Goal: Task Accomplishment & Management: Use online tool/utility

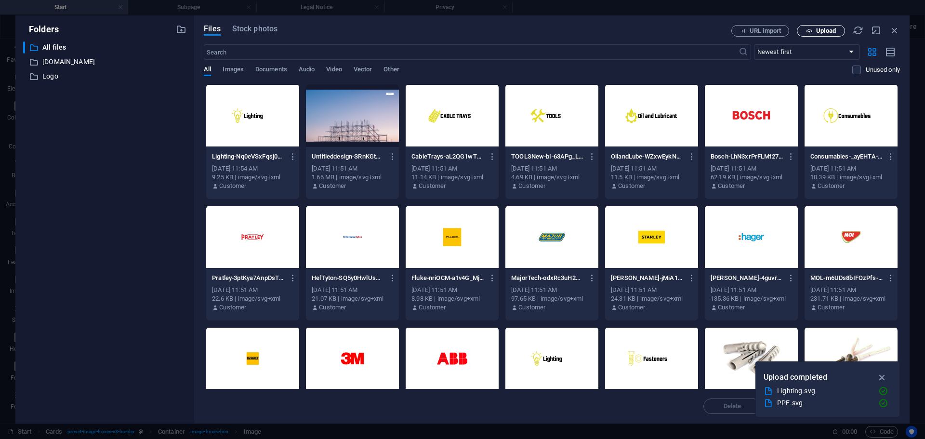
click at [831, 30] on span "Upload" at bounding box center [826, 31] width 20 height 6
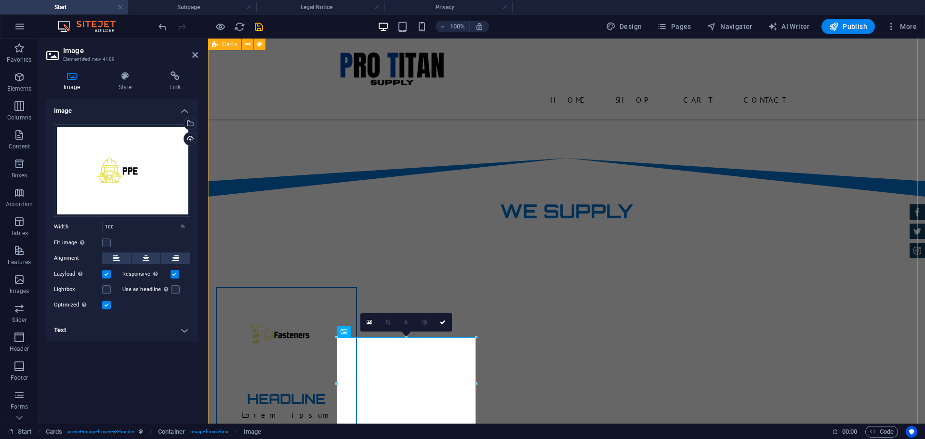
scroll to position [674, 0]
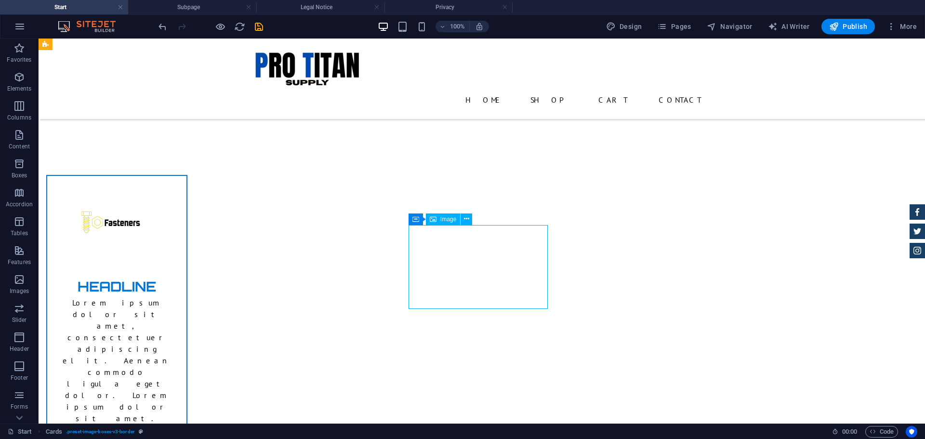
select select "%"
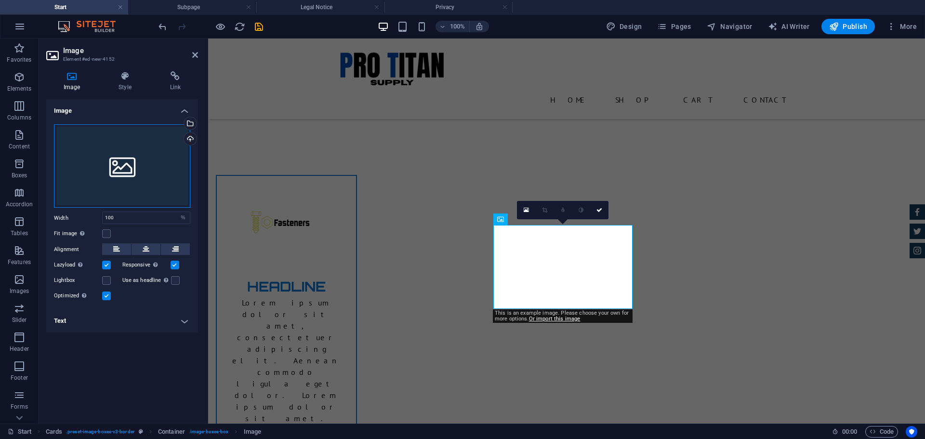
click at [157, 146] on div "Drag files here, click to choose files or select files from Files or our free s…" at bounding box center [122, 166] width 136 height 84
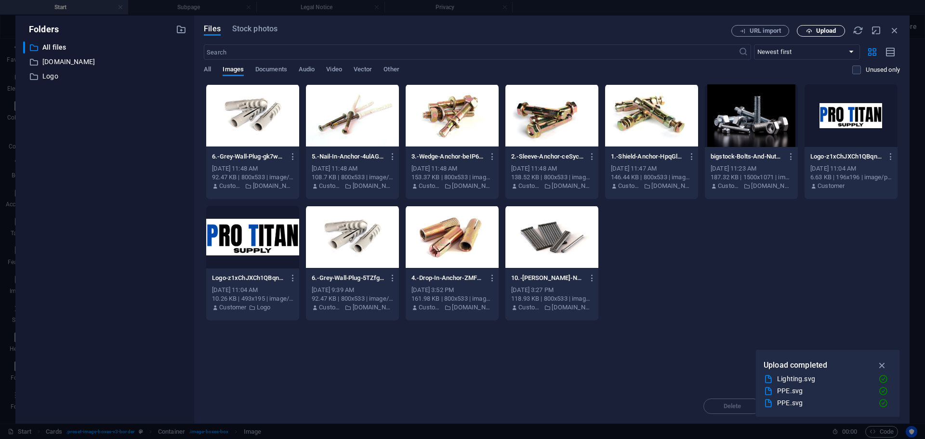
click at [811, 28] on icon "button" at bounding box center [809, 31] width 6 height 6
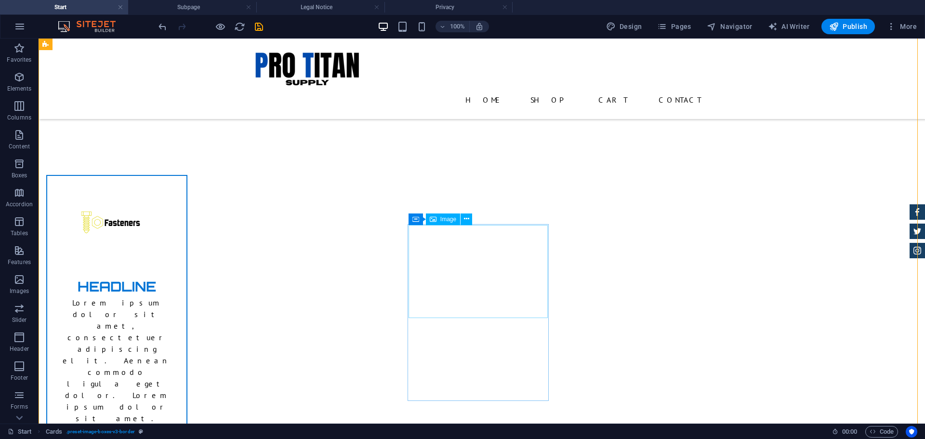
select select "%"
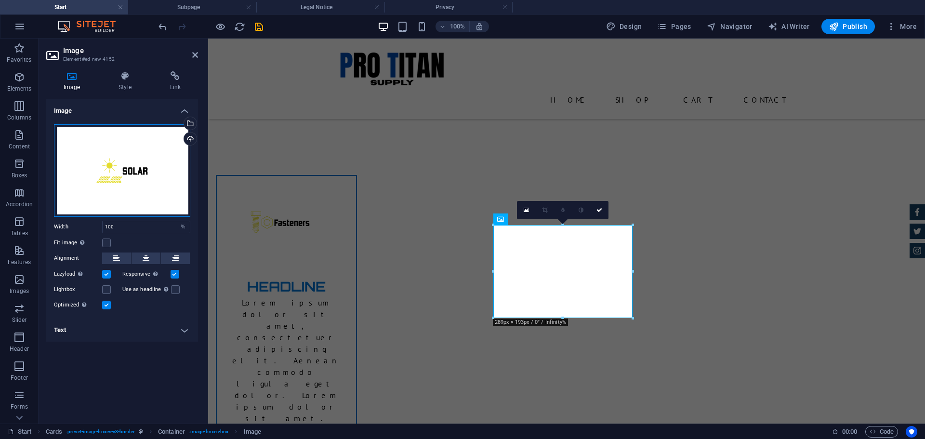
click at [124, 169] on div "Drag files here, click to choose files or select files from Files or our free s…" at bounding box center [122, 170] width 136 height 92
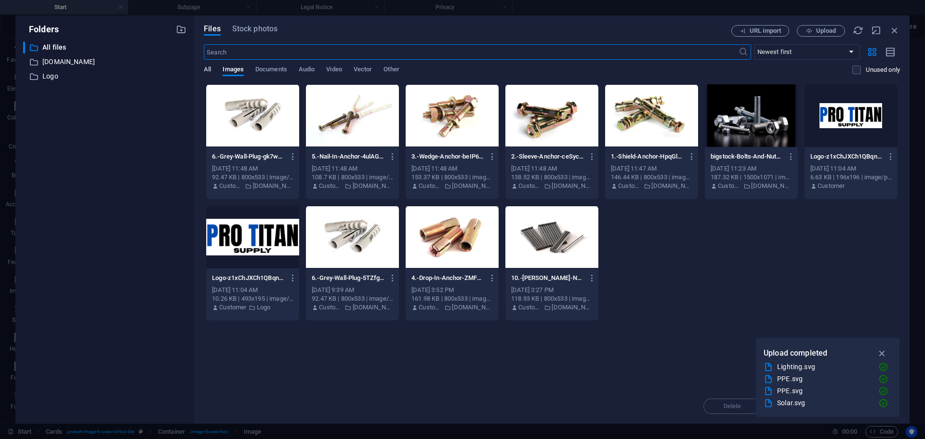
click at [210, 68] on span "All" at bounding box center [207, 70] width 7 height 13
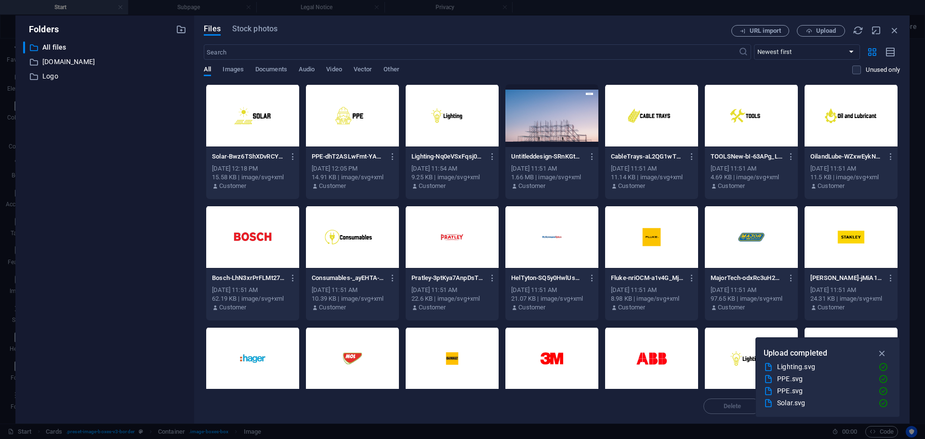
click at [254, 116] on div at bounding box center [252, 115] width 93 height 63
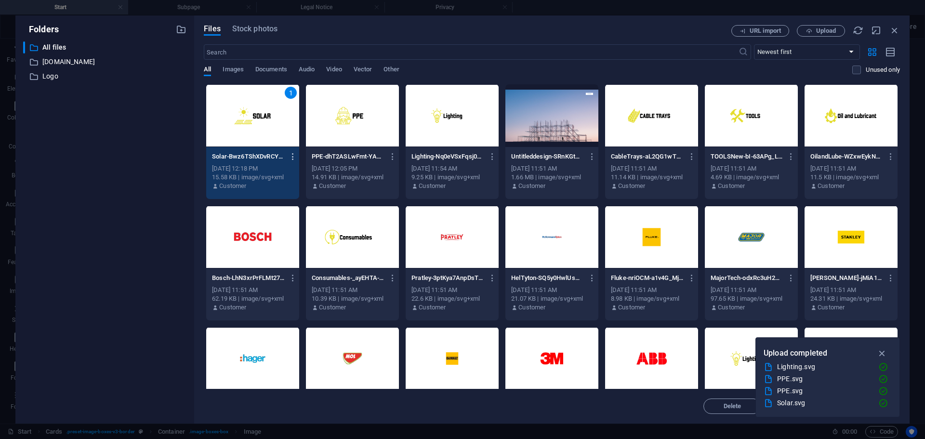
click at [292, 155] on icon "button" at bounding box center [293, 156] width 9 height 9
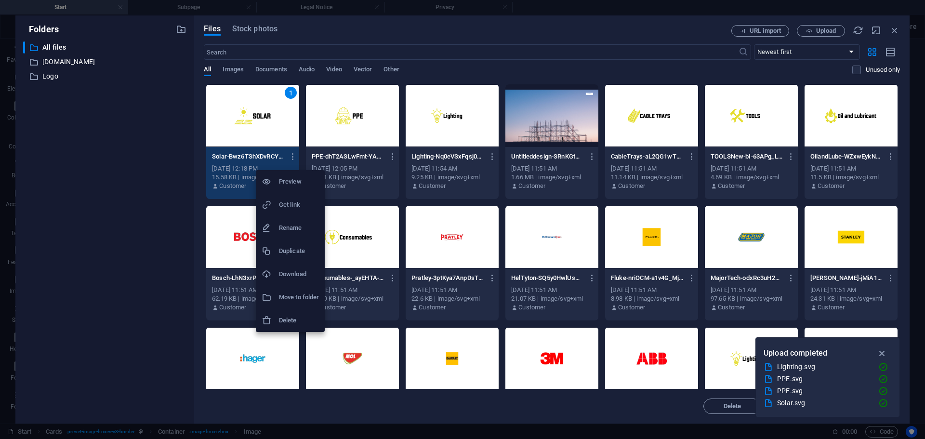
click at [298, 317] on h6 "Delete" at bounding box center [299, 321] width 40 height 12
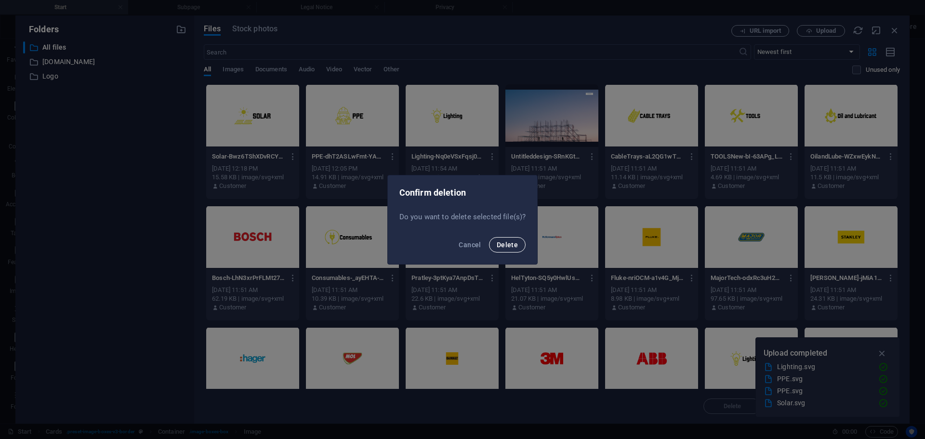
click at [519, 240] on button "Delete" at bounding box center [507, 244] width 37 height 15
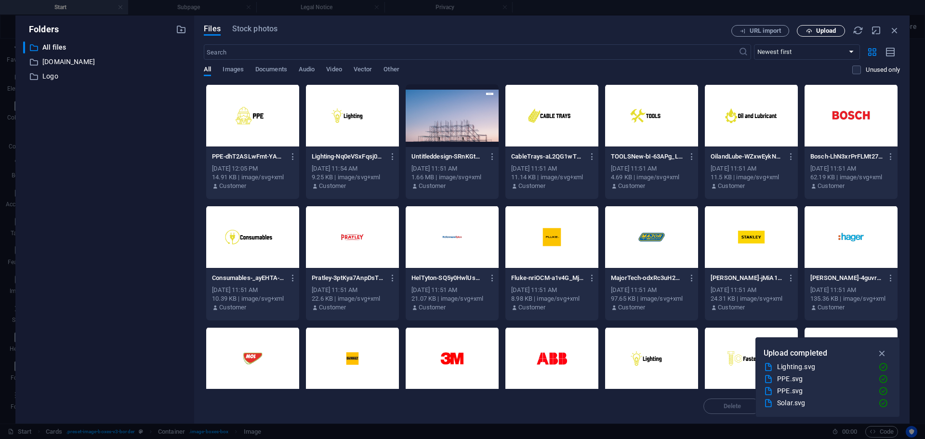
click at [829, 28] on span "Upload" at bounding box center [826, 31] width 20 height 6
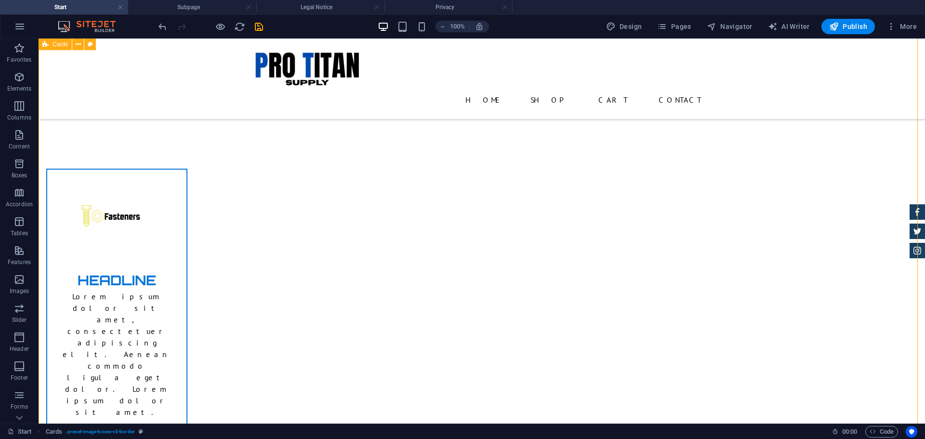
scroll to position [787, 0]
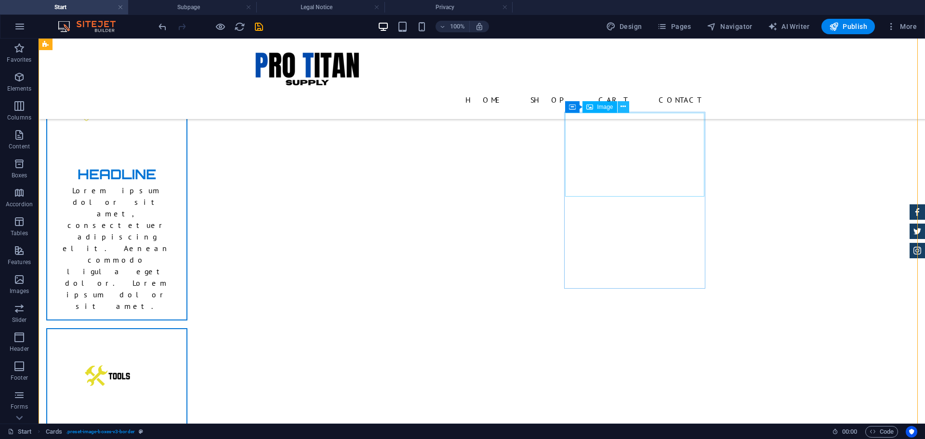
click at [624, 107] on icon at bounding box center [622, 107] width 5 height 10
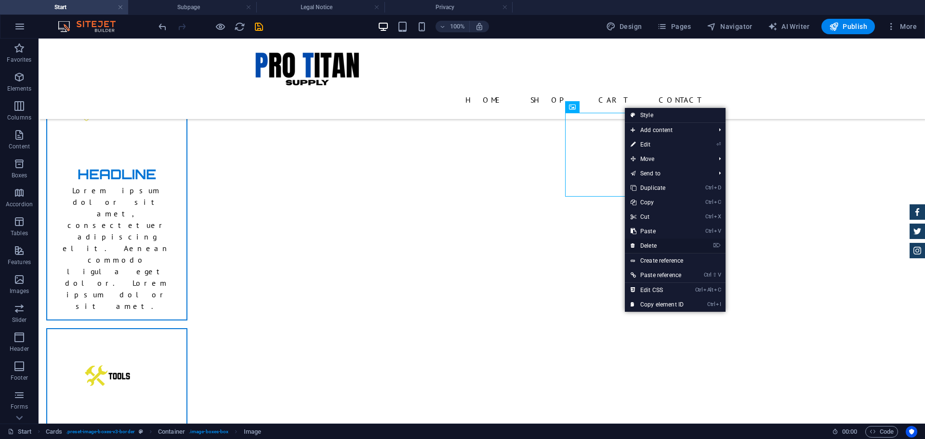
click at [656, 244] on link "⌦ Delete" at bounding box center [657, 245] width 65 height 14
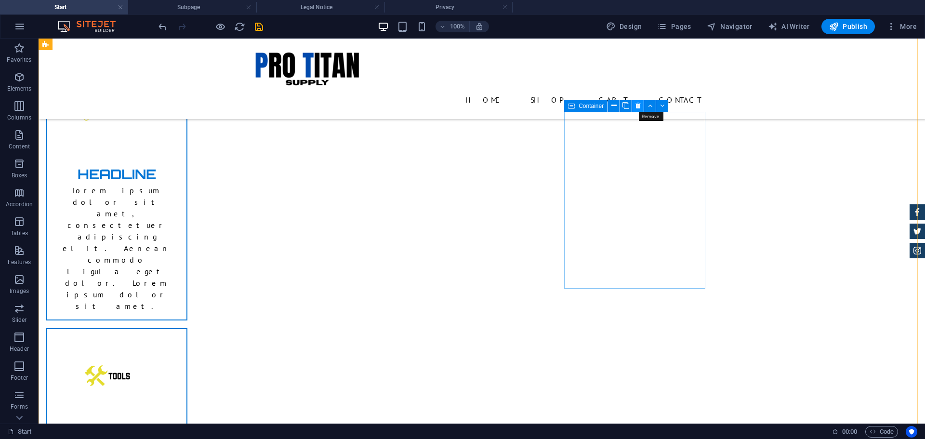
click at [638, 105] on icon at bounding box center [637, 106] width 5 height 10
click at [622, 104] on icon at bounding box center [622, 107] width 5 height 10
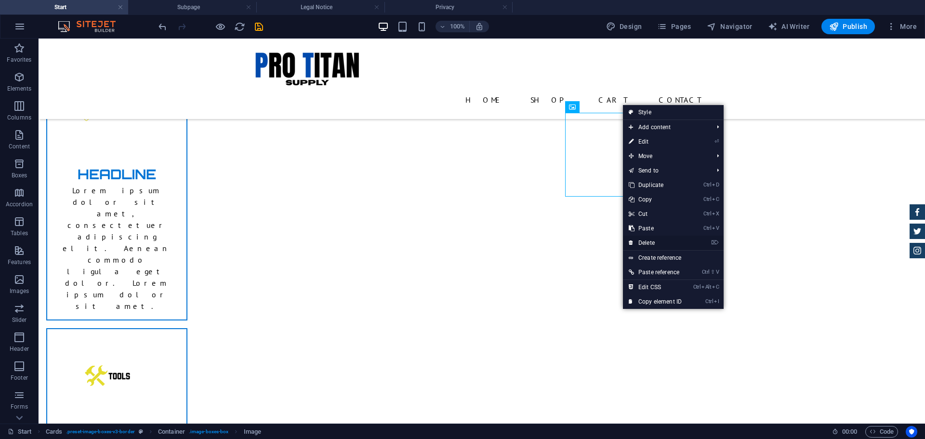
click at [646, 240] on link "⌦ Delete" at bounding box center [655, 243] width 65 height 14
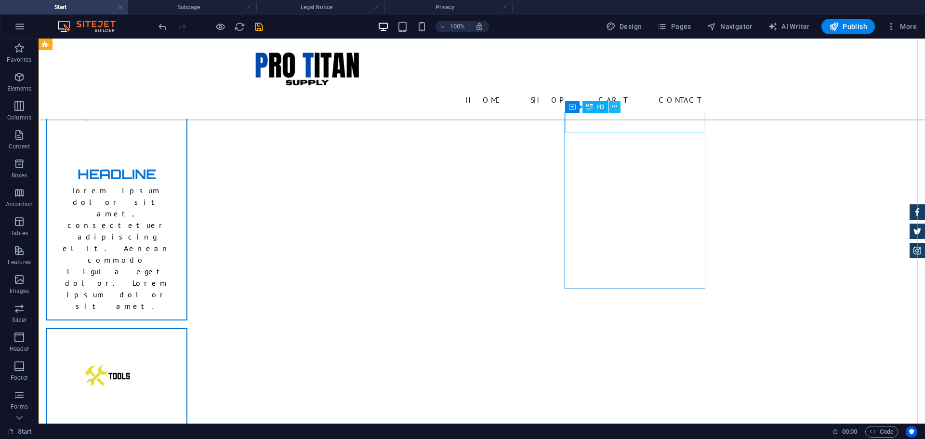
click at [615, 106] on icon at bounding box center [614, 107] width 5 height 10
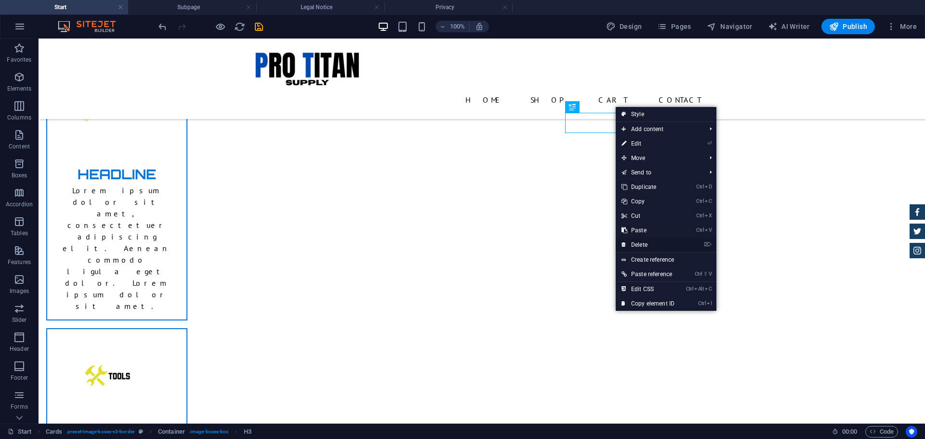
click at [645, 243] on link "⌦ Delete" at bounding box center [648, 244] width 65 height 14
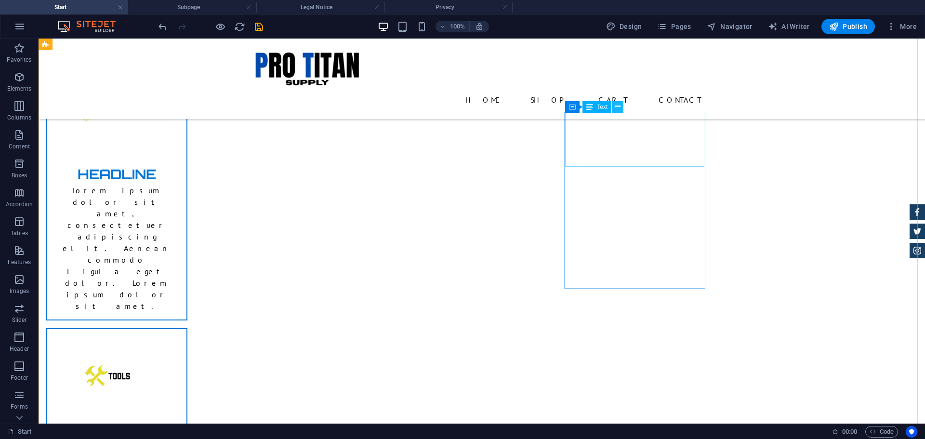
click at [617, 107] on icon at bounding box center [617, 107] width 5 height 10
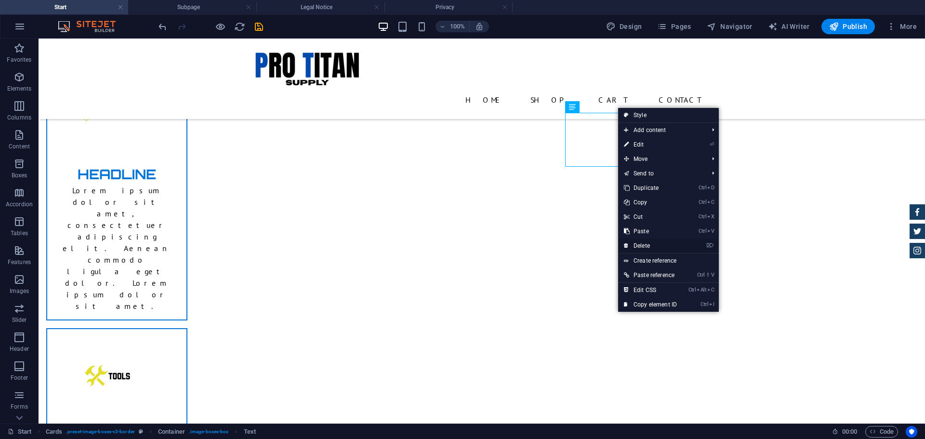
click at [642, 244] on link "⌦ Delete" at bounding box center [650, 245] width 65 height 14
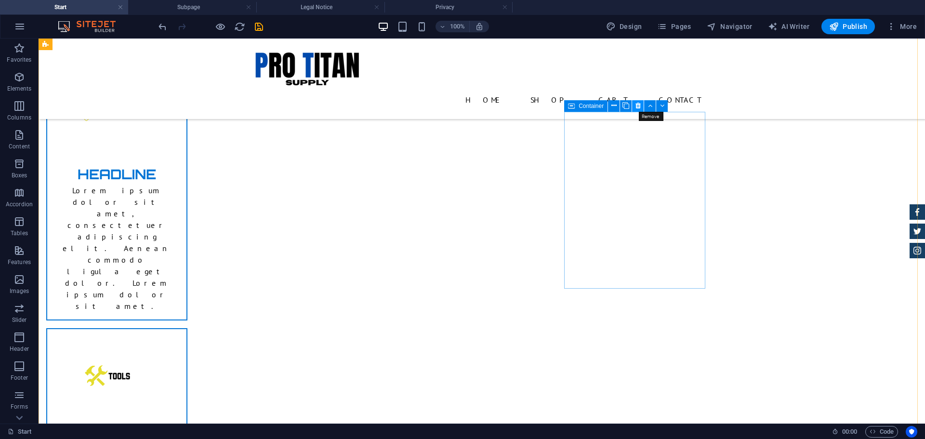
click at [639, 104] on icon at bounding box center [637, 106] width 5 height 10
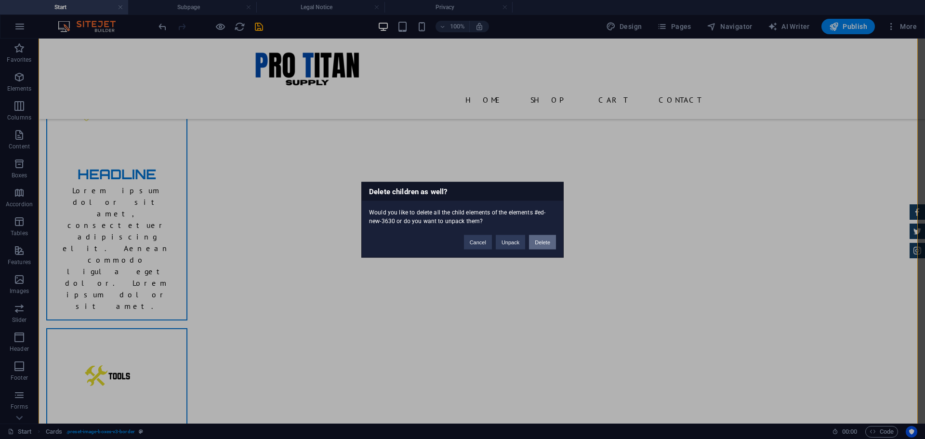
click at [543, 242] on button "Delete" at bounding box center [542, 242] width 27 height 14
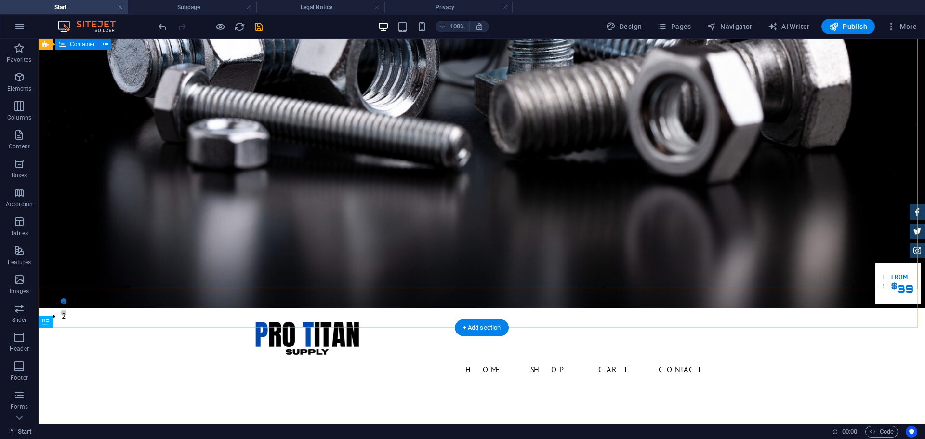
scroll to position [0, 0]
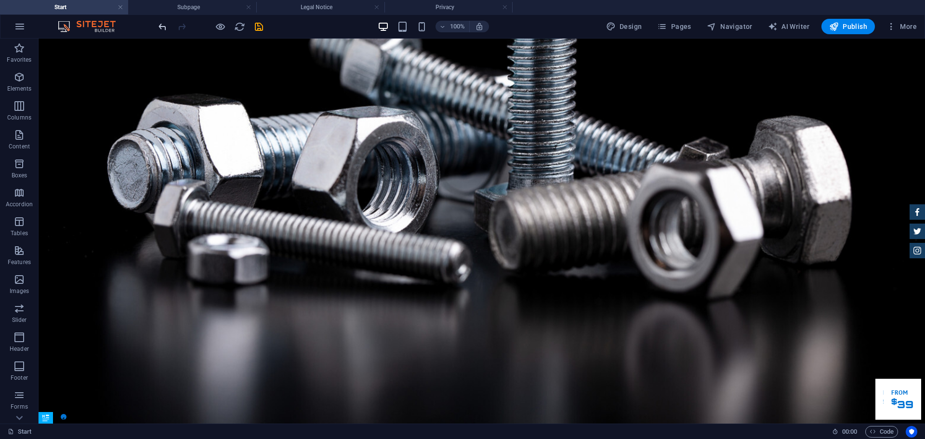
click at [157, 27] on div "100% Design Pages Navigator AI Writer Publish More" at bounding box center [462, 26] width 924 height 23
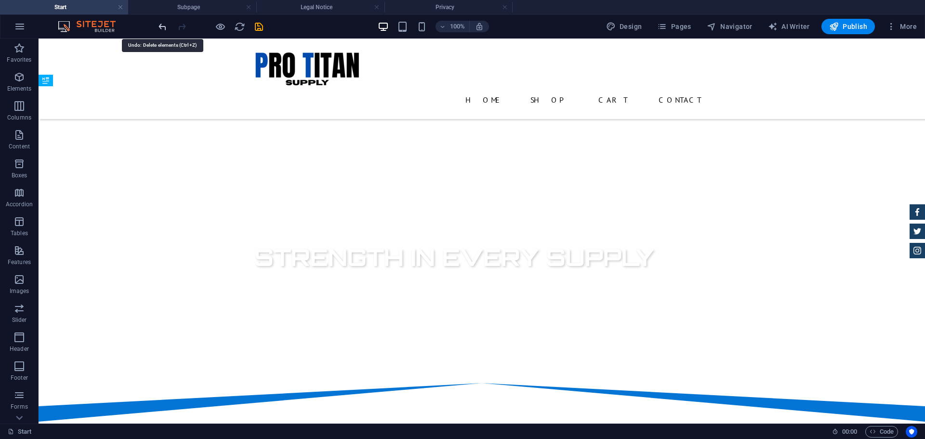
click at [161, 27] on icon "undo" at bounding box center [162, 26] width 11 height 11
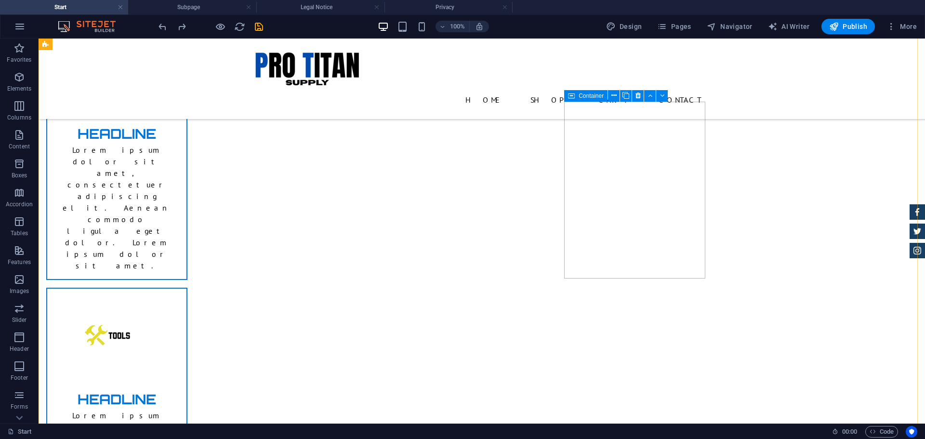
scroll to position [787, 0]
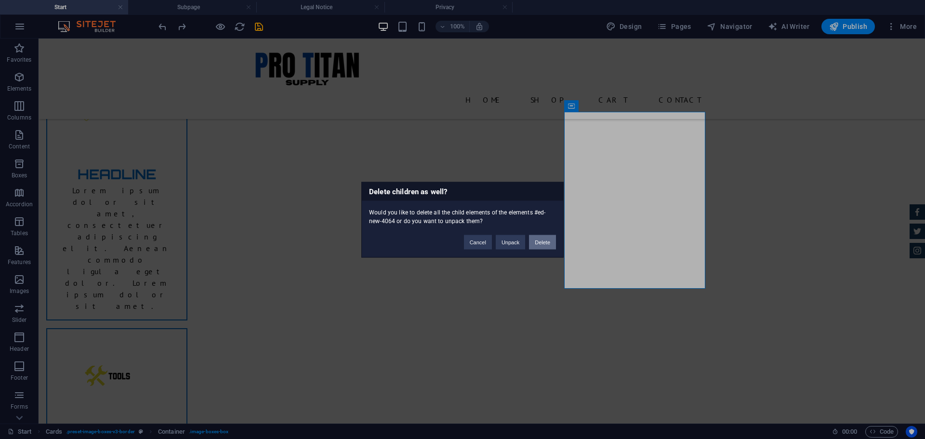
click at [548, 242] on button "Delete" at bounding box center [542, 242] width 27 height 14
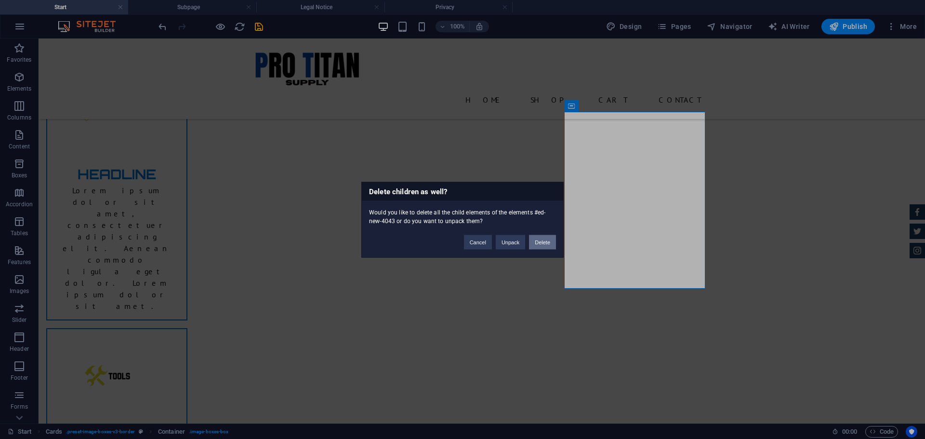
click at [548, 242] on button "Delete" at bounding box center [542, 242] width 27 height 14
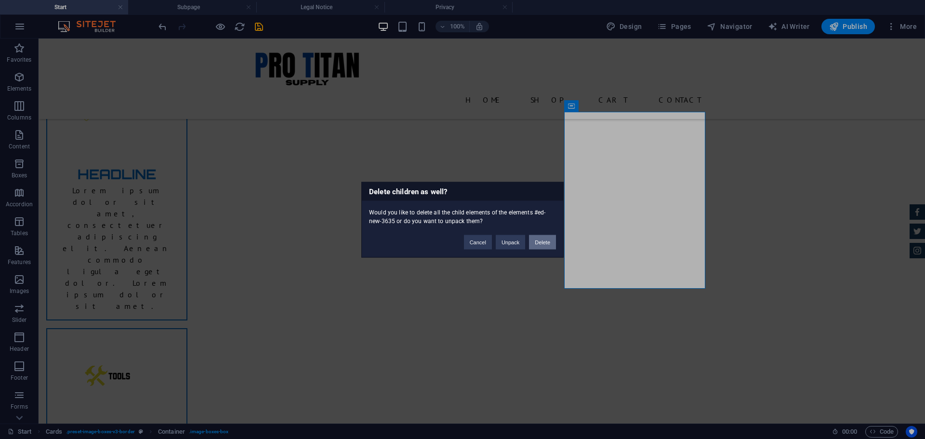
click at [539, 241] on button "Delete" at bounding box center [542, 242] width 27 height 14
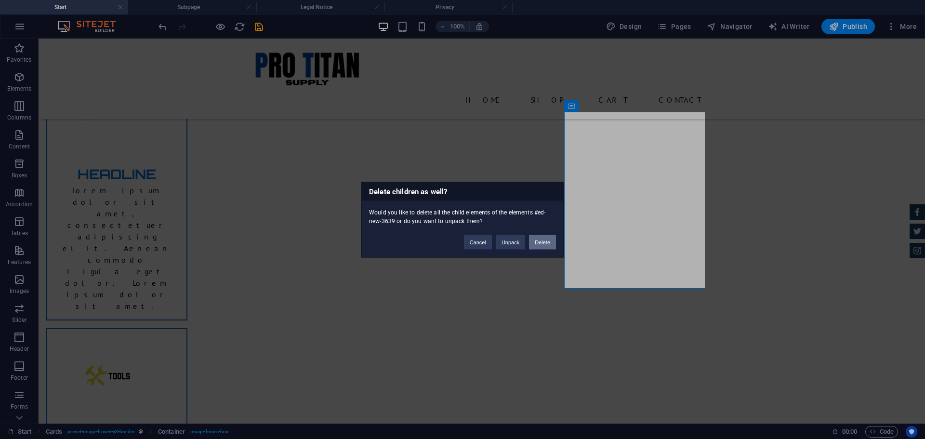
click at [550, 237] on button "Delete" at bounding box center [542, 242] width 27 height 14
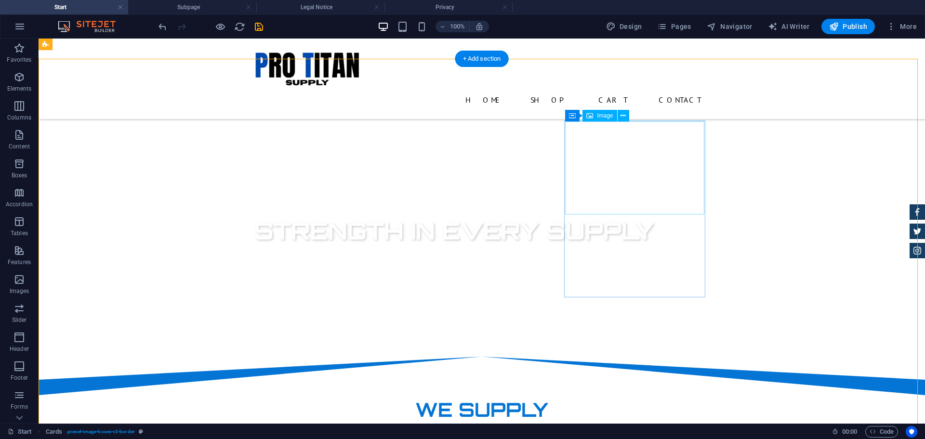
scroll to position [337, 0]
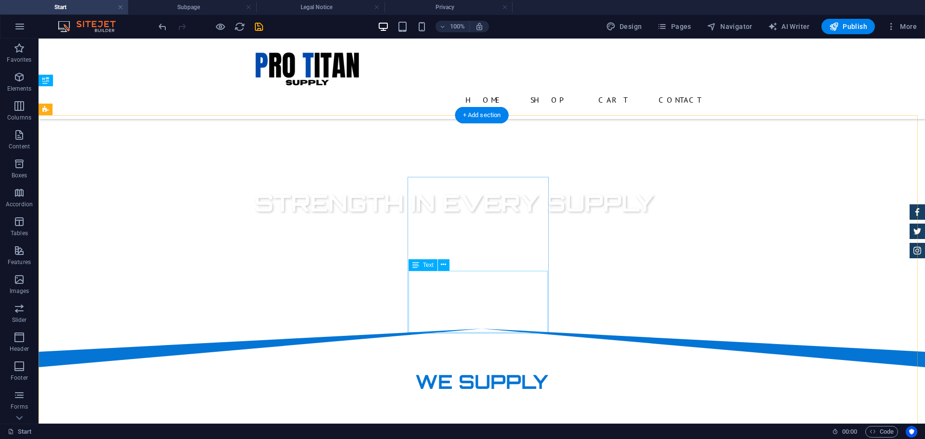
scroll to position [449, 0]
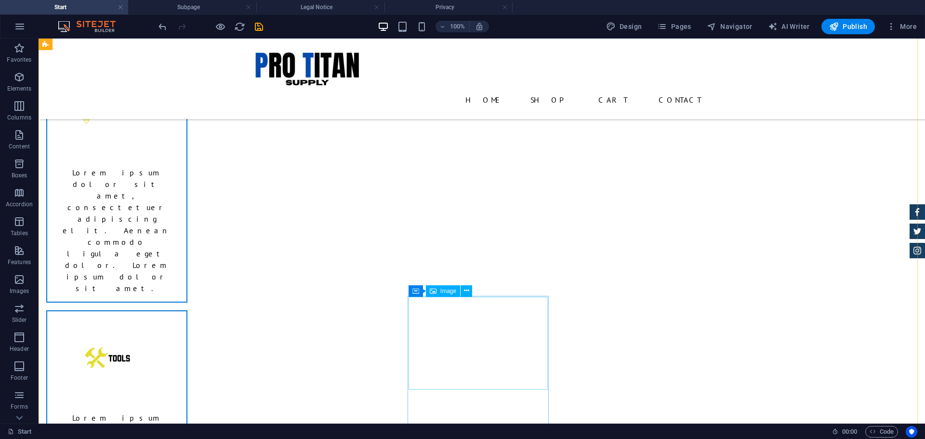
scroll to position [787, 0]
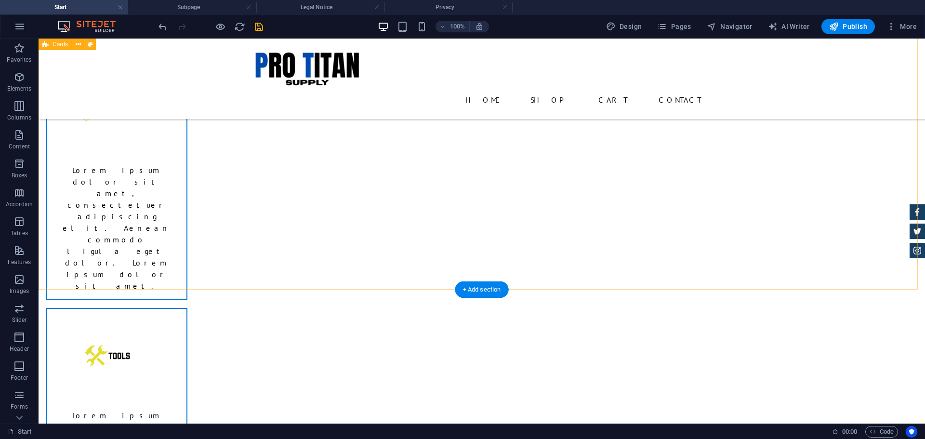
scroll to position [674, 0]
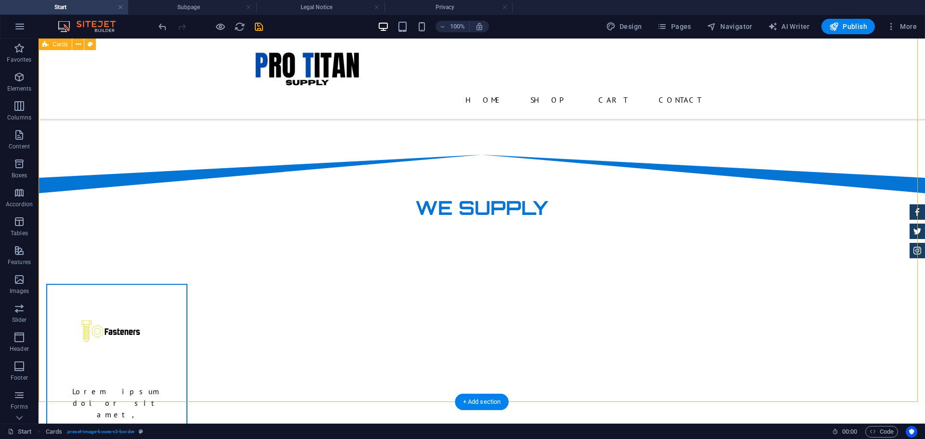
scroll to position [337, 0]
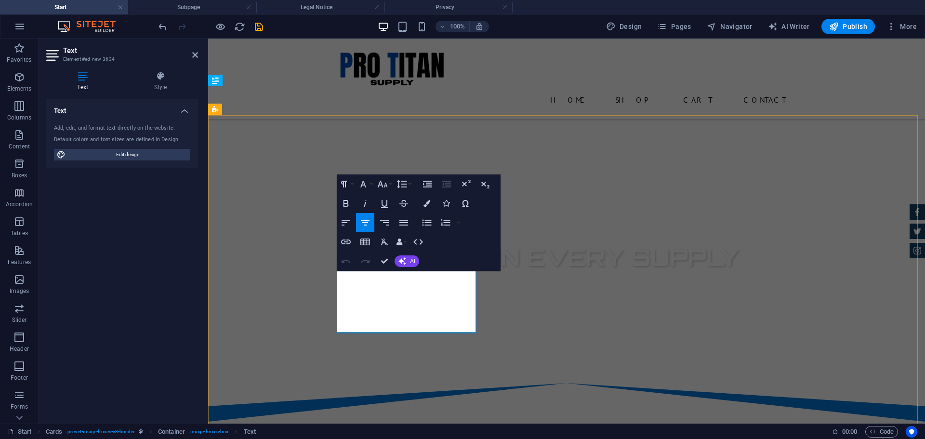
drag, startPoint x: 444, startPoint y: 324, endPoint x: 360, endPoint y: 284, distance: 93.3
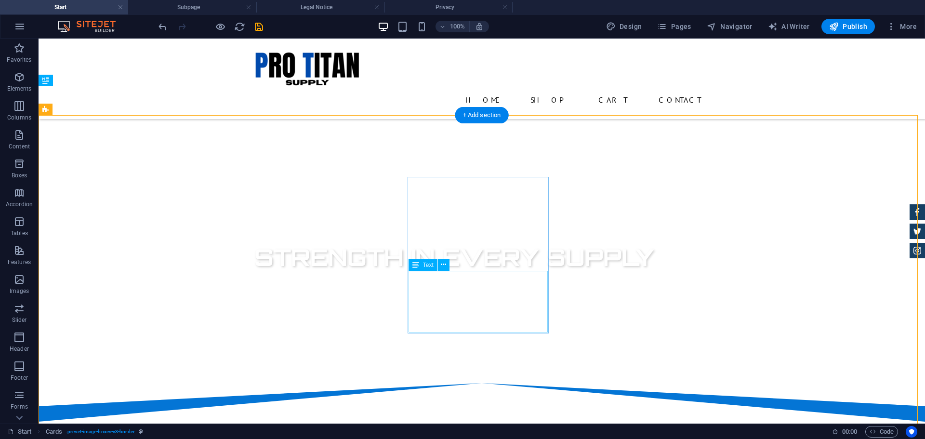
drag, startPoint x: 471, startPoint y: 302, endPoint x: 302, endPoint y: 302, distance: 169.5
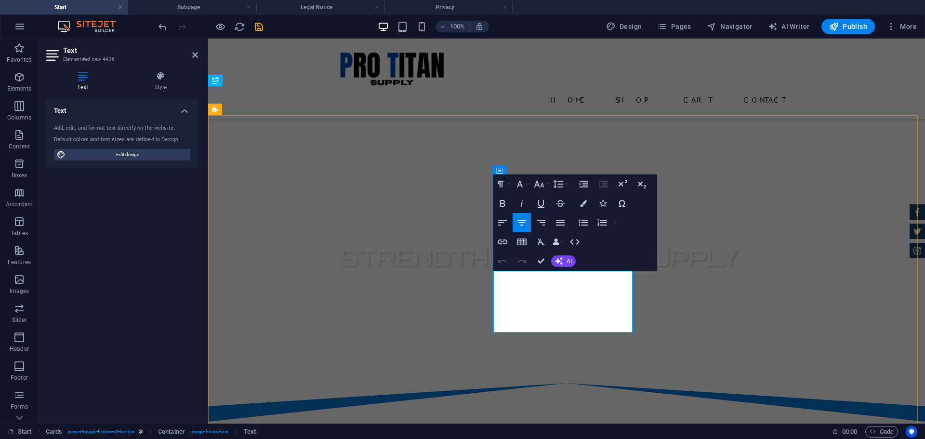
drag, startPoint x: 606, startPoint y: 317, endPoint x: 503, endPoint y: 283, distance: 108.1
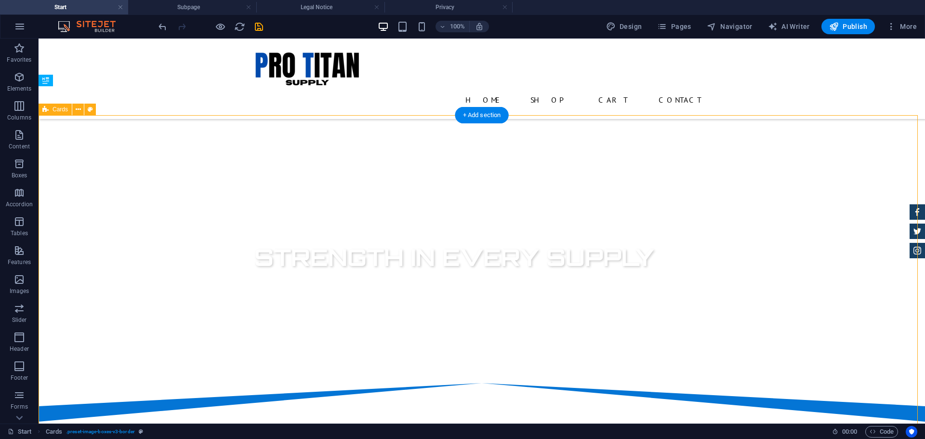
scroll to position [449, 0]
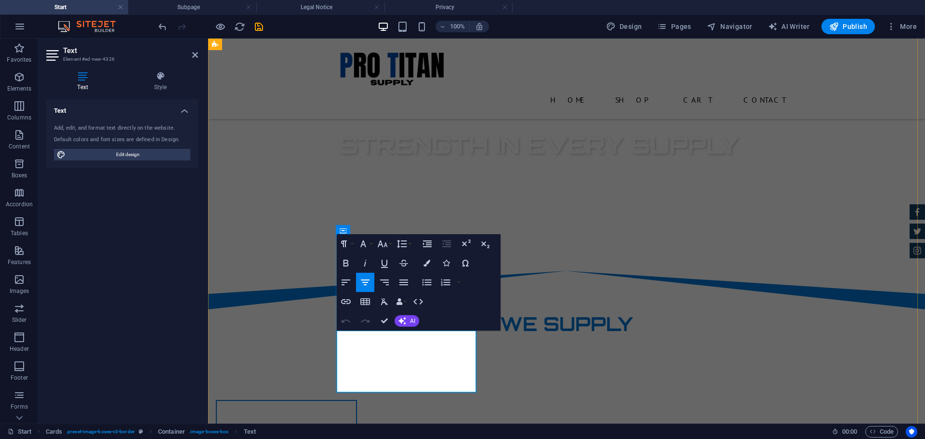
drag, startPoint x: 453, startPoint y: 381, endPoint x: 367, endPoint y: 348, distance: 92.2
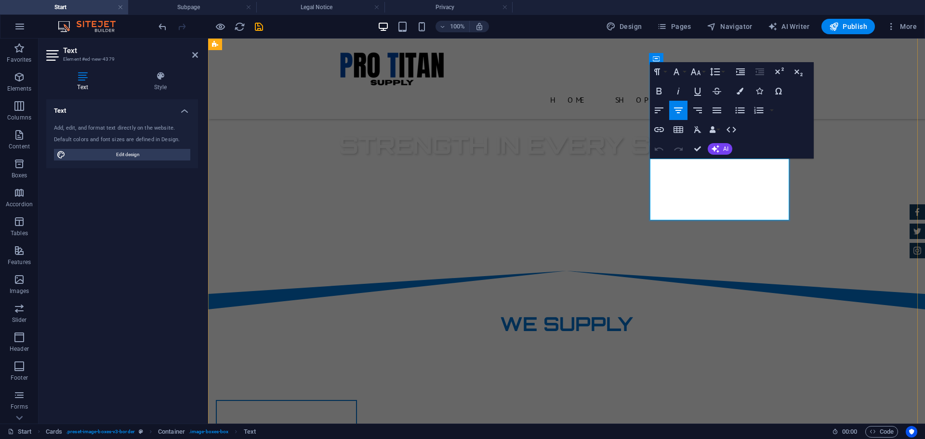
drag, startPoint x: 760, startPoint y: 210, endPoint x: 671, endPoint y: 171, distance: 96.8
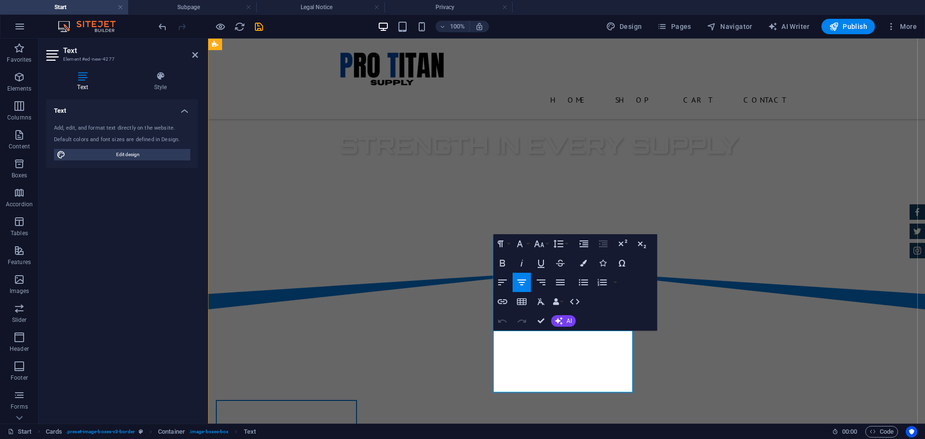
drag, startPoint x: 602, startPoint y: 378, endPoint x: 513, endPoint y: 343, distance: 95.3
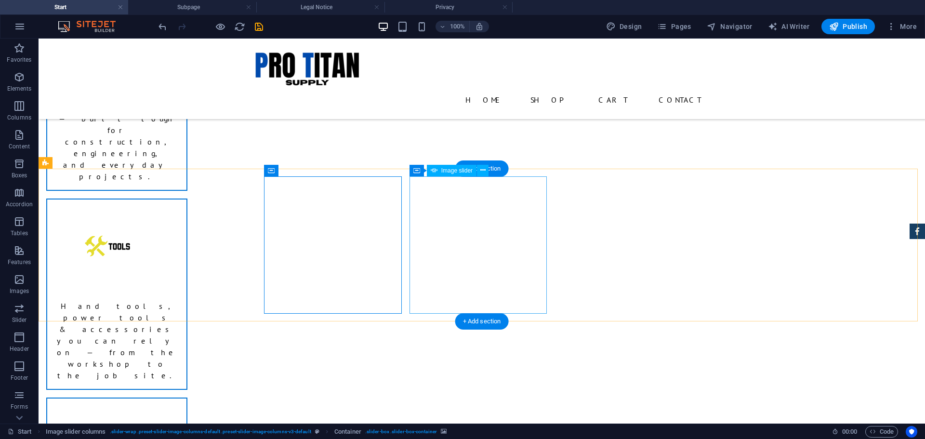
select select "px"
select select "ms"
select select "s"
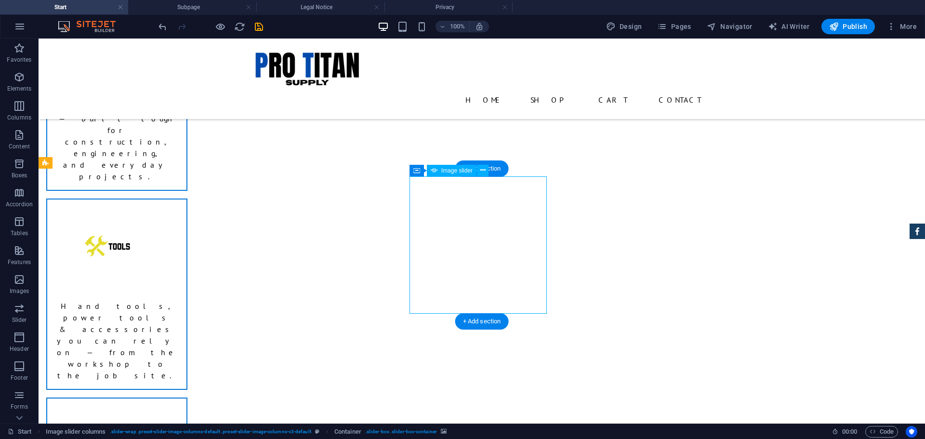
select select "progressive"
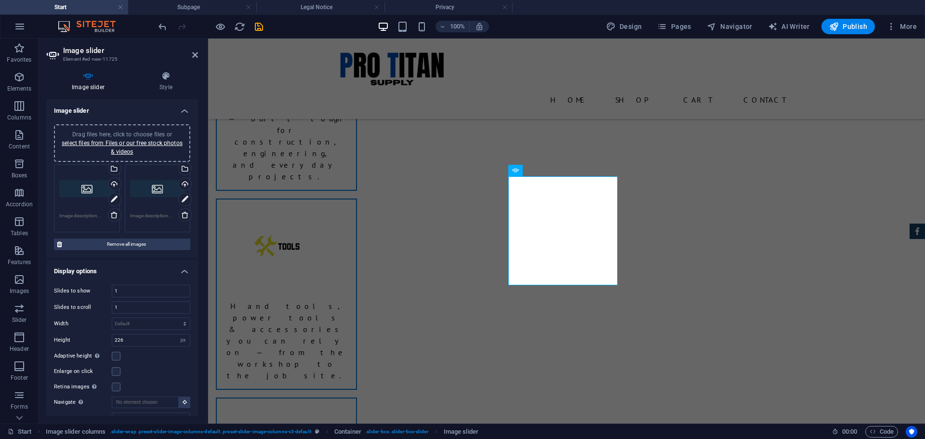
click at [87, 188] on div "Drag files here, click to choose files or select files from Files or our free s…" at bounding box center [86, 189] width 55 height 39
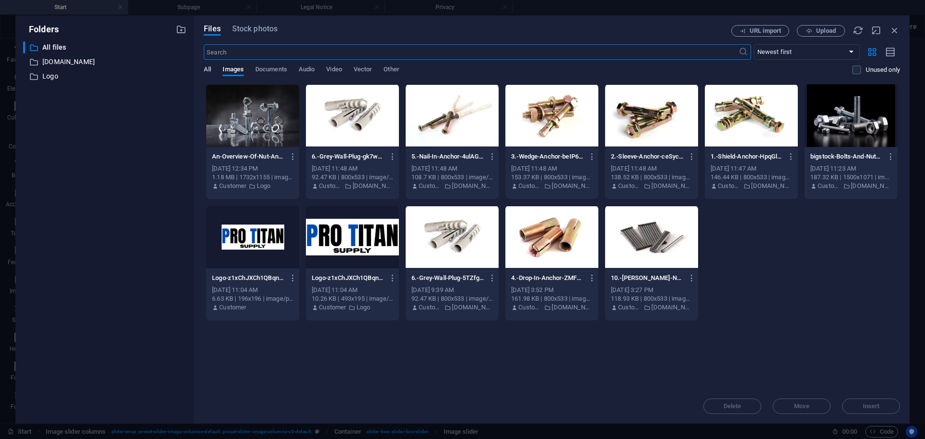
click at [205, 70] on span "All" at bounding box center [207, 70] width 7 height 13
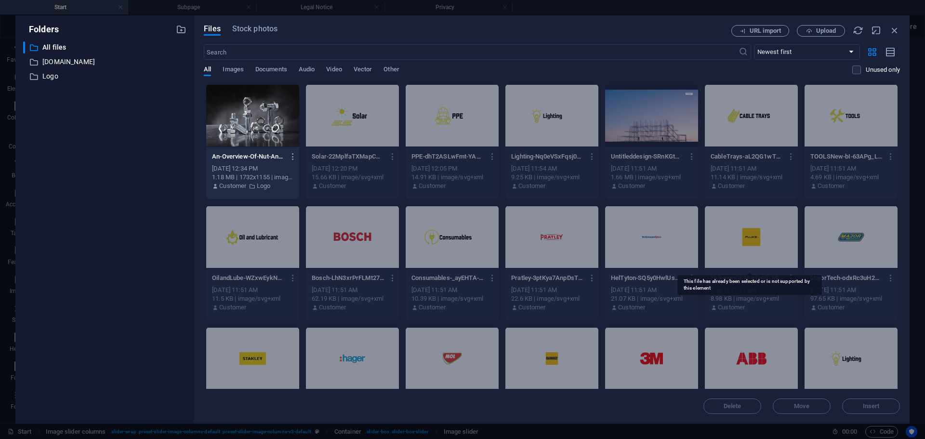
click at [735, 235] on div at bounding box center [751, 237] width 93 height 63
click at [891, 31] on icon "button" at bounding box center [894, 30] width 11 height 11
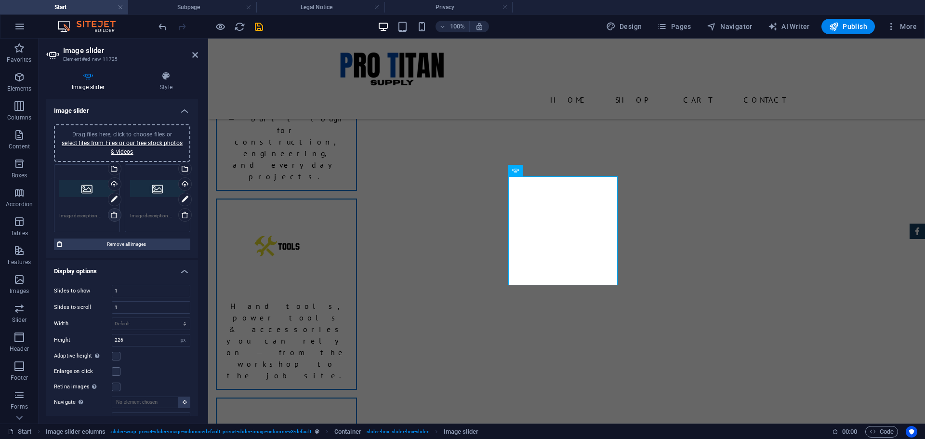
click at [114, 215] on icon at bounding box center [114, 215] width 8 height 8
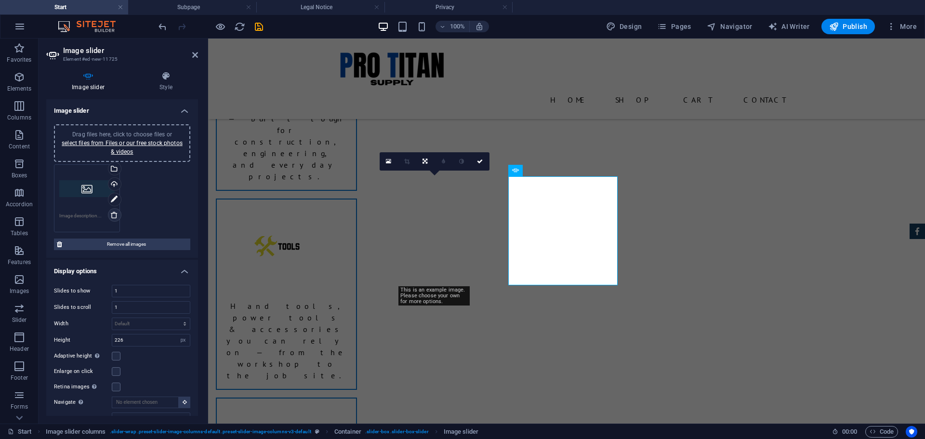
click at [113, 216] on icon at bounding box center [114, 215] width 8 height 8
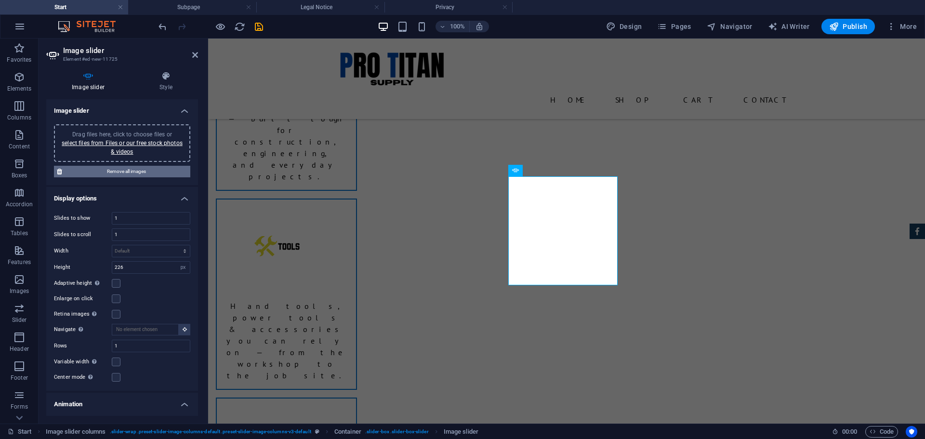
click at [127, 170] on span "Remove all images" at bounding box center [126, 172] width 122 height 12
click at [127, 146] on link "select files from Files or our free stock photos & videos" at bounding box center [122, 147] width 121 height 15
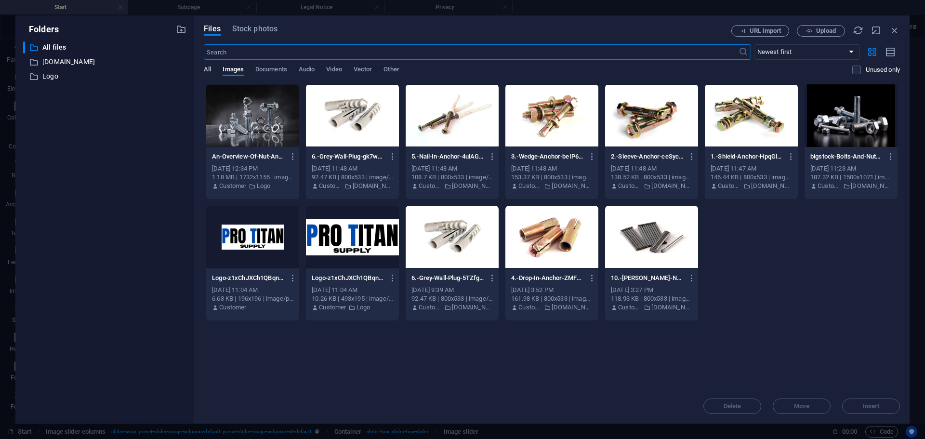
click at [210, 72] on span "All" at bounding box center [207, 70] width 7 height 13
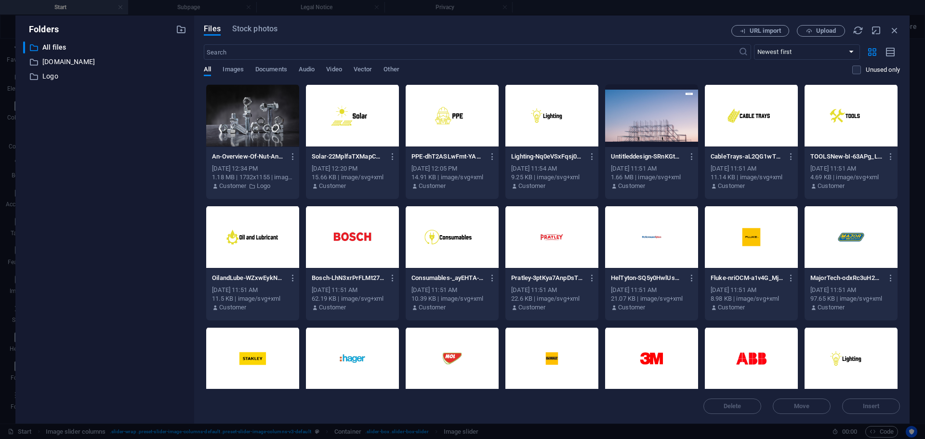
drag, startPoint x: 737, startPoint y: 238, endPoint x: 781, endPoint y: 265, distance: 51.2
click at [738, 238] on div at bounding box center [751, 237] width 93 height 63
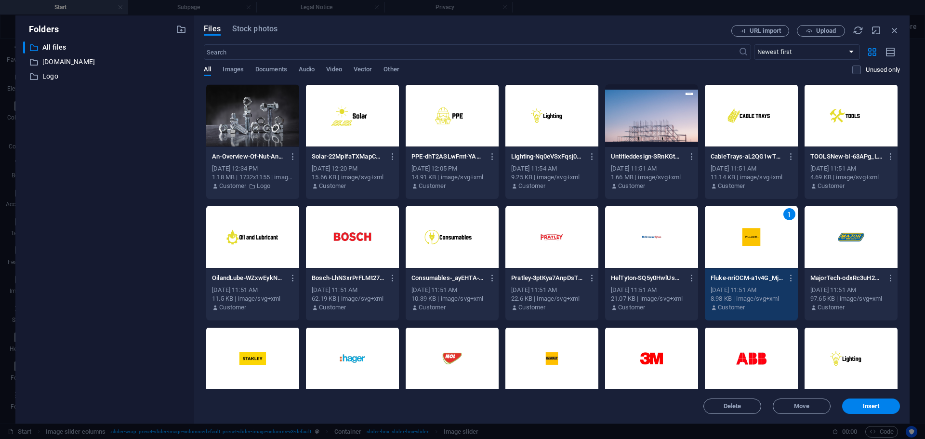
click at [269, 360] on div at bounding box center [252, 358] width 93 height 63
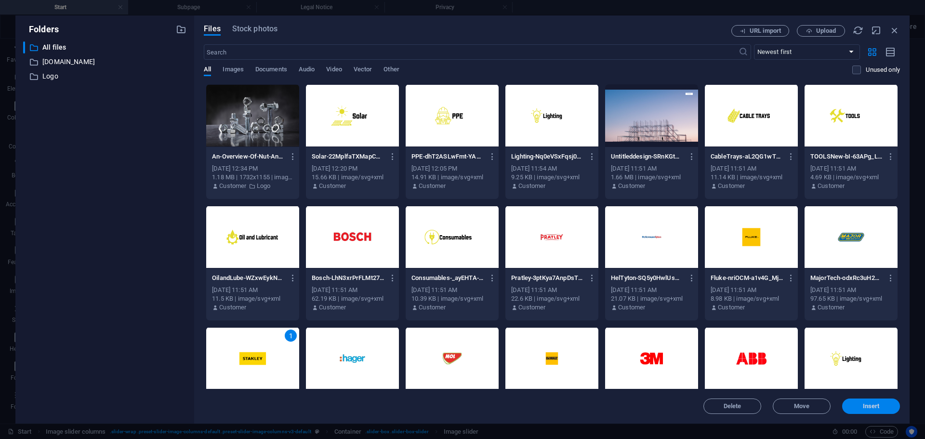
drag, startPoint x: 873, startPoint y: 407, endPoint x: 661, endPoint y: 367, distance: 215.5
click at [873, 407] on span "Insert" at bounding box center [871, 406] width 17 height 6
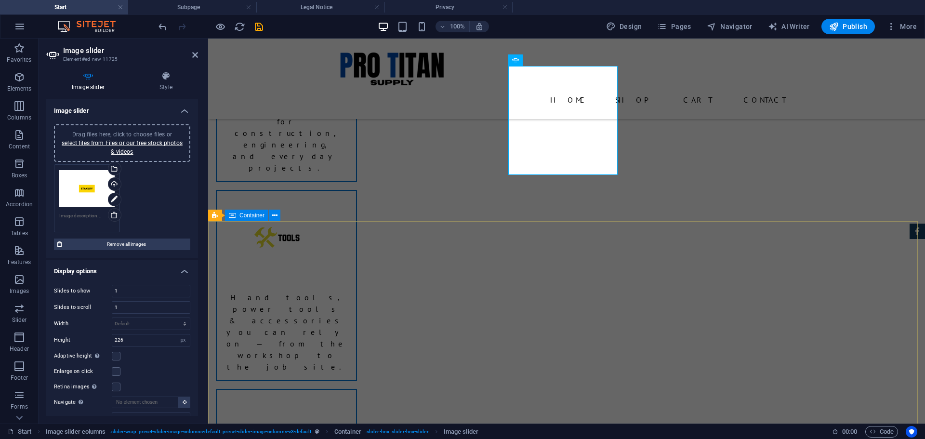
scroll to position [911, 0]
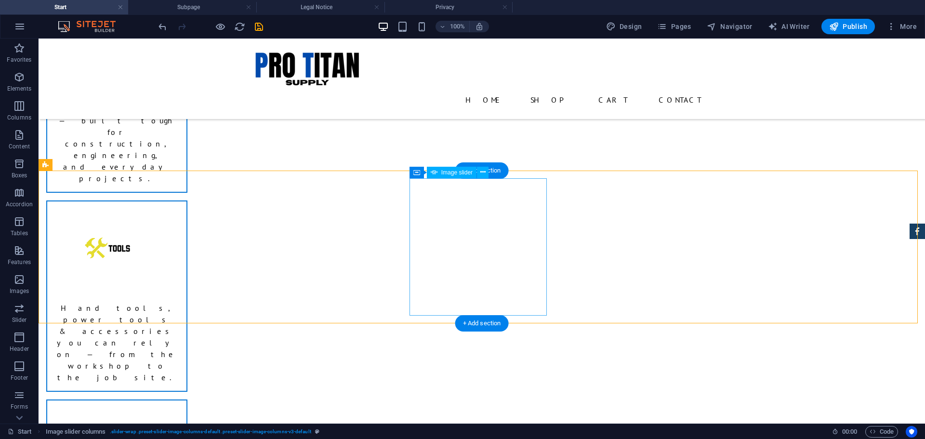
select select "px"
select select "ms"
select select "s"
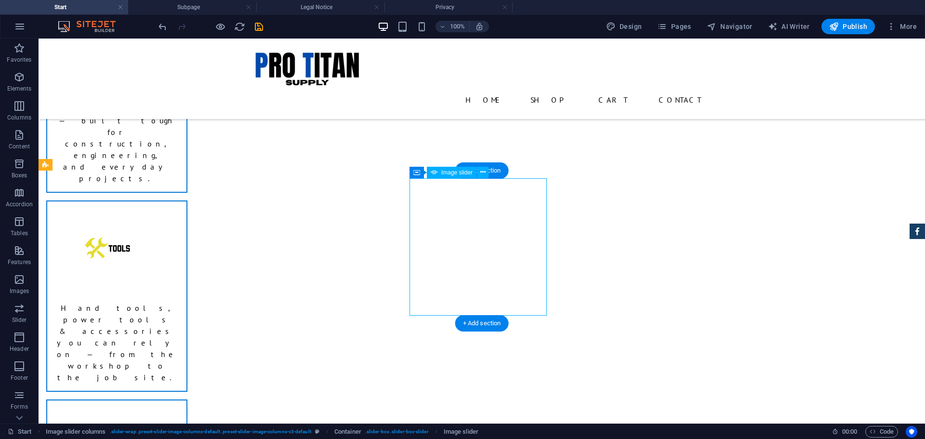
select select "progressive"
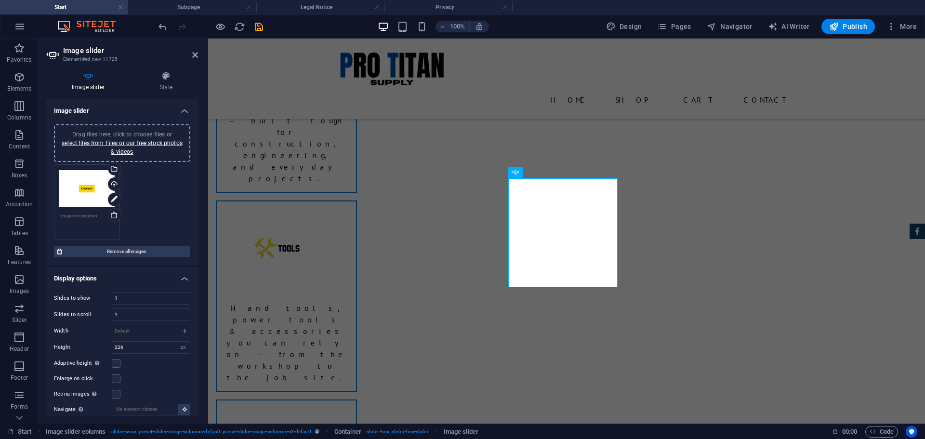
click at [88, 217] on textarea at bounding box center [86, 223] width 55 height 22
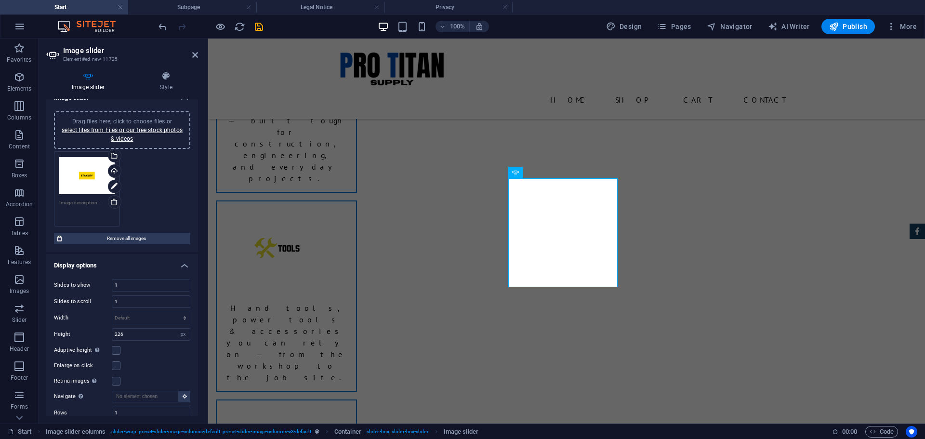
scroll to position [0, 0]
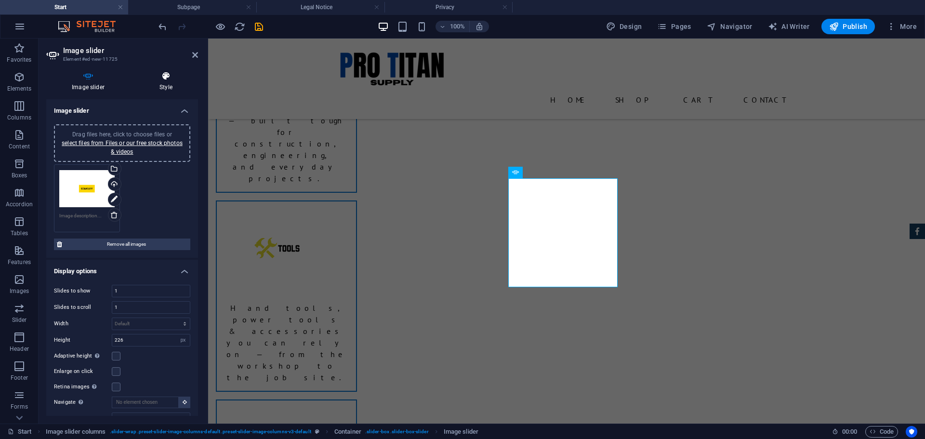
click at [171, 81] on h4 "Style" at bounding box center [166, 81] width 64 height 20
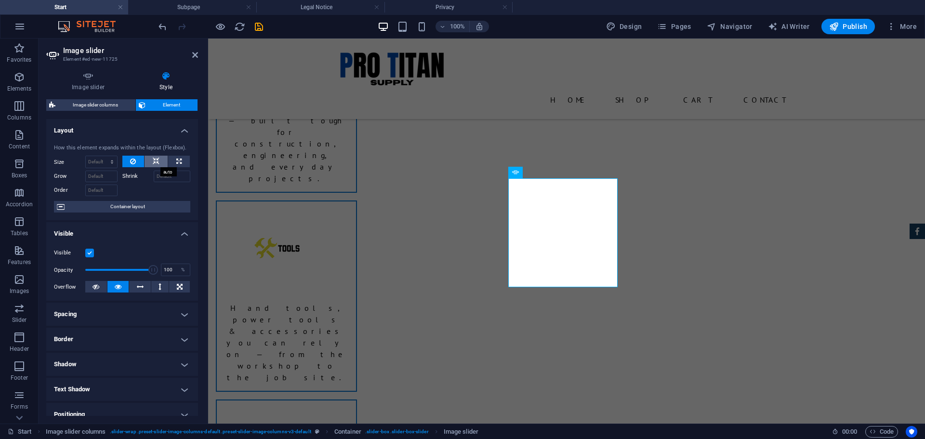
click at [157, 159] on icon at bounding box center [156, 162] width 7 height 12
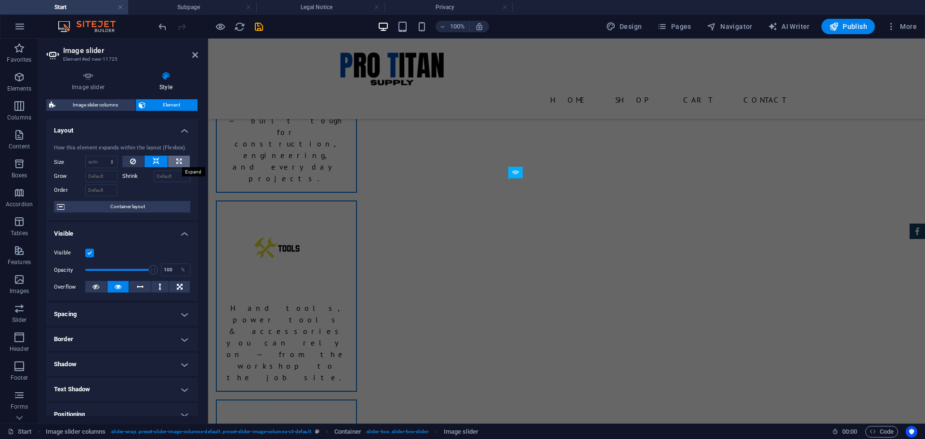
click at [178, 160] on icon at bounding box center [178, 162] width 5 height 12
type input "100"
select select "%"
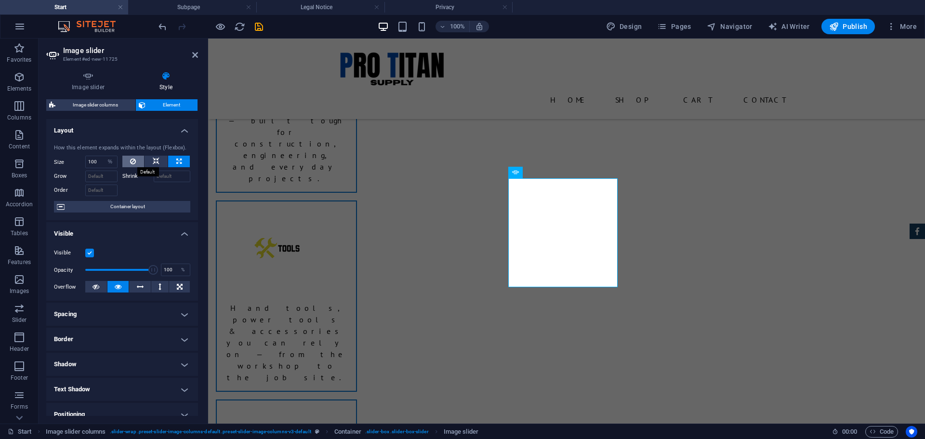
click at [133, 158] on icon at bounding box center [133, 162] width 6 height 12
select select "DISABLED_OPTION_VALUE"
click at [158, 162] on button at bounding box center [155, 162] width 23 height 12
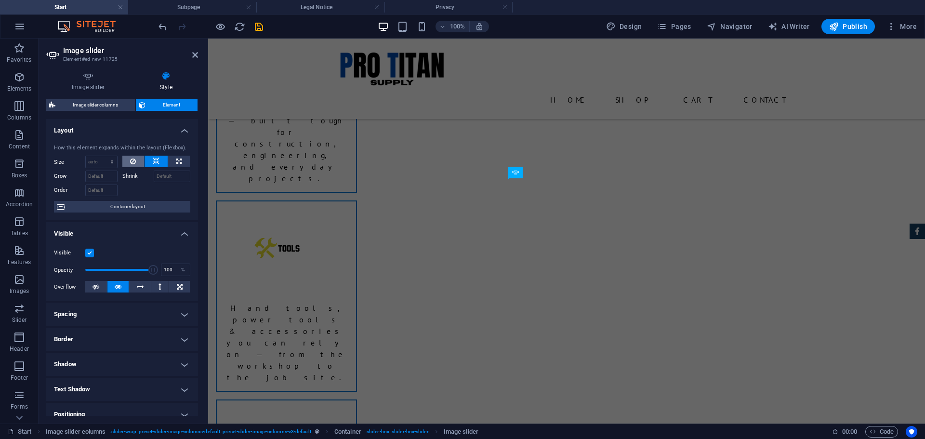
click at [136, 162] on button at bounding box center [133, 162] width 22 height 12
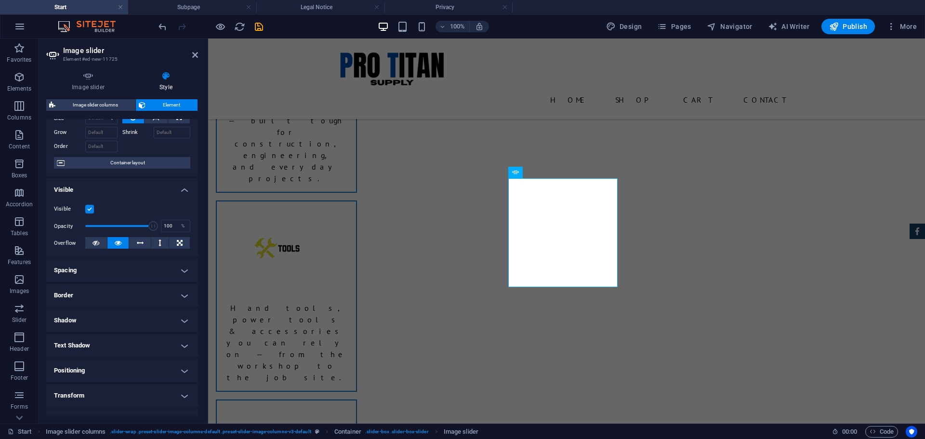
scroll to position [110, 0]
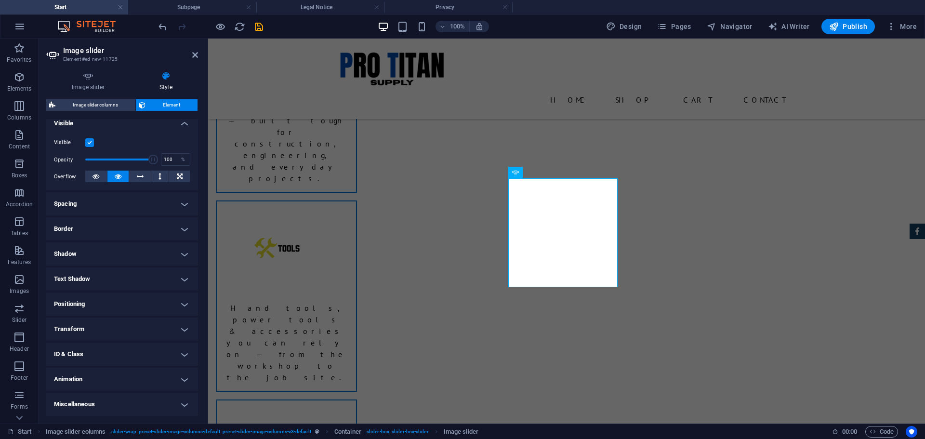
click at [106, 282] on h4 "Text Shadow" at bounding box center [122, 278] width 152 height 23
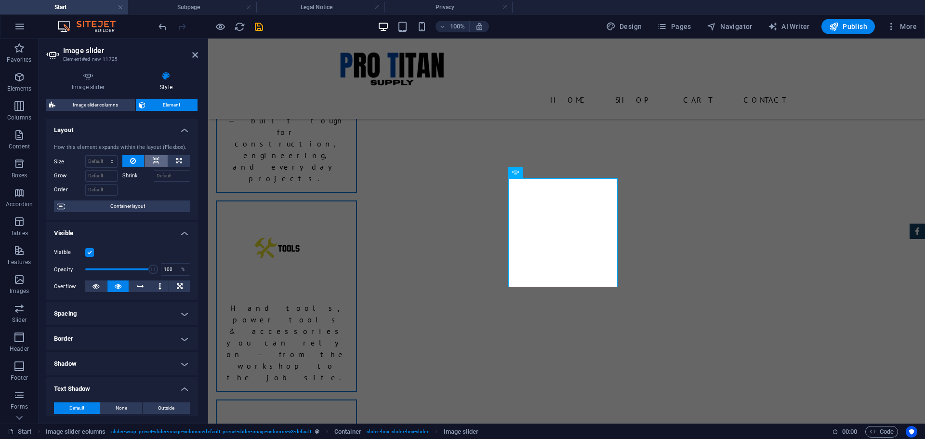
scroll to position [0, 0]
click at [197, 54] on icon at bounding box center [195, 55] width 6 height 8
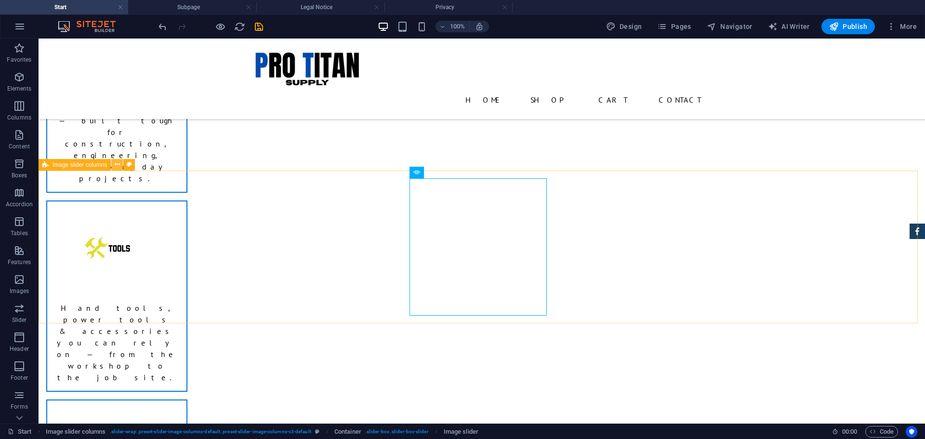
click at [116, 166] on icon at bounding box center [117, 164] width 5 height 10
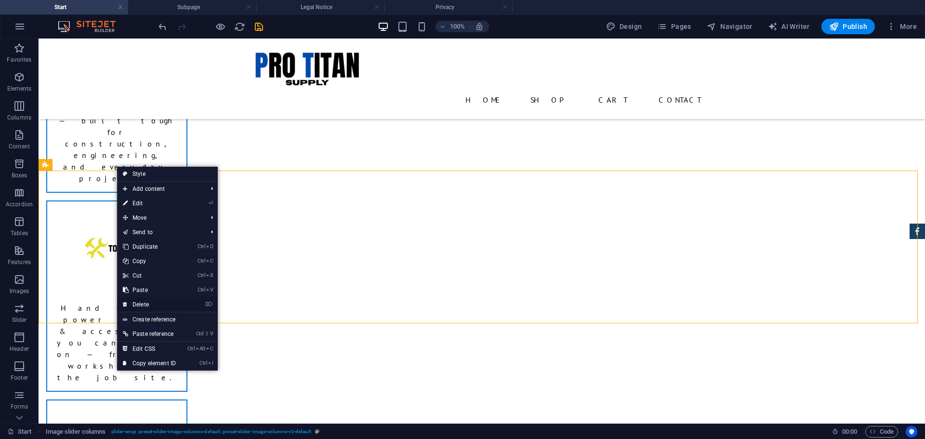
click at [154, 302] on link "⌦ Delete" at bounding box center [149, 304] width 65 height 14
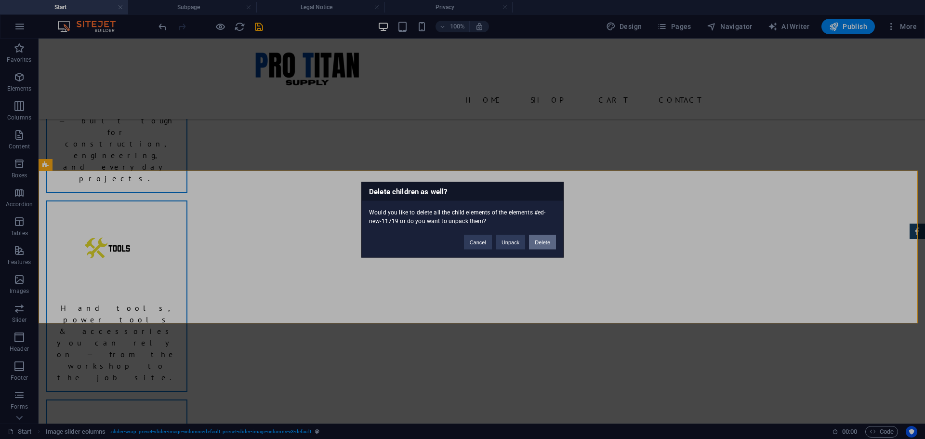
drag, startPoint x: 546, startPoint y: 243, endPoint x: 508, endPoint y: 205, distance: 54.2
click at [546, 243] on button "Delete" at bounding box center [542, 242] width 27 height 14
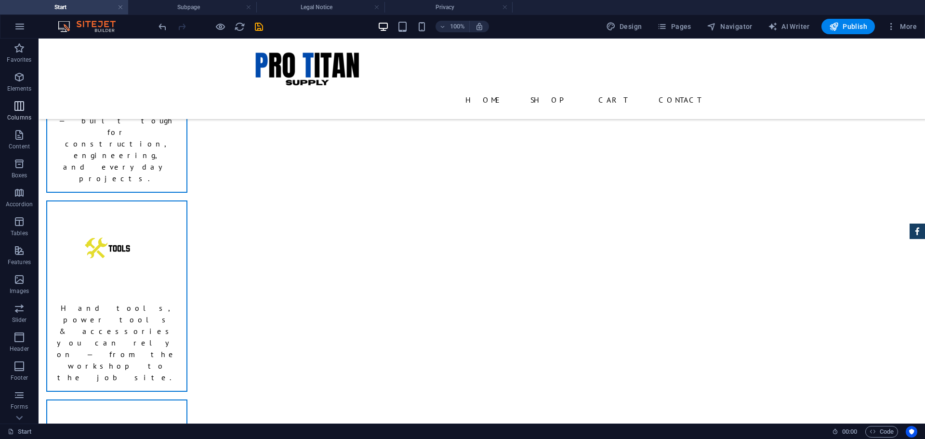
click at [15, 112] on span "Columns" at bounding box center [19, 111] width 39 height 23
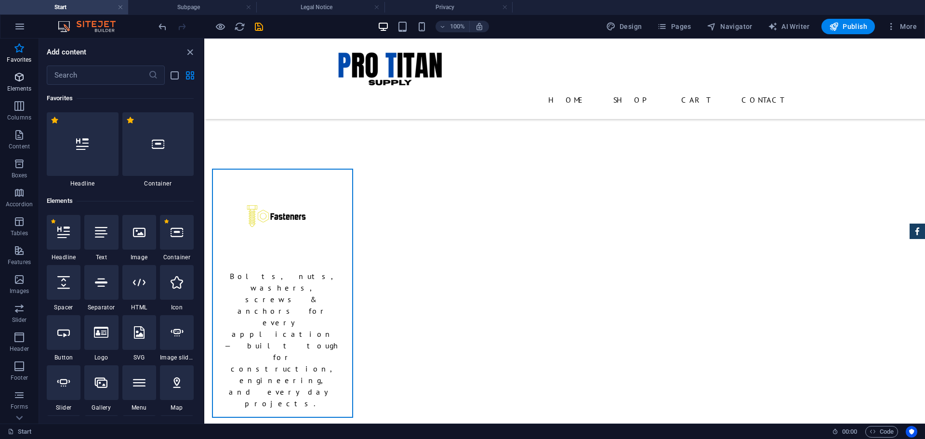
click at [18, 82] on span "Elements" at bounding box center [19, 82] width 39 height 23
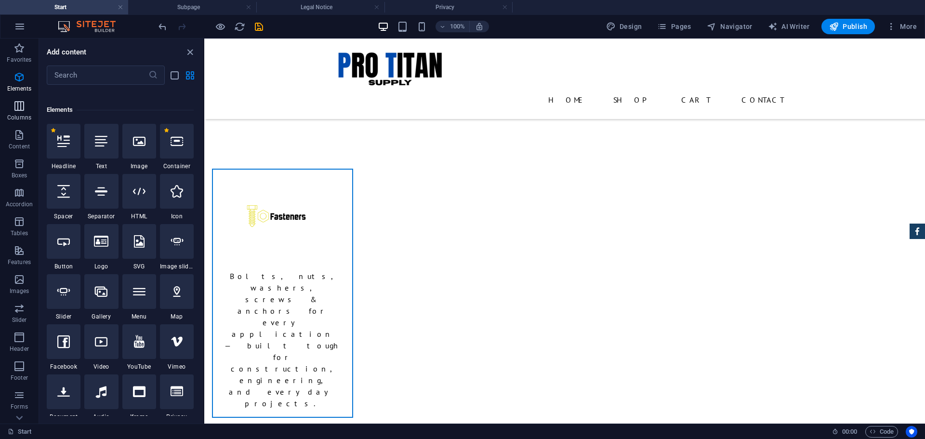
scroll to position [103, 0]
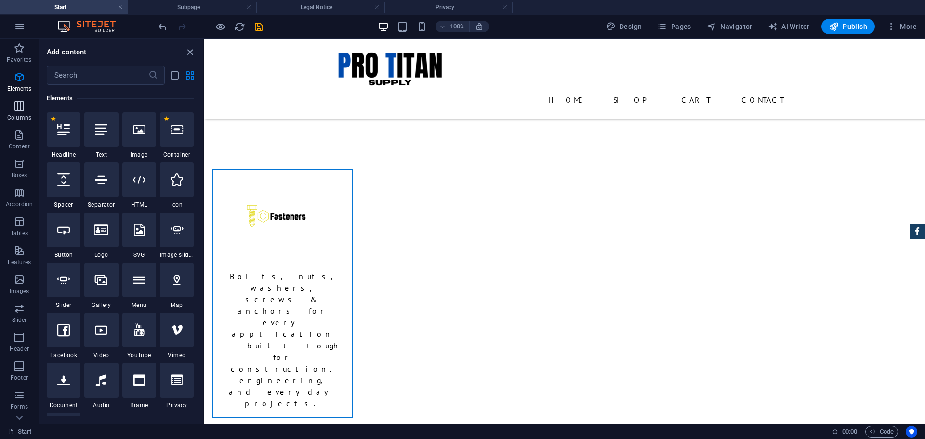
click at [22, 107] on icon "button" at bounding box center [19, 106] width 12 height 12
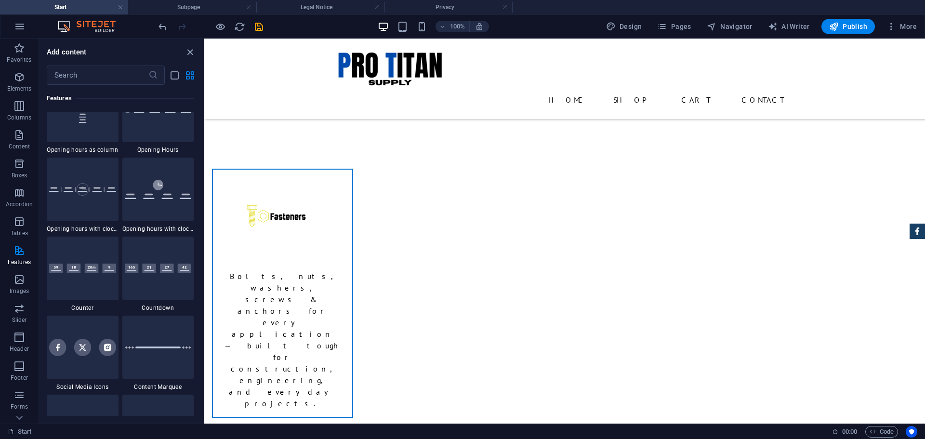
scroll to position [4185, 0]
click at [117, 73] on input "text" at bounding box center [98, 75] width 102 height 19
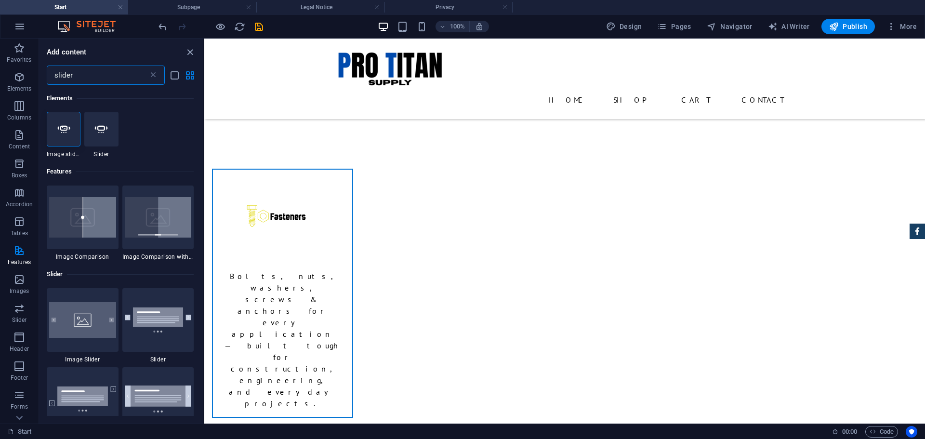
scroll to position [0, 0]
type input "slider"
click at [64, 131] on icon at bounding box center [63, 129] width 13 height 13
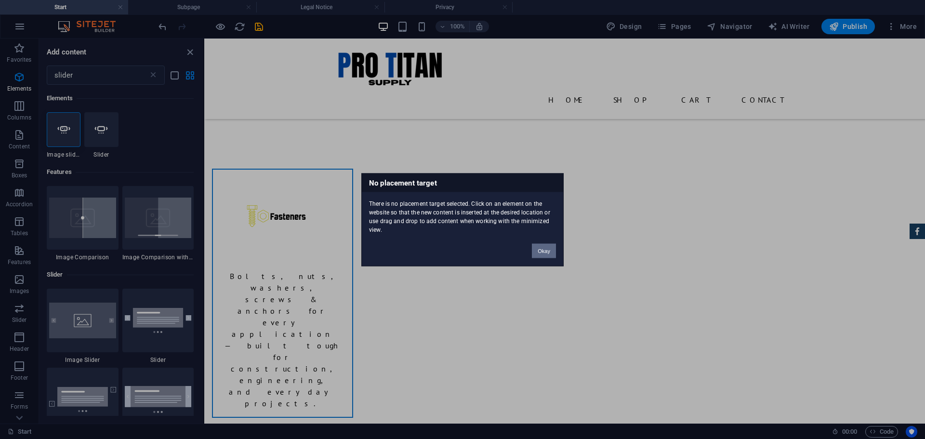
click at [539, 249] on button "Okay" at bounding box center [544, 250] width 24 height 14
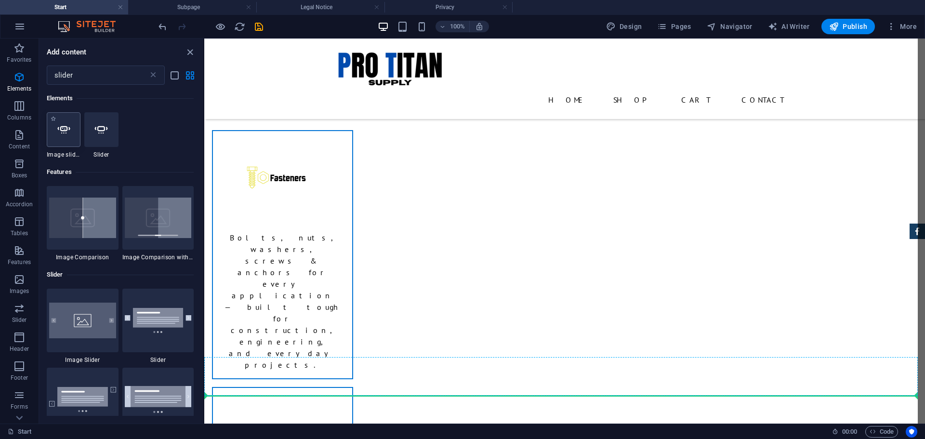
scroll to position [727, 0]
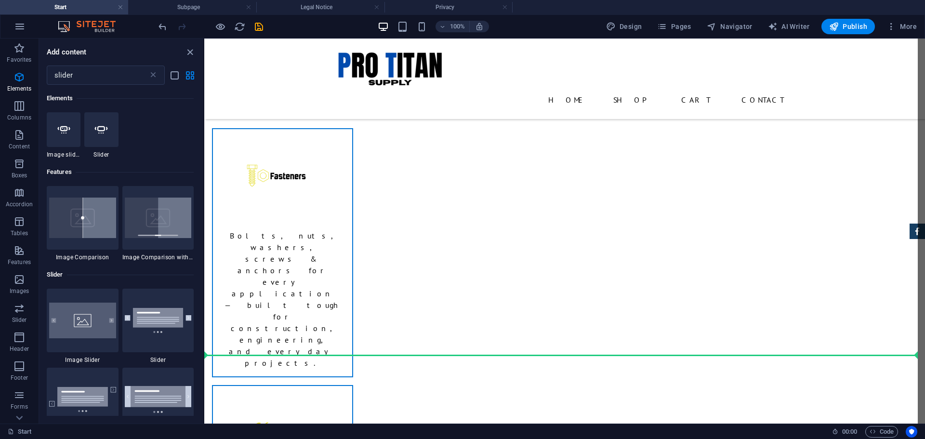
select select "ms"
select select "s"
select select "progressive"
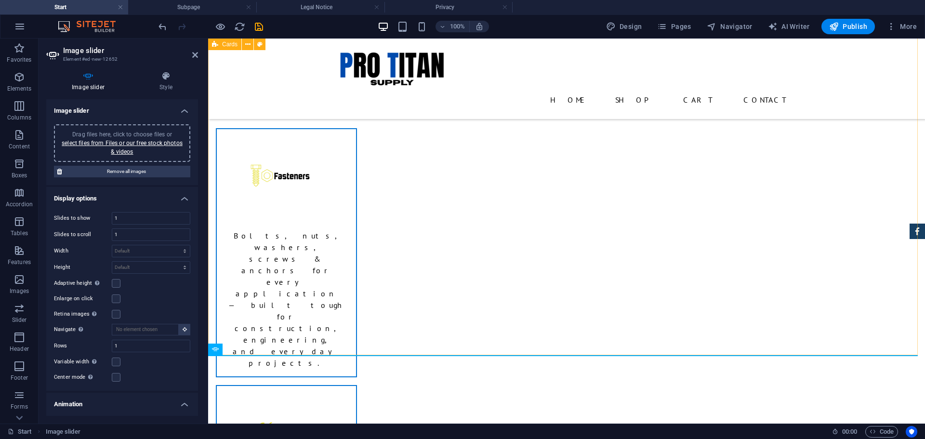
scroll to position [839, 0]
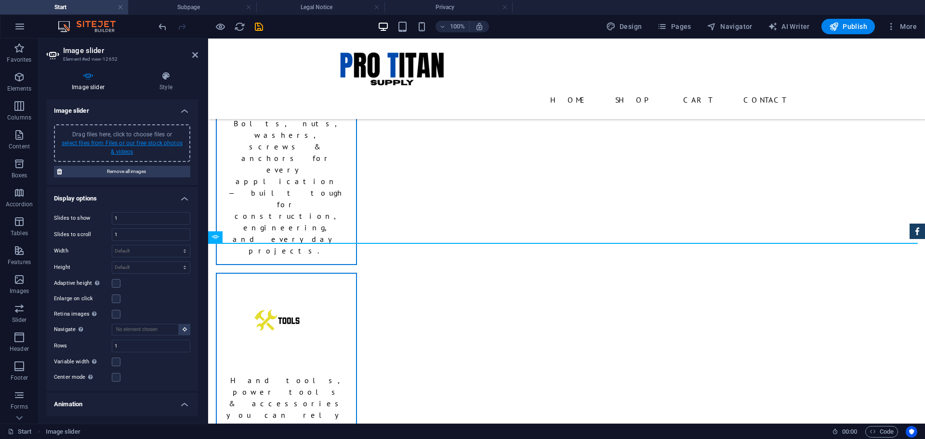
click at [121, 144] on link "select files from Files or our free stock photos & videos" at bounding box center [122, 147] width 121 height 15
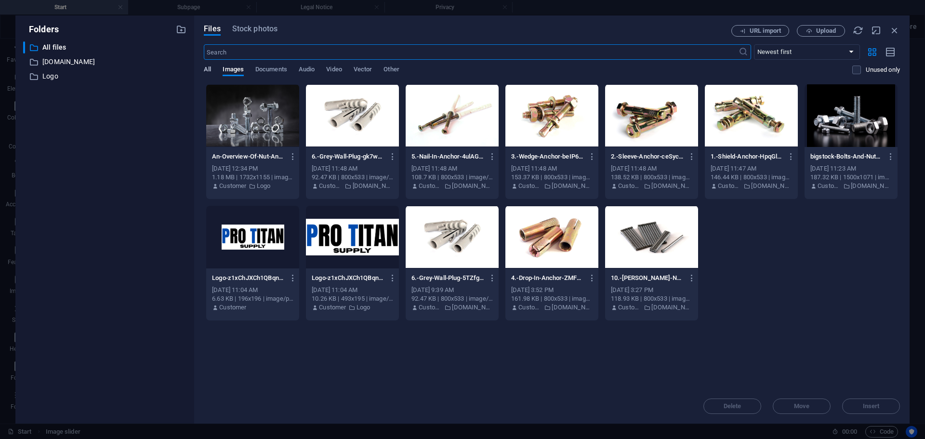
click at [205, 68] on span "All" at bounding box center [207, 70] width 7 height 13
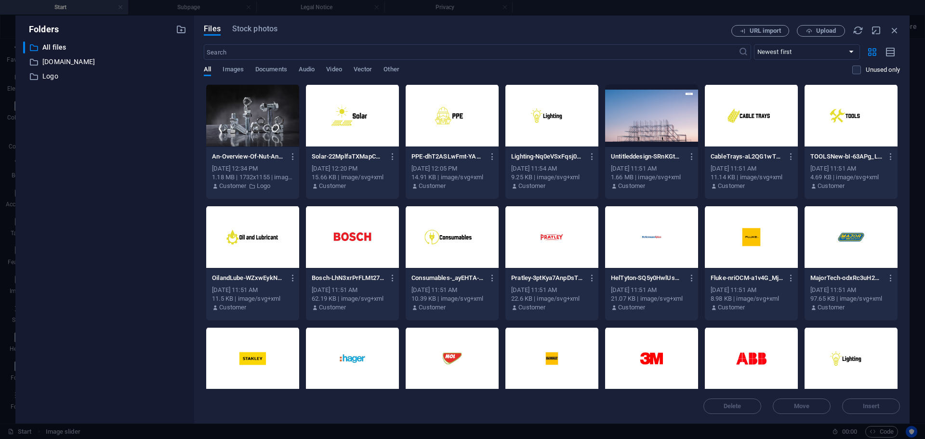
click at [772, 239] on div at bounding box center [751, 237] width 93 height 63
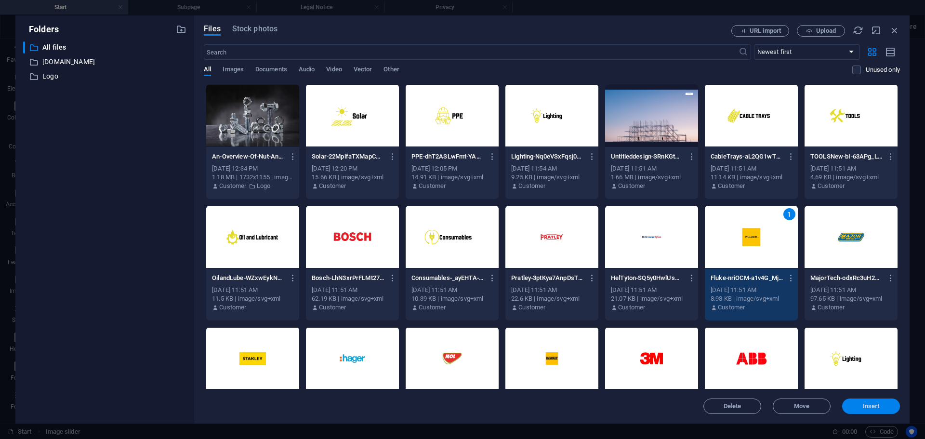
drag, startPoint x: 872, startPoint y: 406, endPoint x: 653, endPoint y: 366, distance: 222.8
click at [872, 406] on span "Insert" at bounding box center [871, 406] width 17 height 6
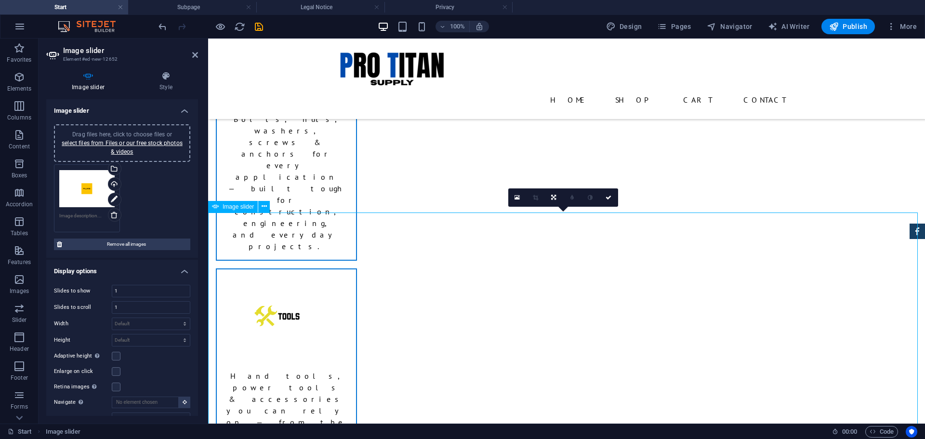
scroll to position [952, 0]
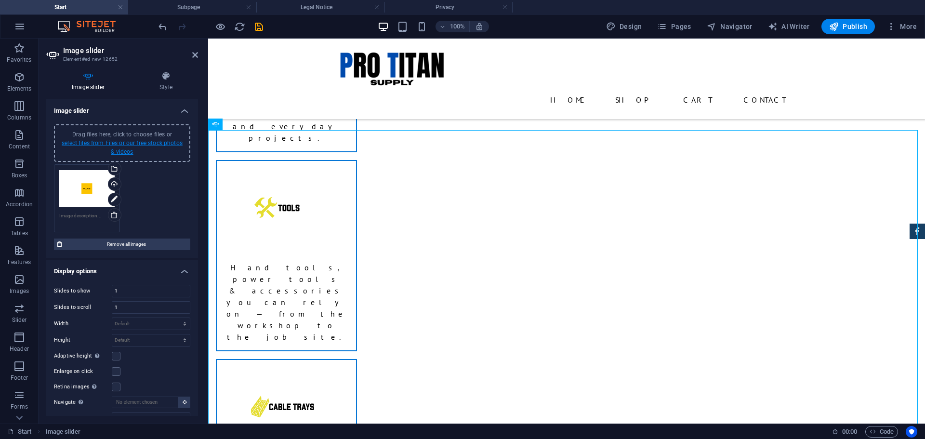
click at [128, 148] on link "select files from Files or our free stock photos & videos" at bounding box center [122, 147] width 121 height 15
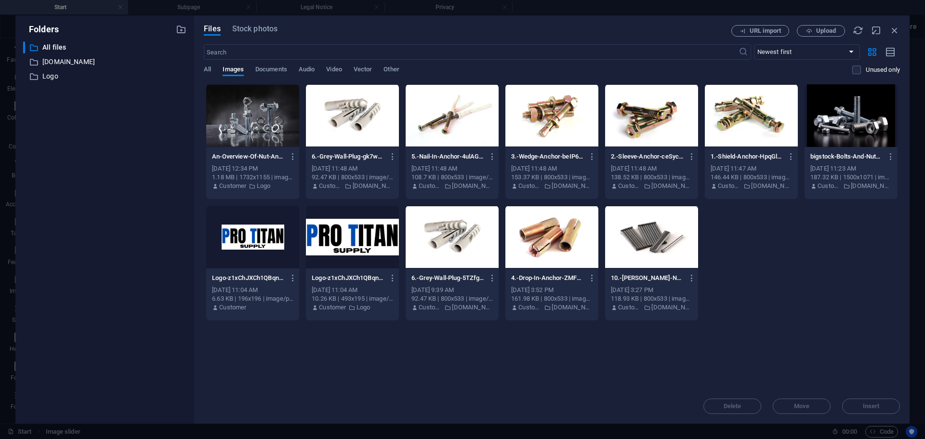
click at [212, 67] on div "All Images Documents Audio Video Vector Other" at bounding box center [528, 75] width 648 height 18
click at [205, 69] on span "All" at bounding box center [207, 70] width 7 height 13
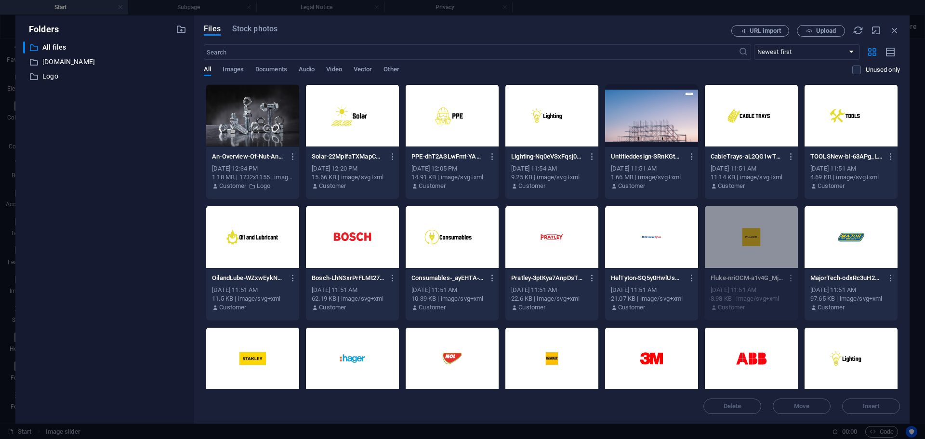
click at [336, 246] on div at bounding box center [352, 237] width 93 height 63
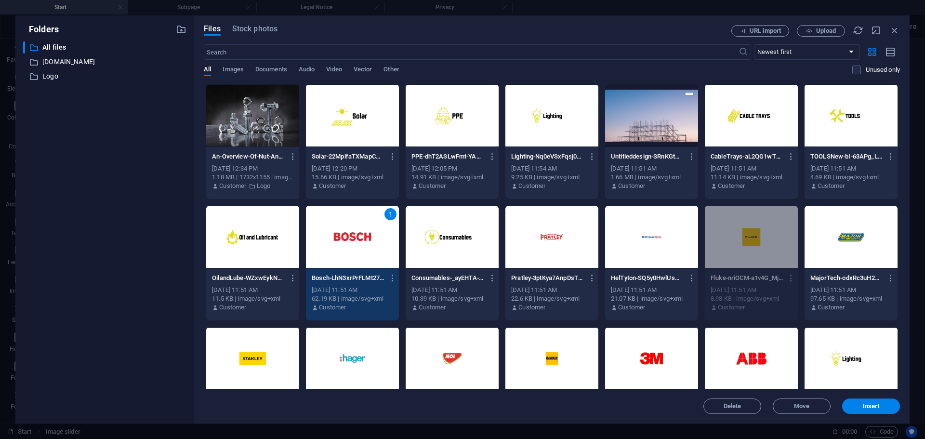
click at [346, 357] on div at bounding box center [352, 358] width 93 height 63
click at [263, 356] on div at bounding box center [252, 358] width 93 height 63
click at [653, 360] on div at bounding box center [651, 358] width 93 height 63
click at [854, 236] on div at bounding box center [850, 237] width 93 height 63
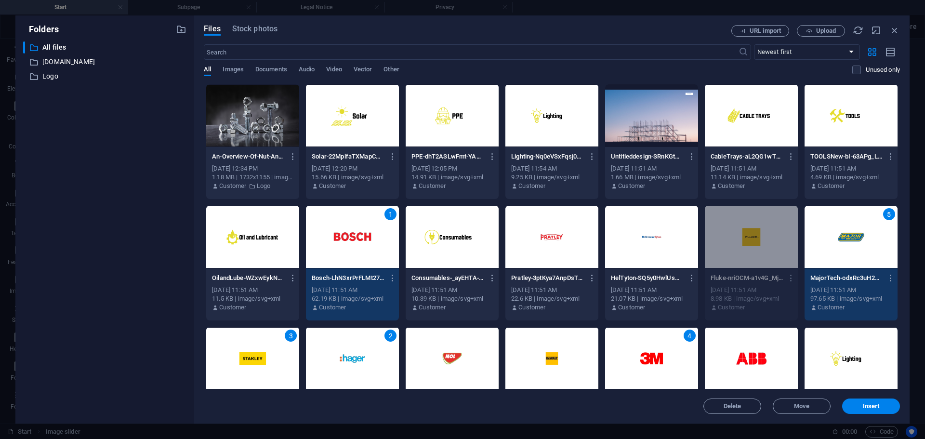
click at [459, 357] on div at bounding box center [452, 358] width 93 height 63
click at [564, 354] on div at bounding box center [551, 358] width 93 height 63
click at [649, 238] on div at bounding box center [651, 237] width 93 height 63
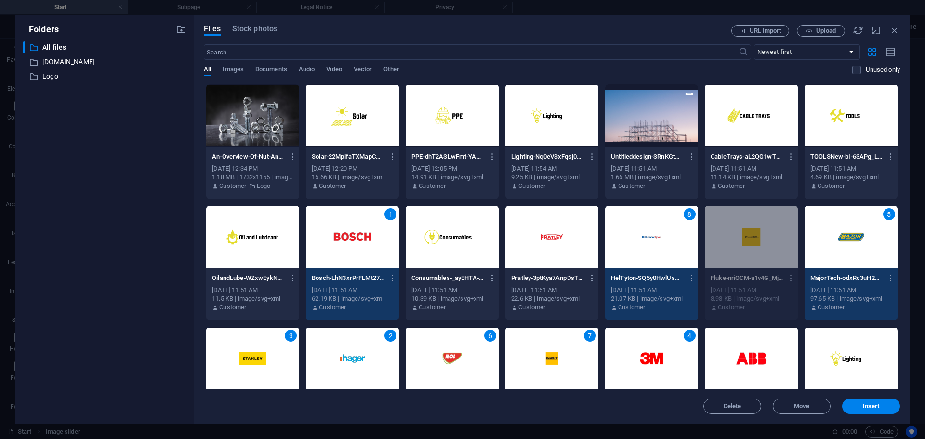
click at [550, 238] on div at bounding box center [551, 237] width 93 height 63
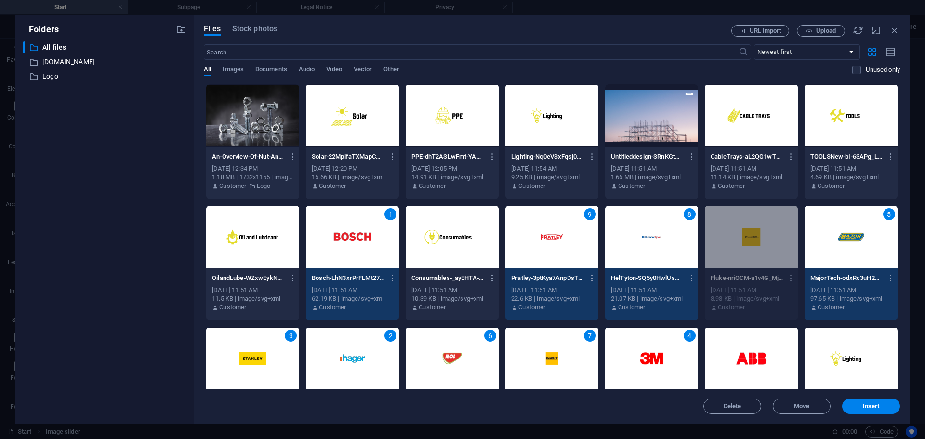
drag, startPoint x: 562, startPoint y: 237, endPoint x: 571, endPoint y: 237, distance: 8.7
click at [564, 237] on div "9" at bounding box center [551, 237] width 93 height 63
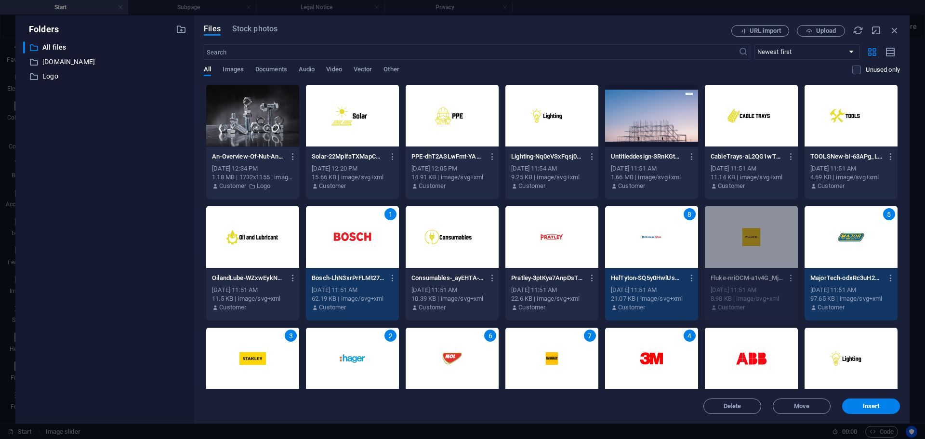
drag, startPoint x: 848, startPoint y: 246, endPoint x: 789, endPoint y: 272, distance: 64.3
click at [847, 247] on div "5" at bounding box center [850, 237] width 93 height 63
click at [267, 351] on div "3" at bounding box center [252, 358] width 93 height 63
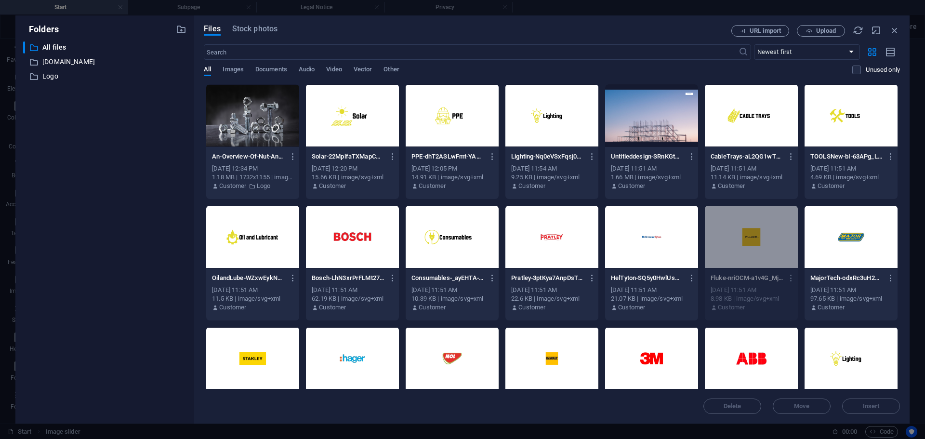
click at [355, 239] on div at bounding box center [352, 237] width 93 height 63
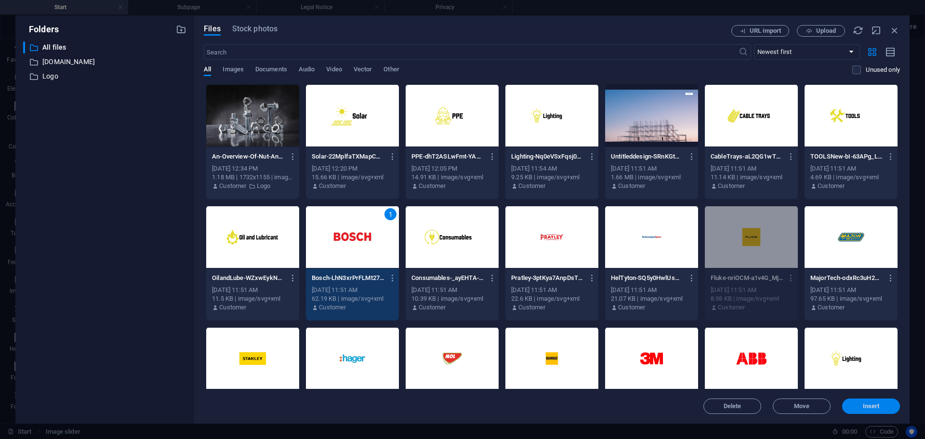
drag, startPoint x: 858, startPoint y: 403, endPoint x: 650, endPoint y: 364, distance: 211.2
click at [858, 403] on span "Insert" at bounding box center [871, 406] width 50 height 6
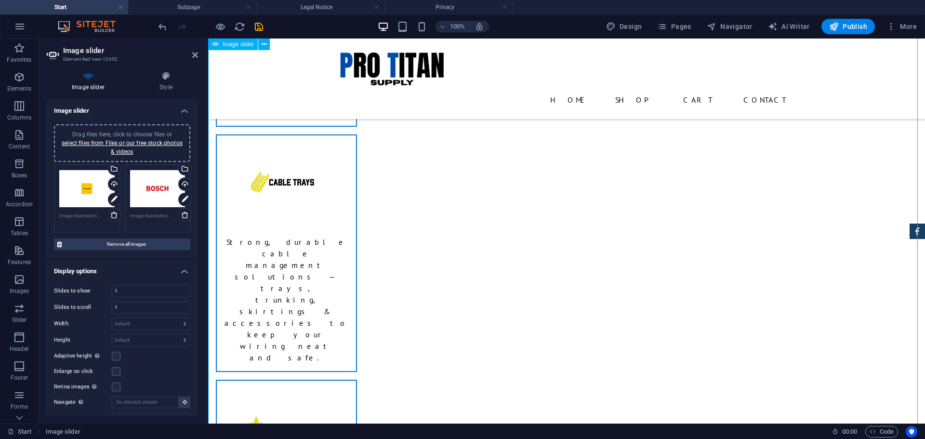
scroll to position [1064, 0]
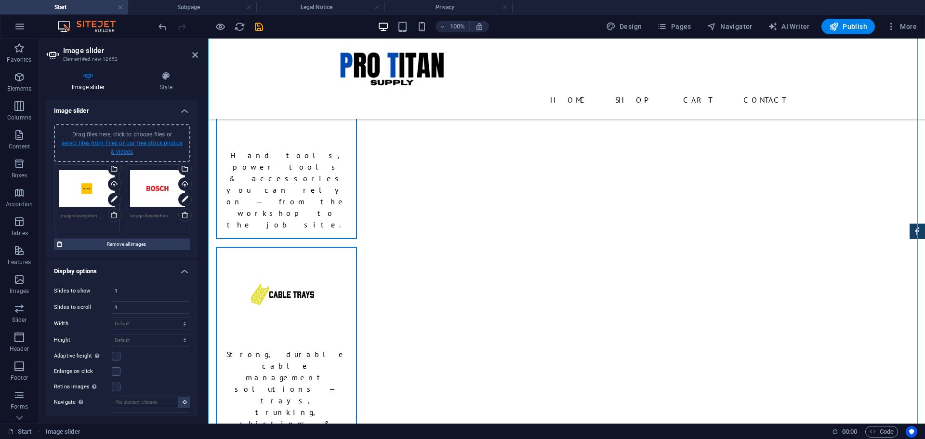
click at [135, 143] on link "select files from Files or our free stock photos & videos" at bounding box center [122, 147] width 121 height 15
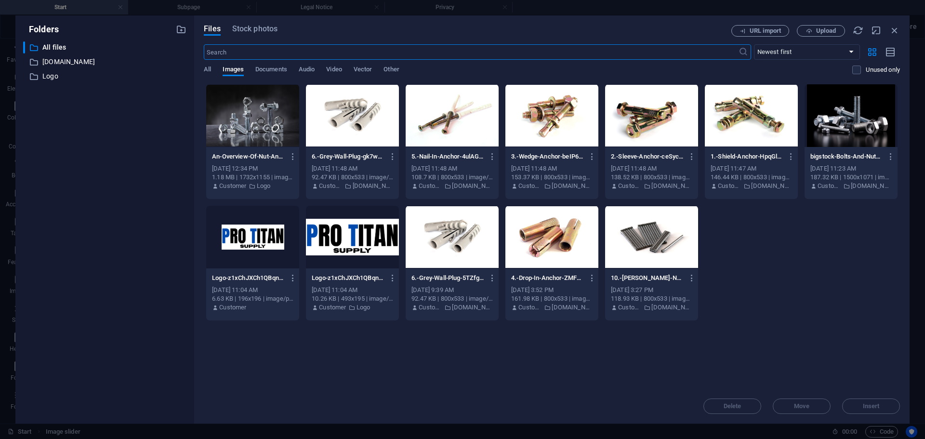
scroll to position [985, 0]
click at [210, 68] on span "All" at bounding box center [207, 70] width 7 height 13
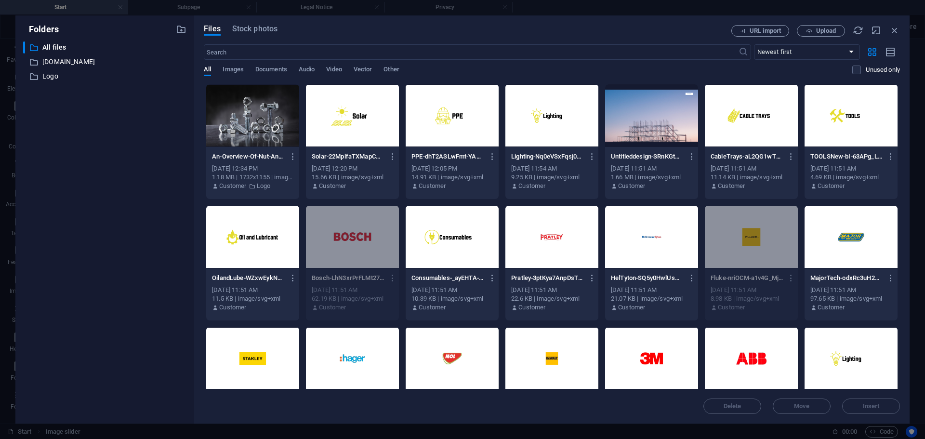
click at [354, 359] on div at bounding box center [352, 358] width 93 height 63
drag, startPoint x: 879, startPoint y: 406, endPoint x: 652, endPoint y: 362, distance: 230.5
click at [879, 406] on span "Insert" at bounding box center [871, 406] width 17 height 6
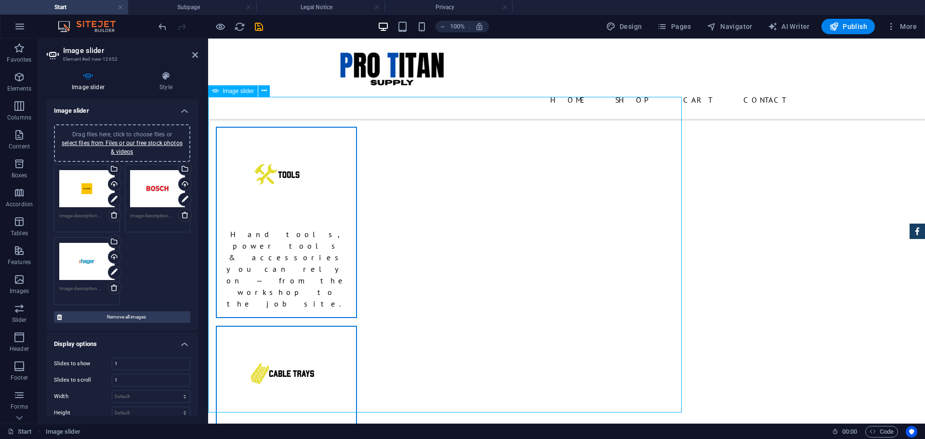
scroll to position [957, 0]
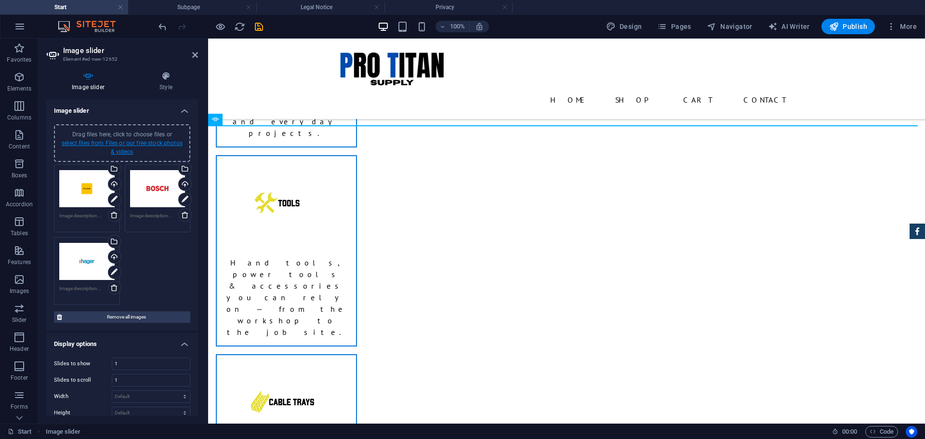
click at [130, 146] on link "select files from Files or our free stock photos & videos" at bounding box center [122, 147] width 121 height 15
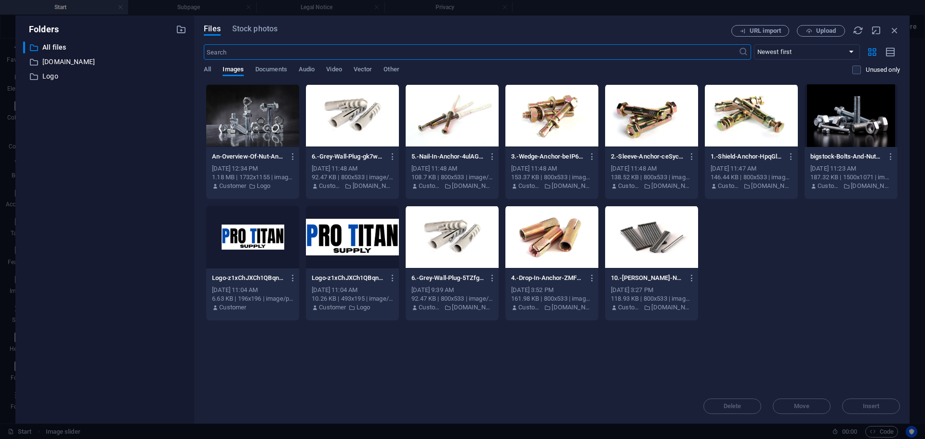
scroll to position [985, 0]
click at [210, 63] on div "​ Newest first Oldest first Name (A-Z) Name (Z-A) Size (0-9) Size (9-0) Resolut…" at bounding box center [552, 63] width 696 height 39
click at [207, 71] on span "All" at bounding box center [207, 70] width 7 height 13
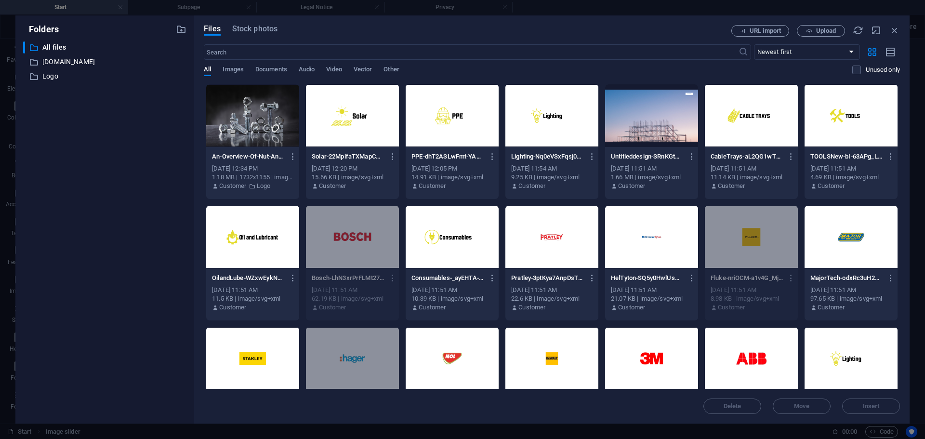
click at [465, 354] on div at bounding box center [452, 358] width 93 height 63
click at [866, 405] on span "Insert" at bounding box center [871, 406] width 17 height 6
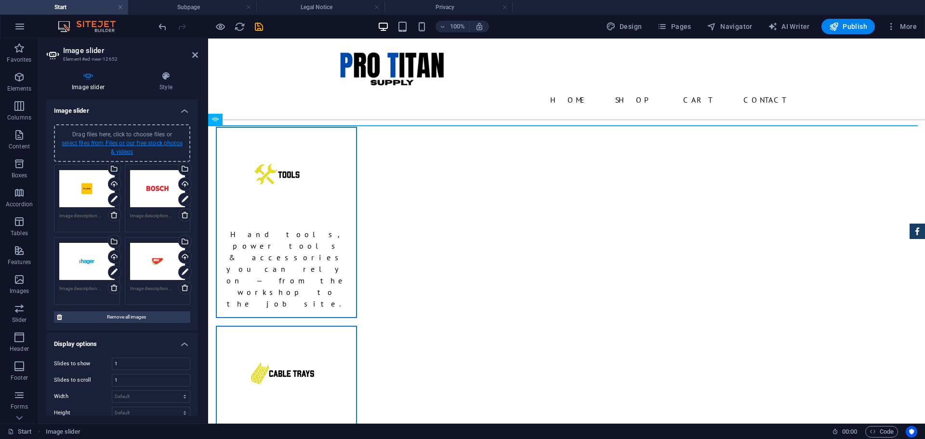
click at [98, 143] on link "select files from Files or our free stock photos & videos" at bounding box center [122, 147] width 121 height 15
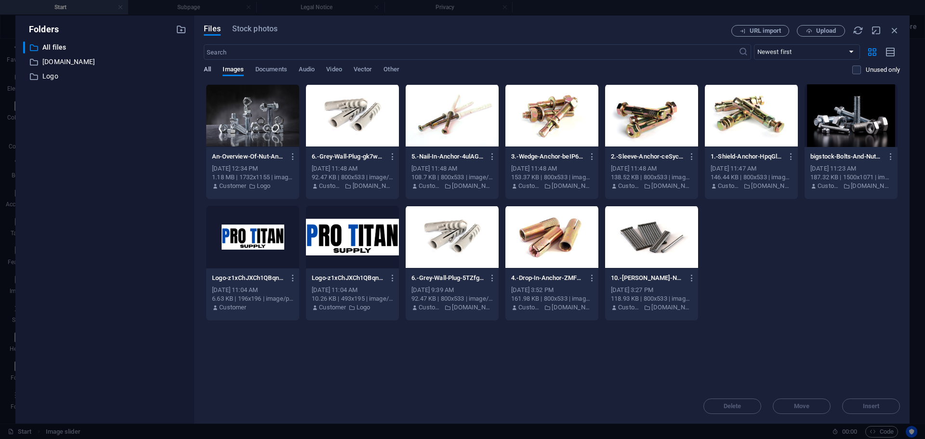
click at [209, 69] on span "All" at bounding box center [207, 70] width 7 height 13
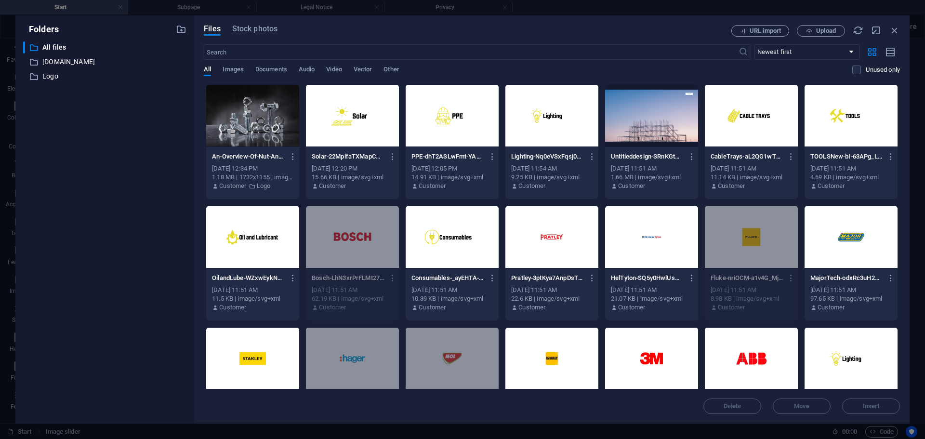
drag, startPoint x: 847, startPoint y: 231, endPoint x: 847, endPoint y: 255, distance: 24.1
click at [847, 231] on div at bounding box center [850, 237] width 93 height 63
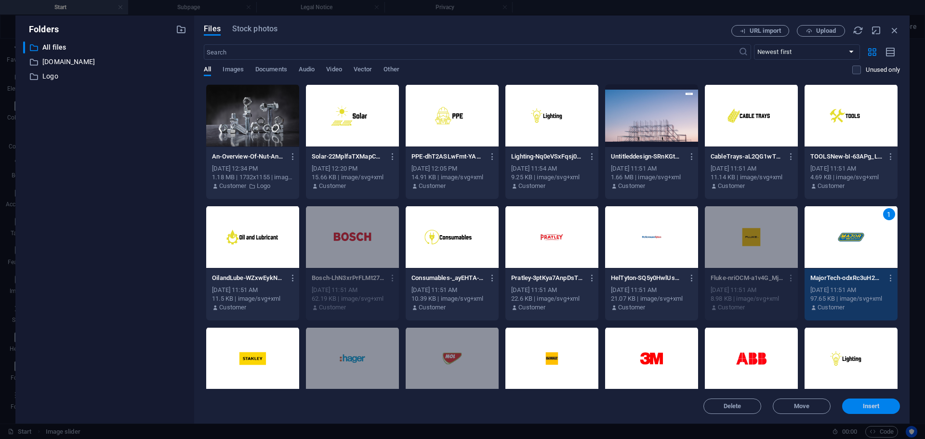
click at [877, 401] on button "Insert" at bounding box center [871, 405] width 58 height 15
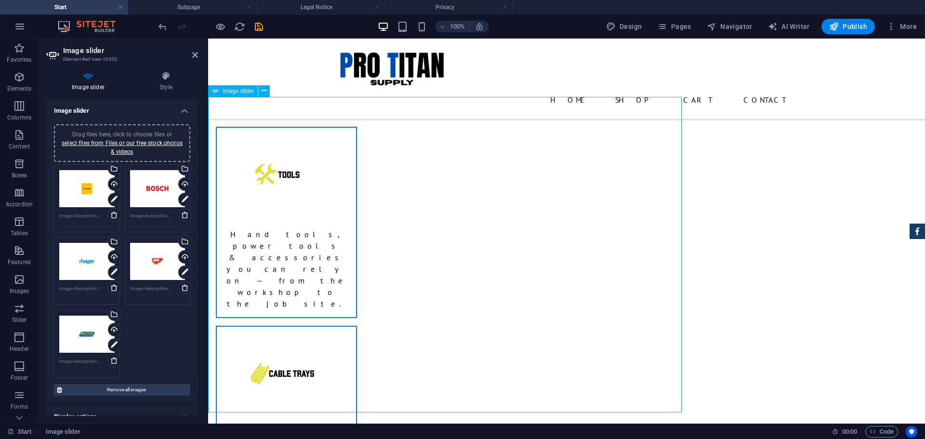
scroll to position [957, 0]
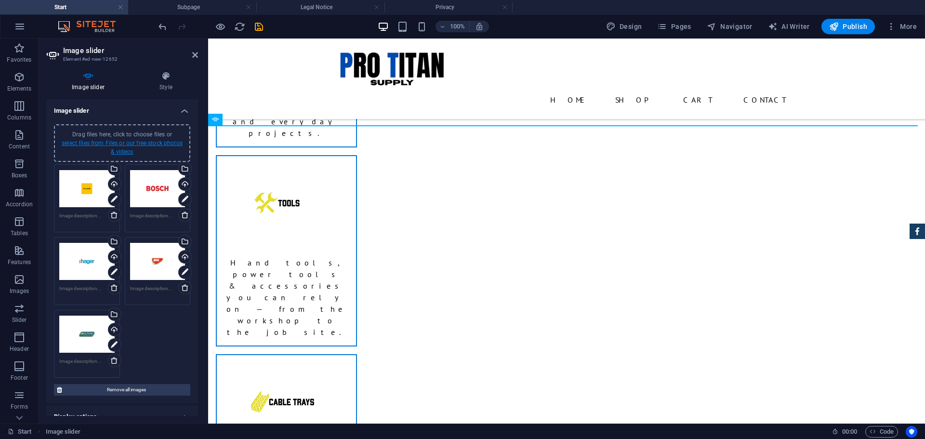
click at [137, 141] on link "select files from Files or our free stock photos & videos" at bounding box center [122, 147] width 121 height 15
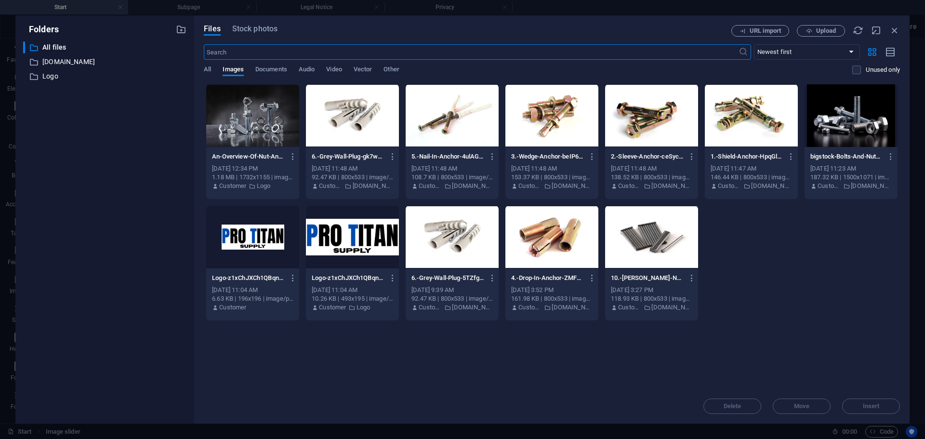
scroll to position [985, 0]
click at [208, 67] on span "All" at bounding box center [207, 70] width 7 height 13
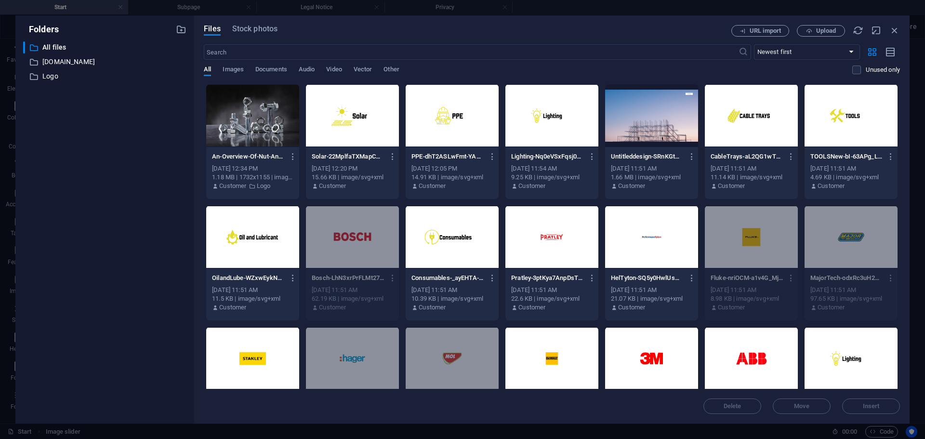
click at [654, 359] on div at bounding box center [651, 358] width 93 height 63
drag, startPoint x: 858, startPoint y: 403, endPoint x: 580, endPoint y: 343, distance: 284.7
click at [858, 403] on span "Insert" at bounding box center [871, 406] width 50 height 6
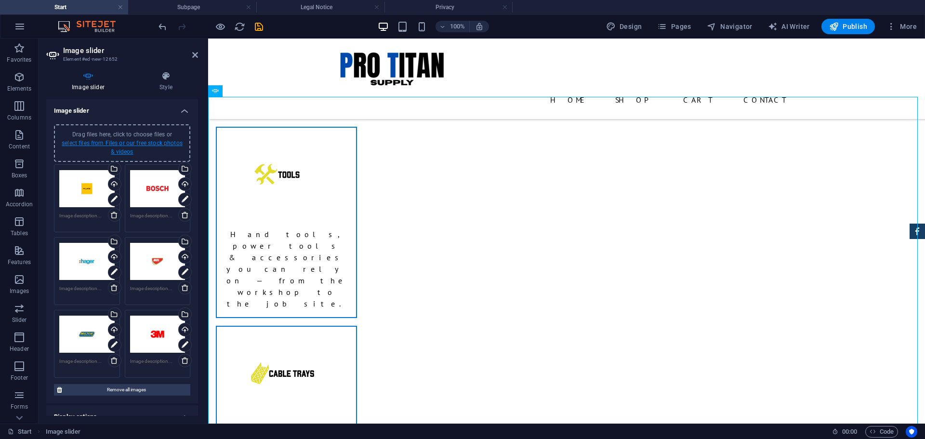
click at [138, 144] on link "select files from Files or our free stock photos & videos" at bounding box center [122, 147] width 121 height 15
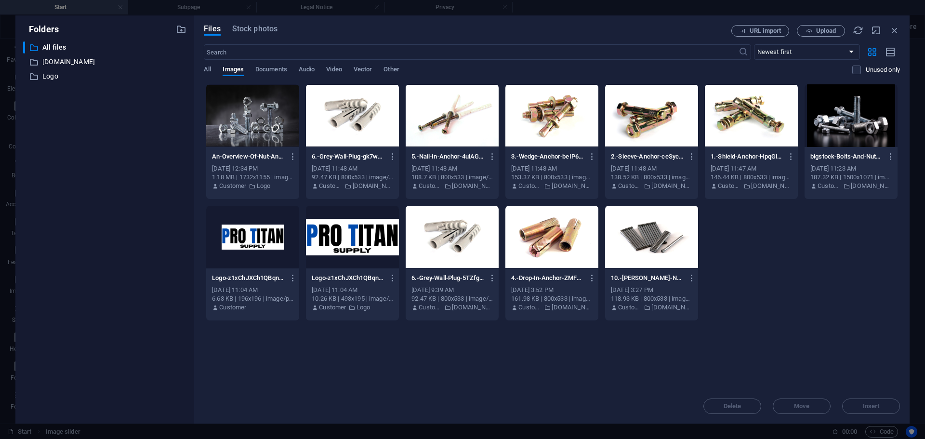
drag, startPoint x: 209, startPoint y: 67, endPoint x: 244, endPoint y: 81, distance: 37.7
click at [208, 67] on span "All" at bounding box center [207, 70] width 7 height 13
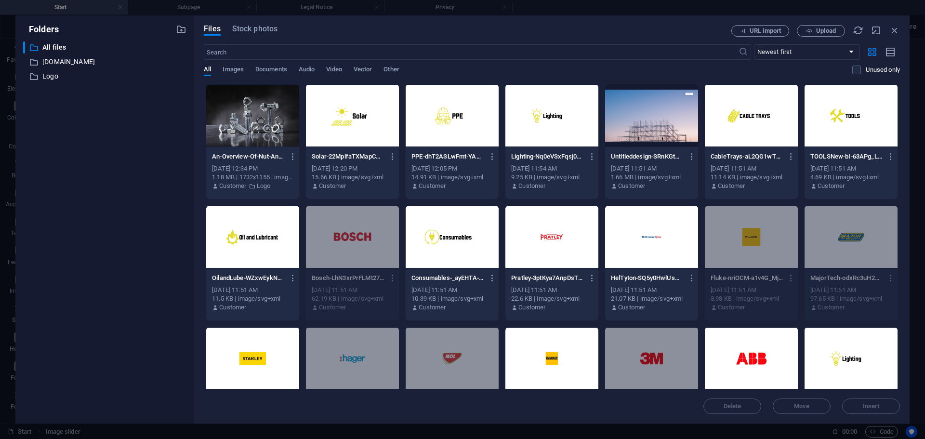
click at [551, 358] on div at bounding box center [551, 358] width 93 height 63
drag, startPoint x: 873, startPoint y: 406, endPoint x: 499, endPoint y: 326, distance: 382.1
click at [873, 406] on span "Insert" at bounding box center [871, 406] width 17 height 6
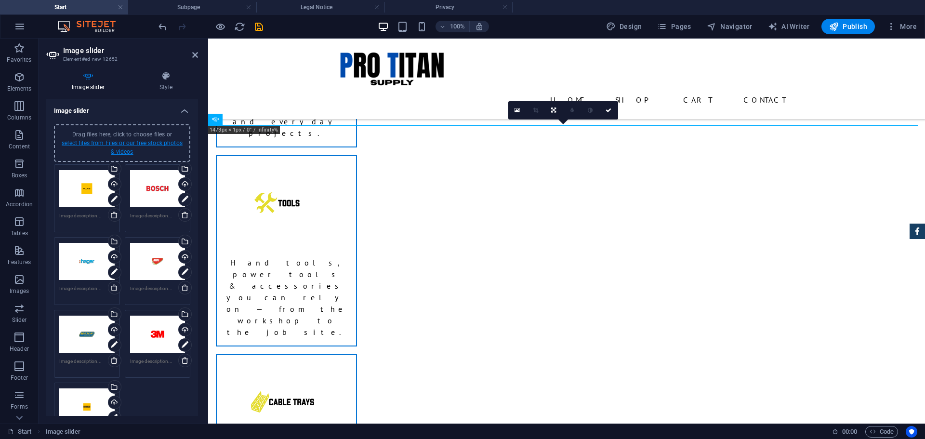
click at [118, 141] on link "select files from Files or our free stock photos & videos" at bounding box center [122, 147] width 121 height 15
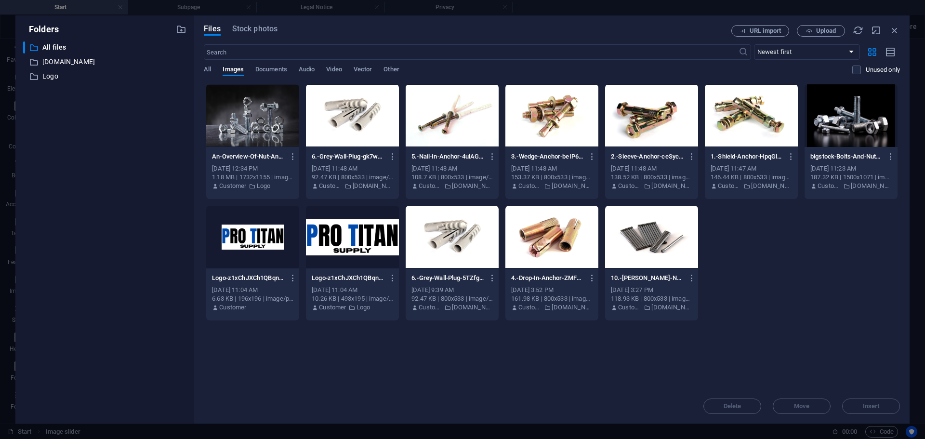
click at [203, 67] on div "Files Stock photos URL import Upload ​ Newest first Oldest first Name (A-Z) Nam…" at bounding box center [551, 219] width 715 height 408
click at [208, 68] on span "All" at bounding box center [207, 70] width 7 height 13
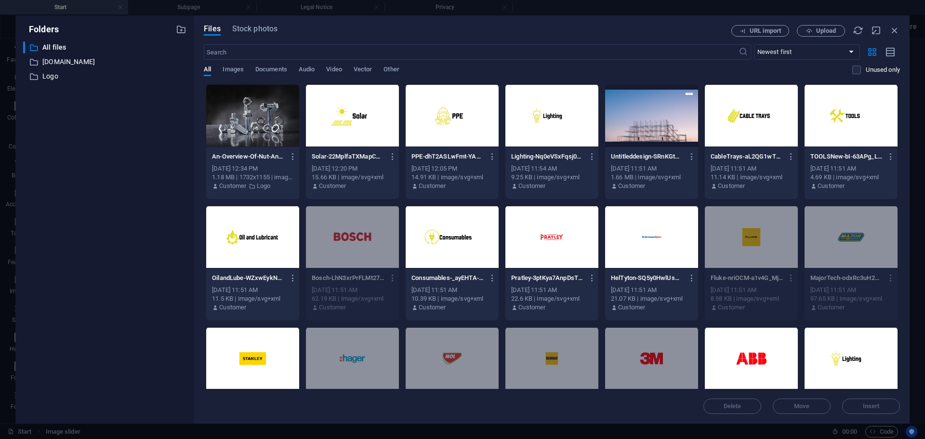
drag, startPoint x: 752, startPoint y: 354, endPoint x: 783, endPoint y: 374, distance: 36.5
click at [752, 355] on div at bounding box center [751, 358] width 93 height 63
click at [869, 409] on button "Insert" at bounding box center [871, 405] width 58 height 15
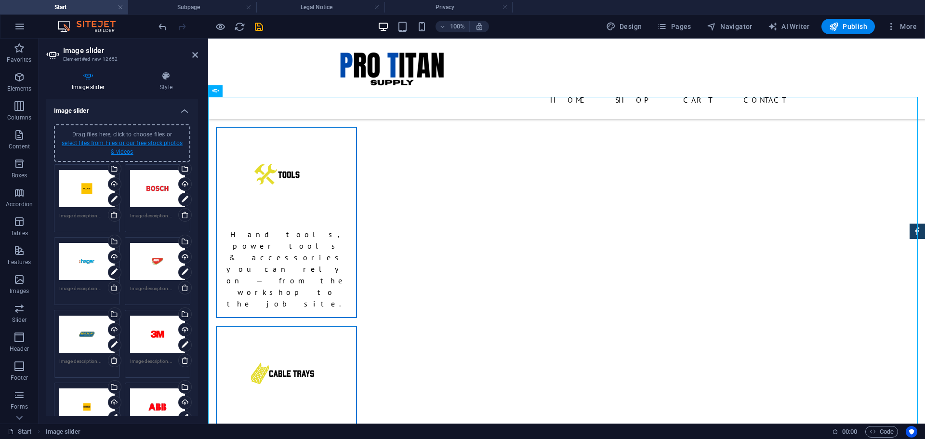
click at [125, 144] on link "select files from Files or our free stock photos & videos" at bounding box center [122, 147] width 121 height 15
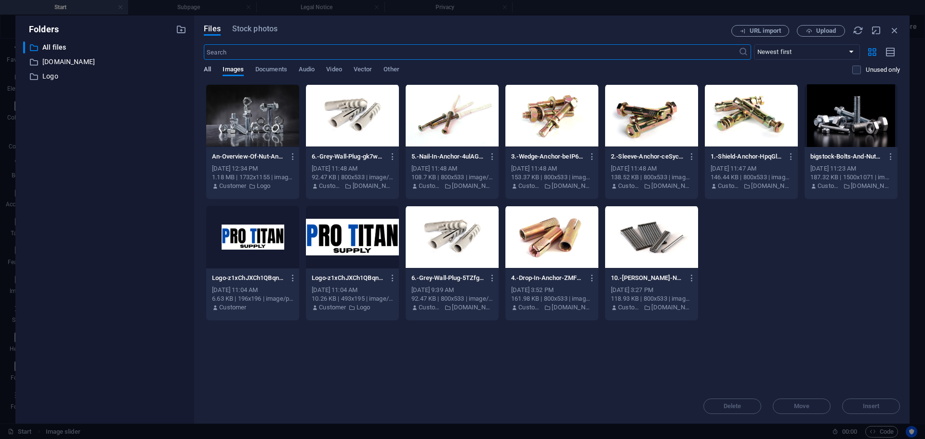
click at [207, 67] on span "All" at bounding box center [207, 70] width 7 height 13
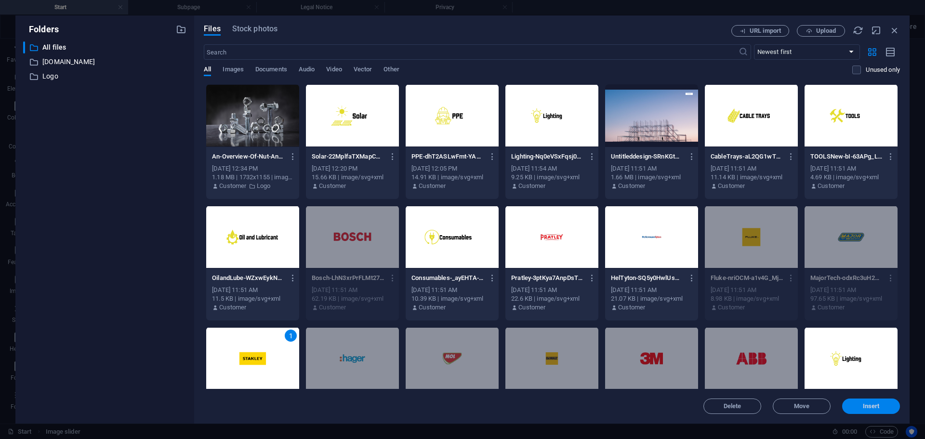
click at [871, 403] on span "Insert" at bounding box center [871, 406] width 17 height 6
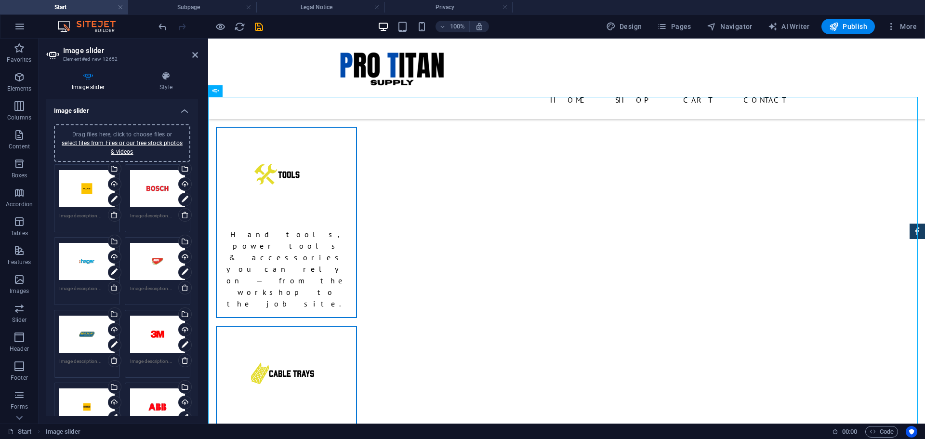
click at [133, 137] on span "Drag files here, click to choose files or select files from Files or our free s…" at bounding box center [122, 143] width 121 height 24
click at [130, 144] on link "select files from Files or our free stock photos & videos" at bounding box center [122, 147] width 121 height 15
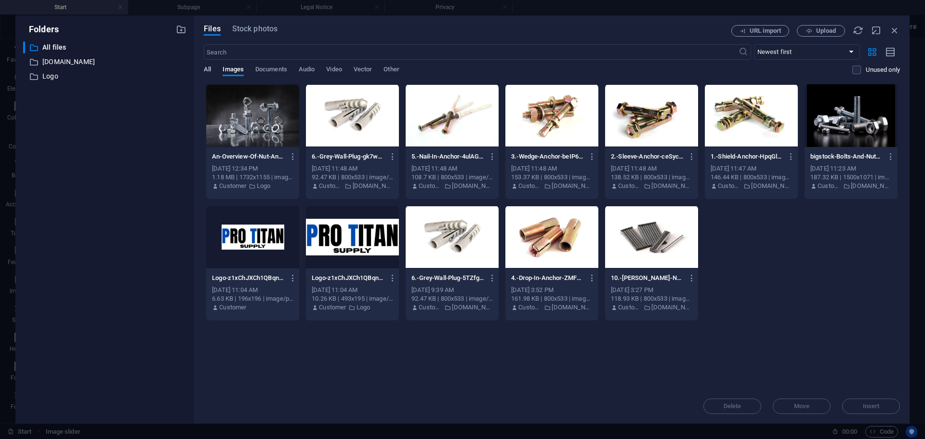
click at [206, 68] on span "All" at bounding box center [207, 70] width 7 height 13
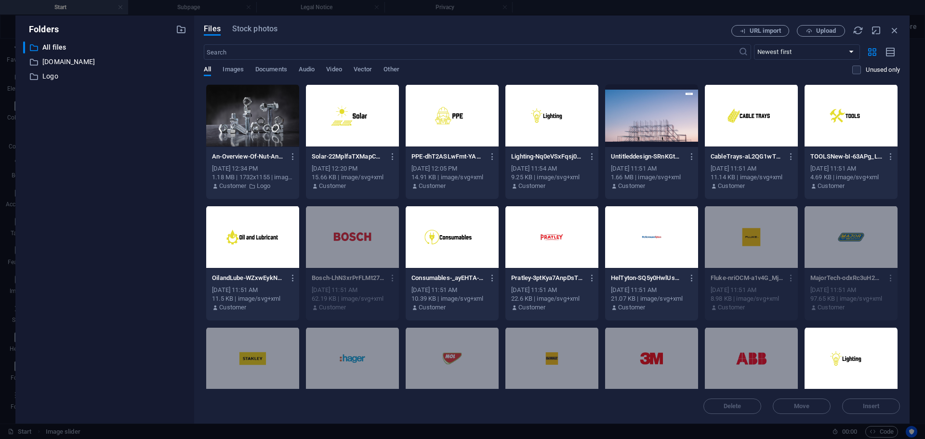
click at [640, 237] on div at bounding box center [651, 237] width 93 height 63
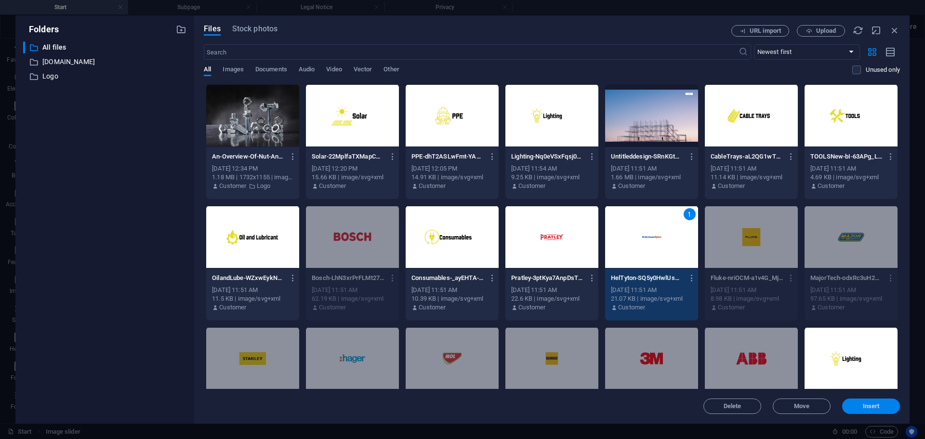
drag, startPoint x: 859, startPoint y: 404, endPoint x: 520, endPoint y: 309, distance: 352.4
click at [859, 404] on span "Insert" at bounding box center [871, 406] width 50 height 6
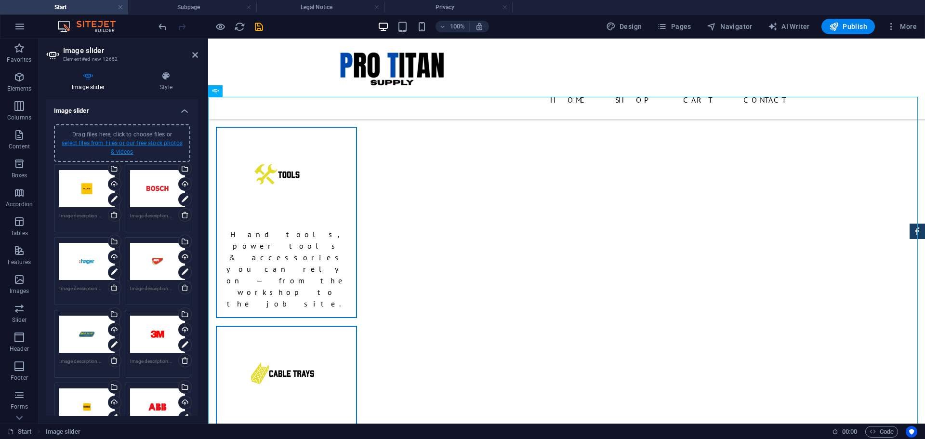
click at [105, 142] on link "select files from Files or our free stock photos & videos" at bounding box center [122, 147] width 121 height 15
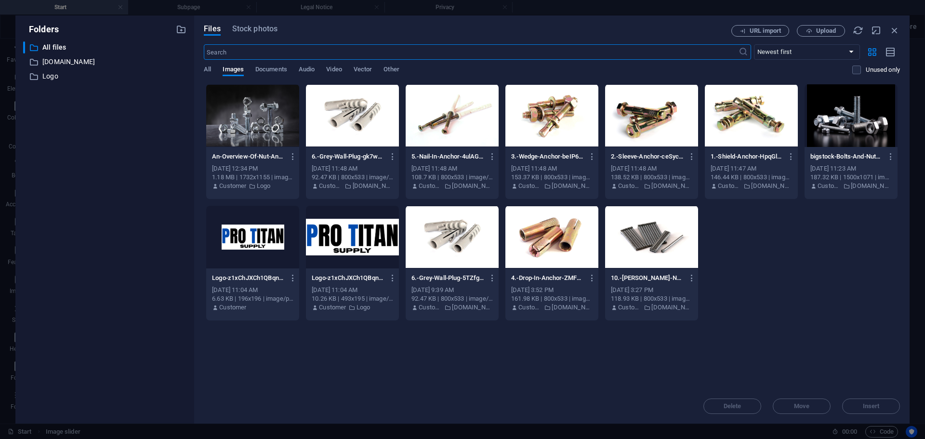
click at [207, 65] on div "​ Newest first Oldest first Name (A-Z) Name (Z-A) Size (0-9) Size (9-0) Resolut…" at bounding box center [552, 63] width 696 height 39
click at [208, 69] on span "All" at bounding box center [207, 70] width 7 height 13
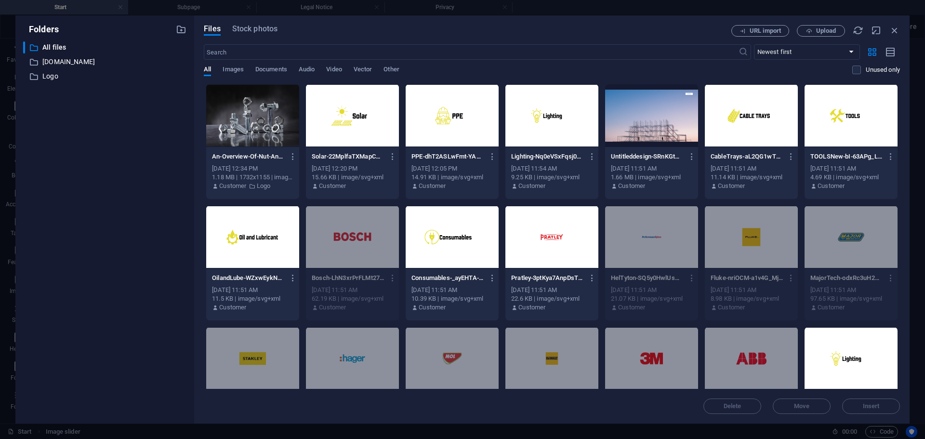
click at [551, 243] on div at bounding box center [551, 237] width 93 height 63
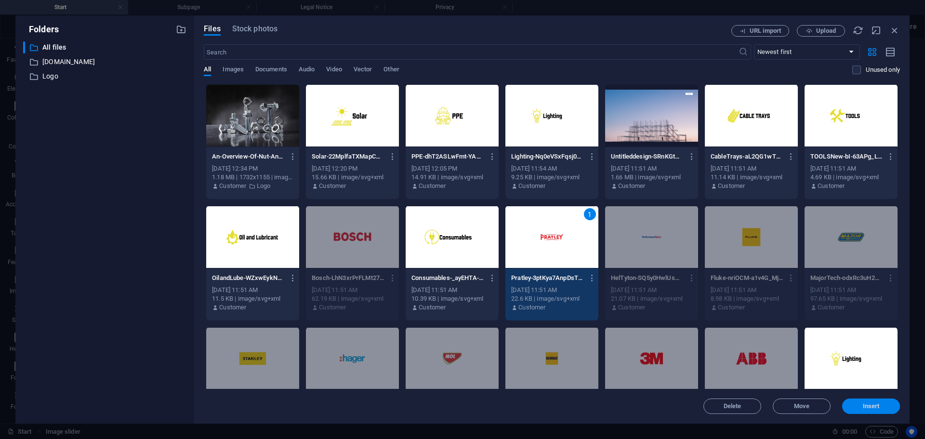
click at [874, 405] on span "Insert" at bounding box center [871, 406] width 17 height 6
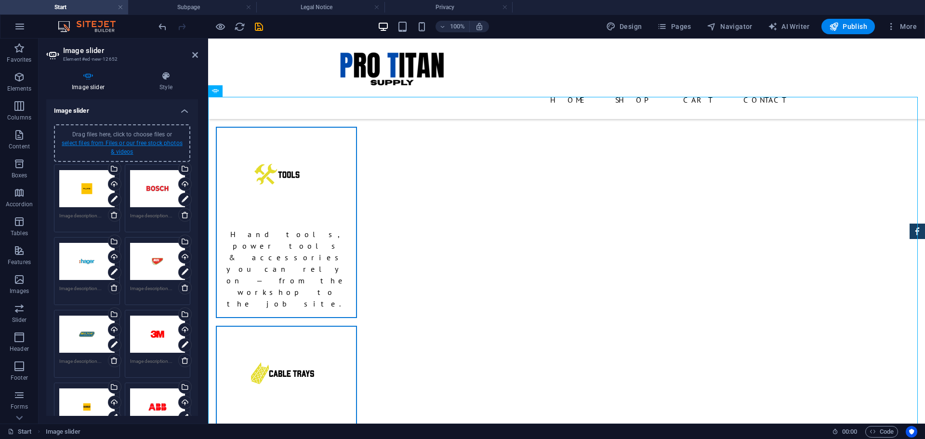
click at [127, 143] on link "select files from Files or our free stock photos & videos" at bounding box center [122, 147] width 121 height 15
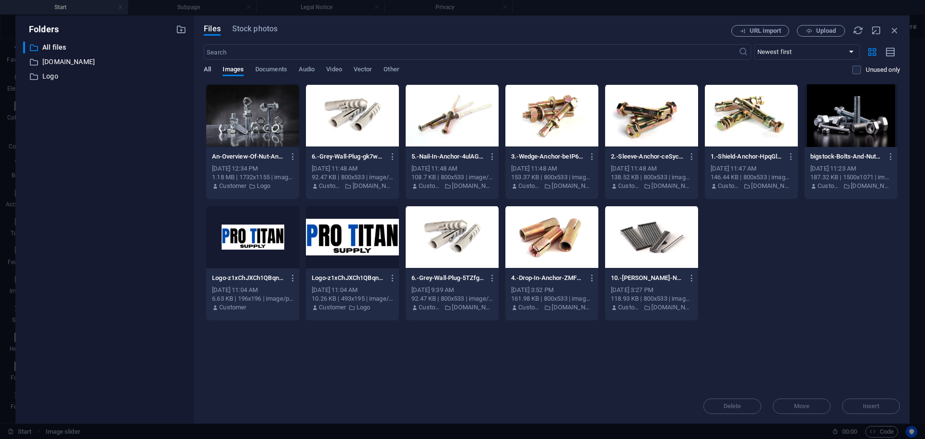
click at [209, 68] on span "All" at bounding box center [207, 70] width 7 height 13
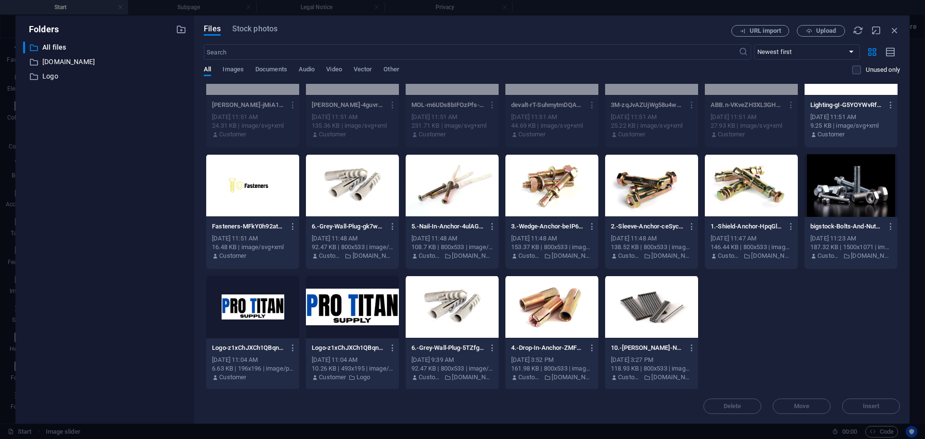
scroll to position [296, 0]
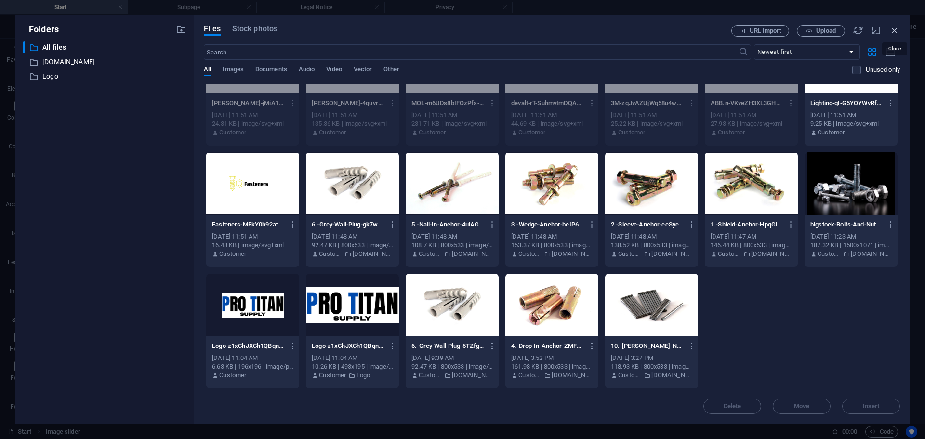
click at [895, 30] on icon "button" at bounding box center [894, 30] width 11 height 11
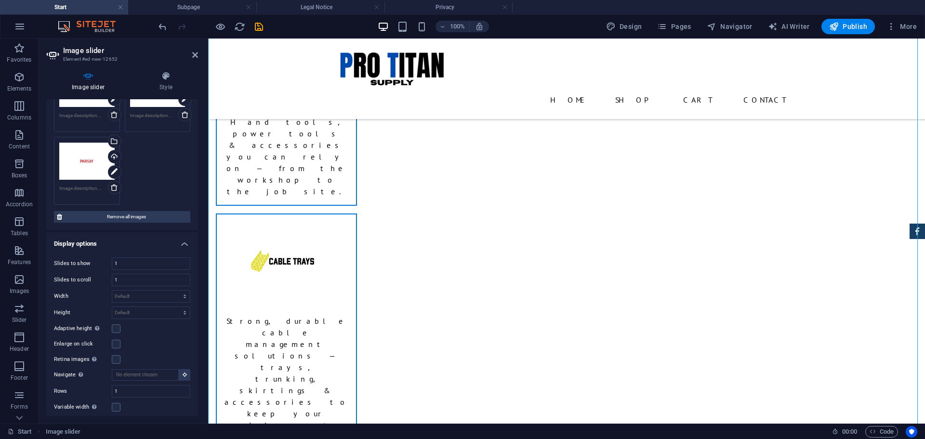
scroll to position [449, 0]
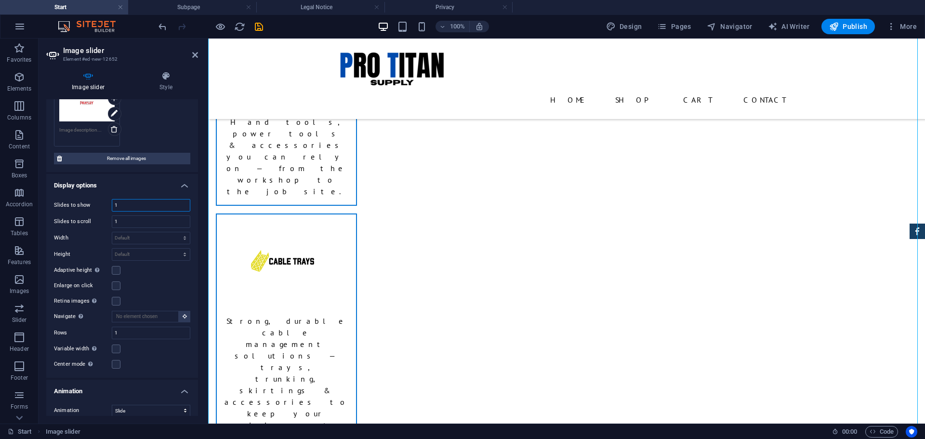
click at [129, 205] on input "1" at bounding box center [151, 205] width 78 height 12
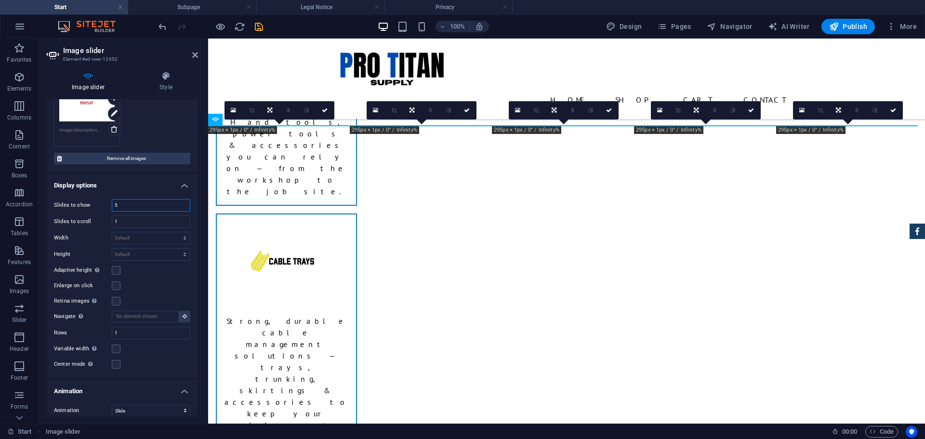
scroll to position [1050, 0]
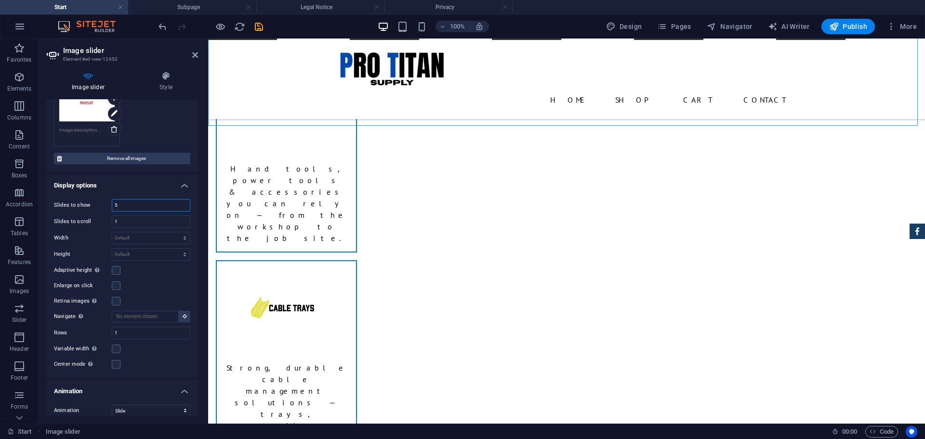
type input "5"
click at [143, 188] on h4 "Display options" at bounding box center [122, 182] width 152 height 17
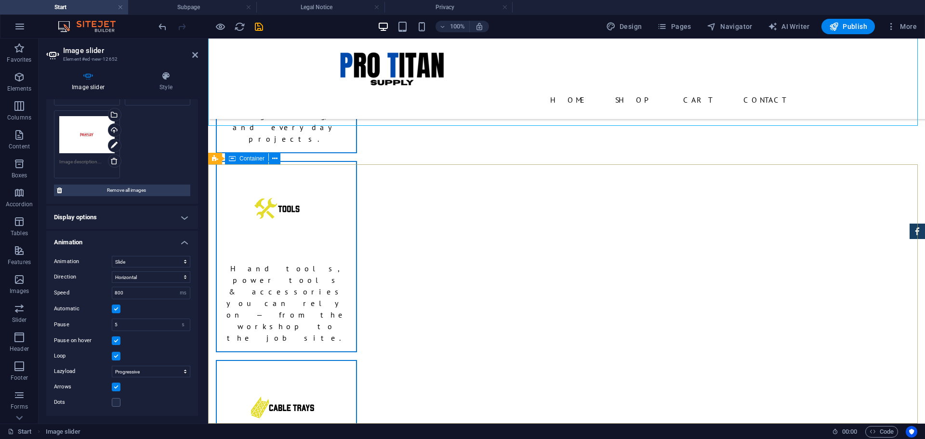
scroll to position [938, 0]
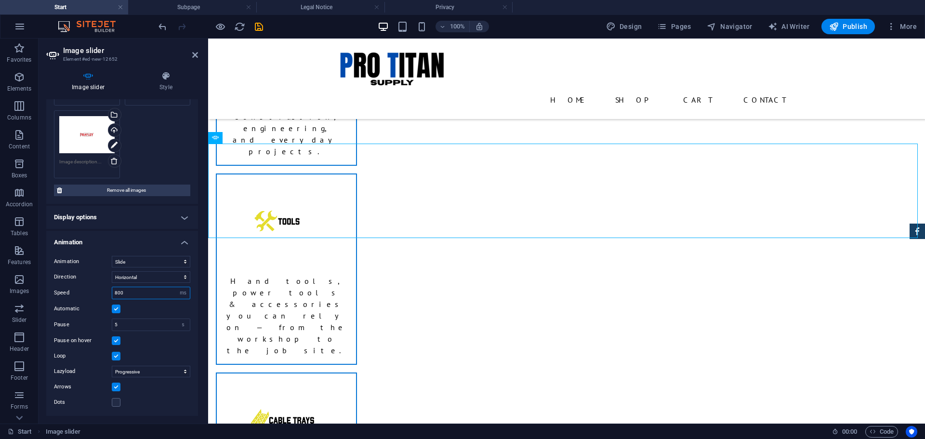
click at [133, 291] on input "800" at bounding box center [151, 293] width 78 height 12
type input "8"
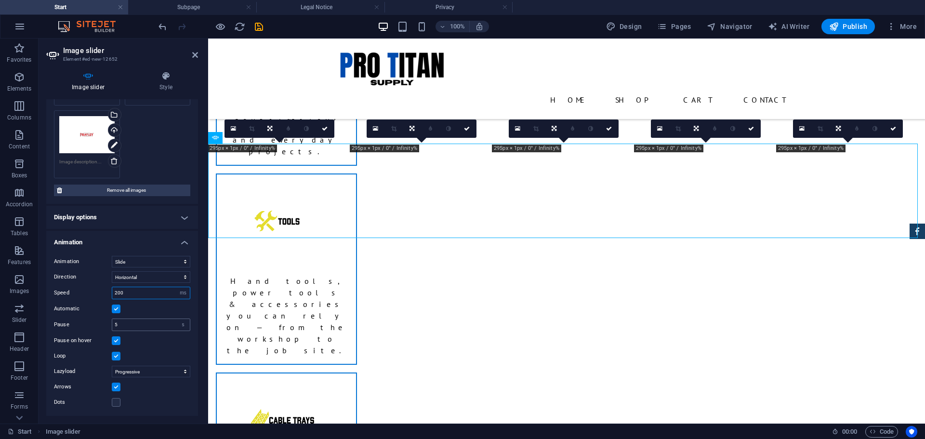
type input "200"
click at [141, 326] on input "5" at bounding box center [151, 325] width 78 height 12
type input "2"
click at [158, 347] on div "Animation Slide Fade Direction Horizontal Vertical Speed 200 s ms Automatic Pau…" at bounding box center [122, 332] width 152 height 168
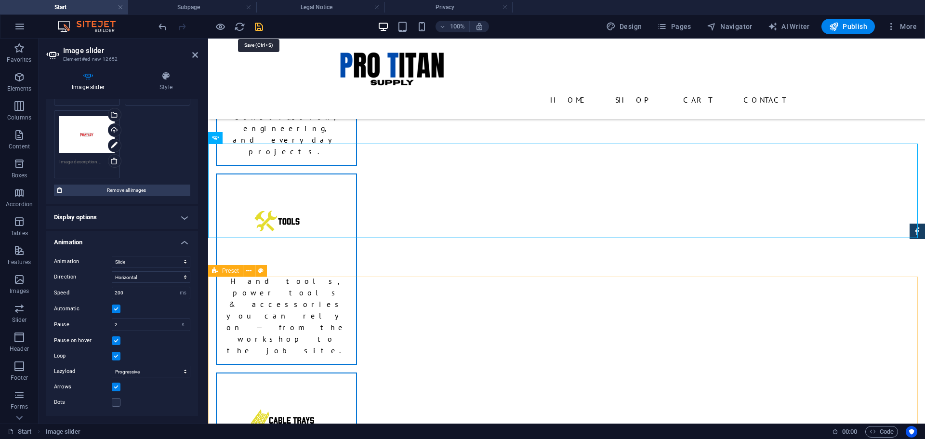
click at [258, 25] on icon "save" at bounding box center [258, 26] width 11 height 11
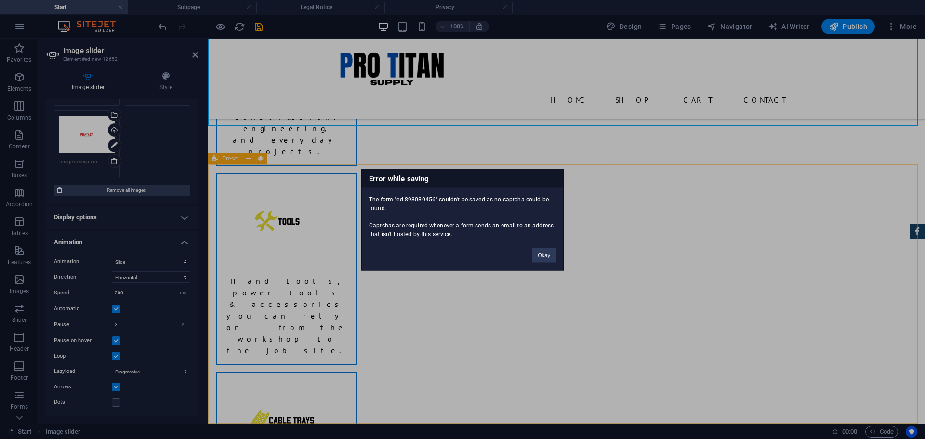
scroll to position [1050, 0]
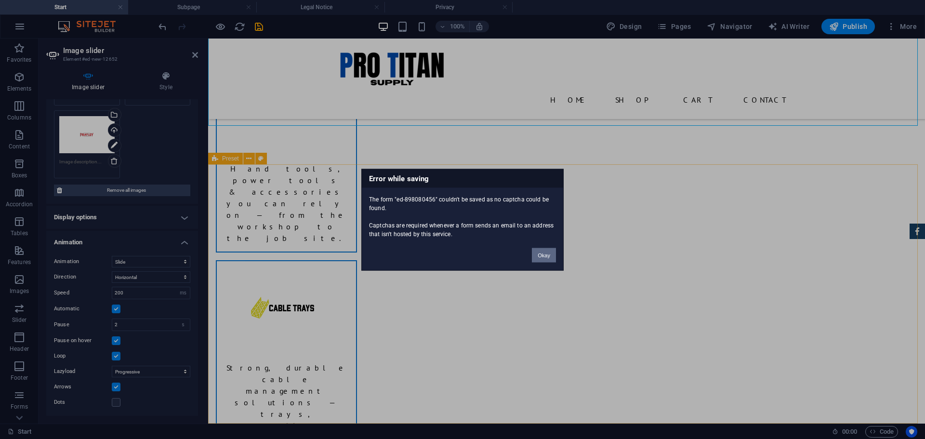
click at [545, 255] on button "Okay" at bounding box center [544, 255] width 24 height 14
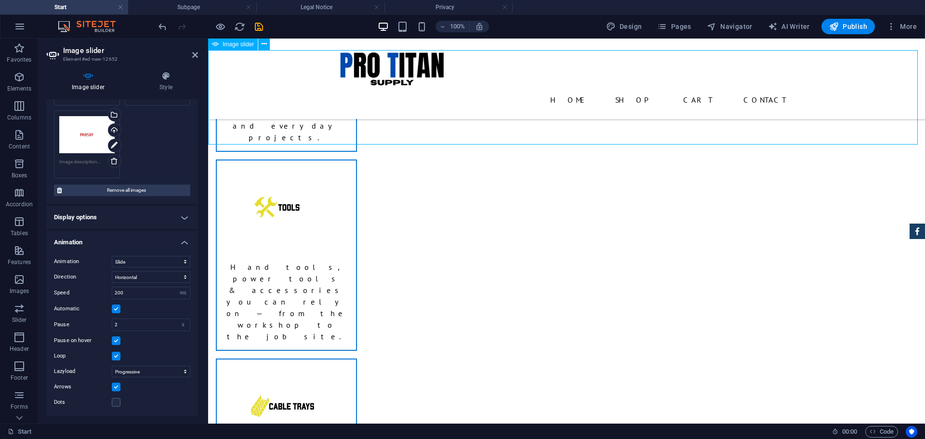
scroll to position [938, 0]
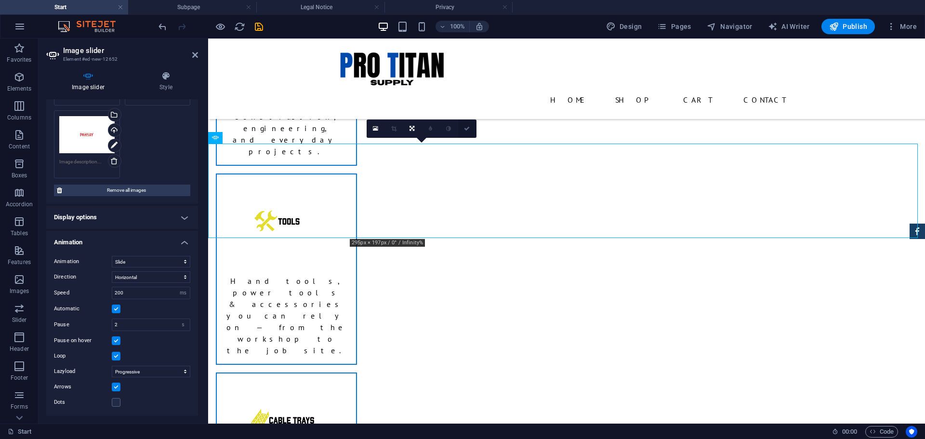
click at [468, 129] on icon at bounding box center [467, 129] width 6 height 6
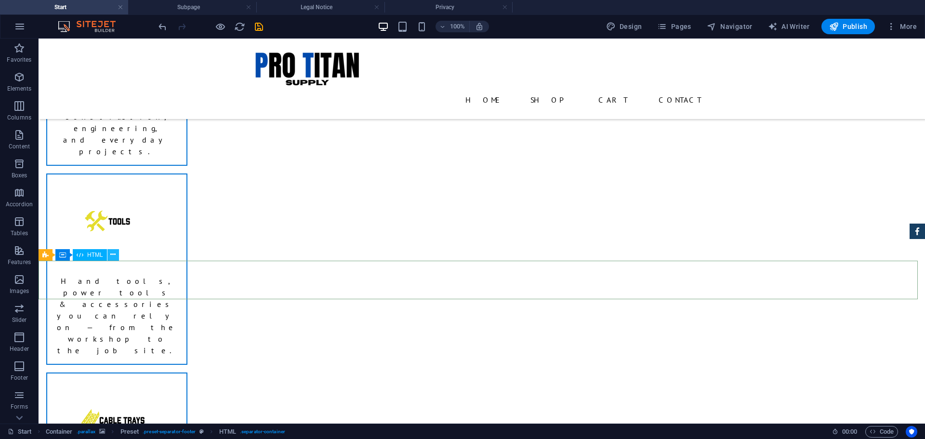
click at [113, 254] on icon at bounding box center [112, 254] width 5 height 10
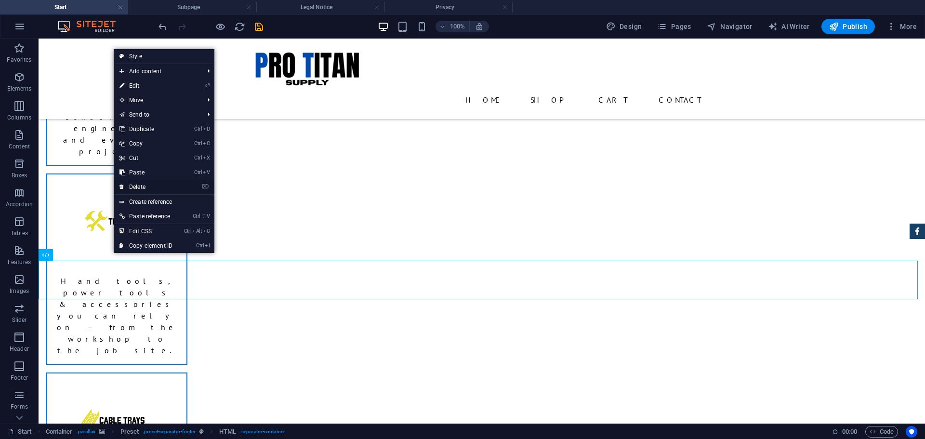
click at [151, 184] on link "⌦ Delete" at bounding box center [146, 187] width 65 height 14
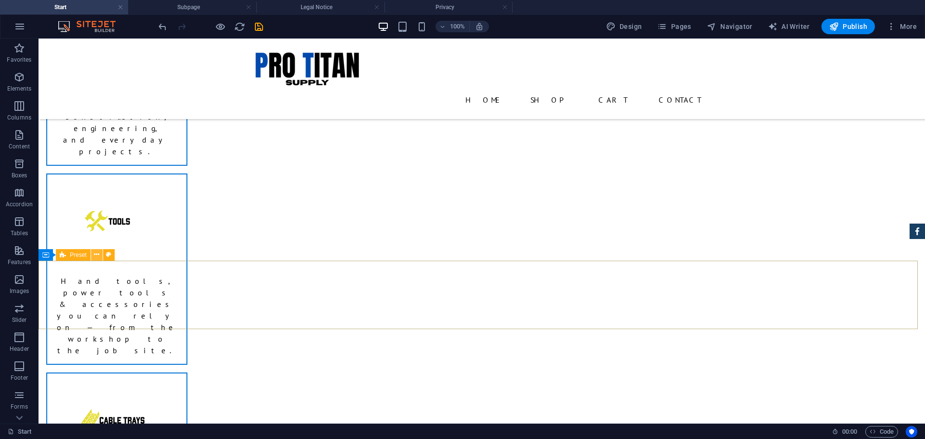
click at [94, 251] on icon at bounding box center [96, 254] width 5 height 10
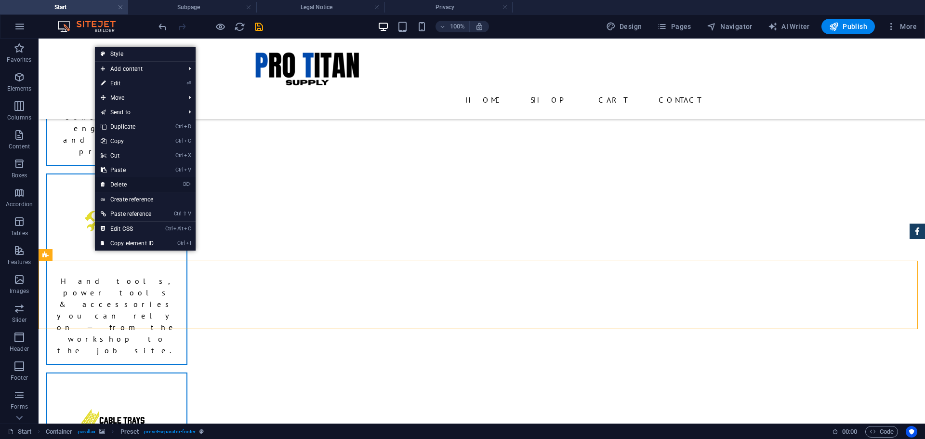
click at [135, 186] on link "⌦ Delete" at bounding box center [127, 184] width 65 height 14
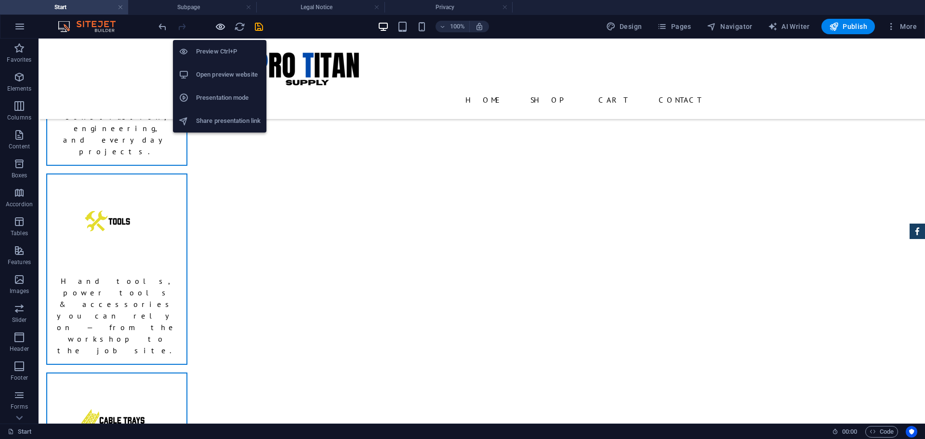
click at [217, 28] on icon "button" at bounding box center [220, 26] width 11 height 11
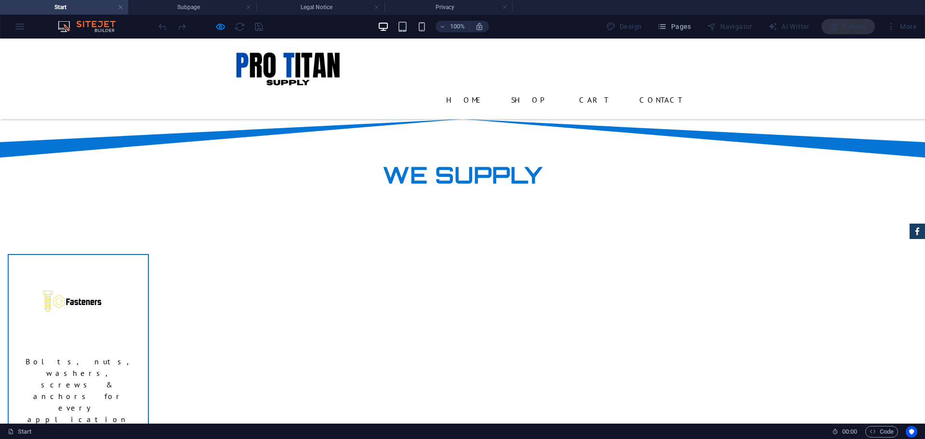
scroll to position [826, 0]
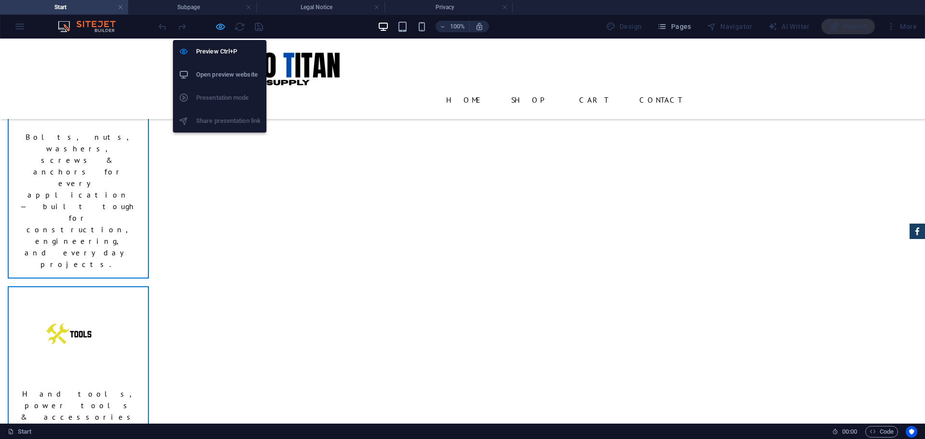
click at [224, 27] on icon "button" at bounding box center [220, 26] width 11 height 11
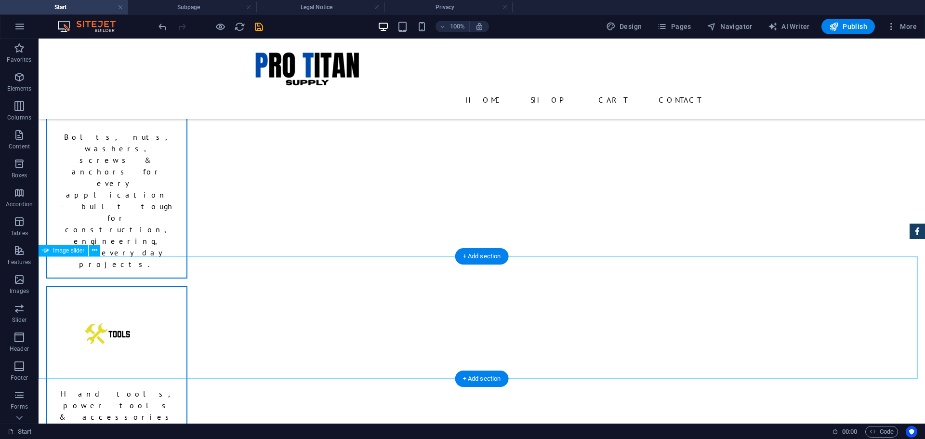
select select "ms"
select select "s"
select select "progressive"
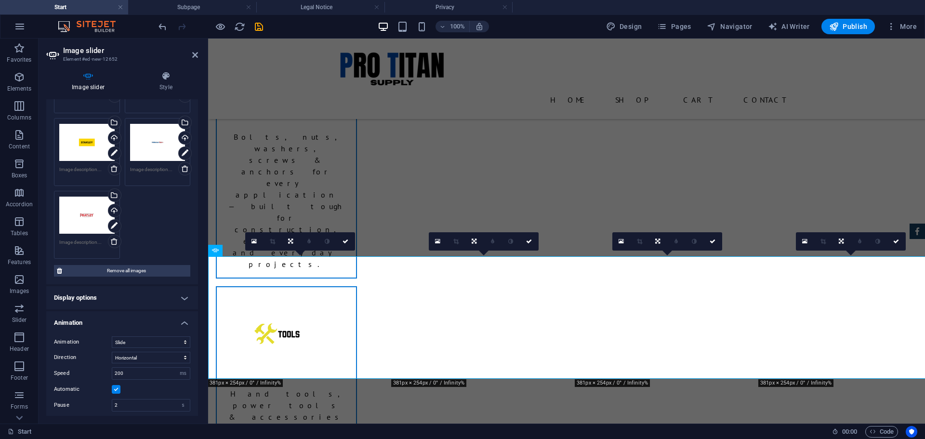
scroll to position [418, 0]
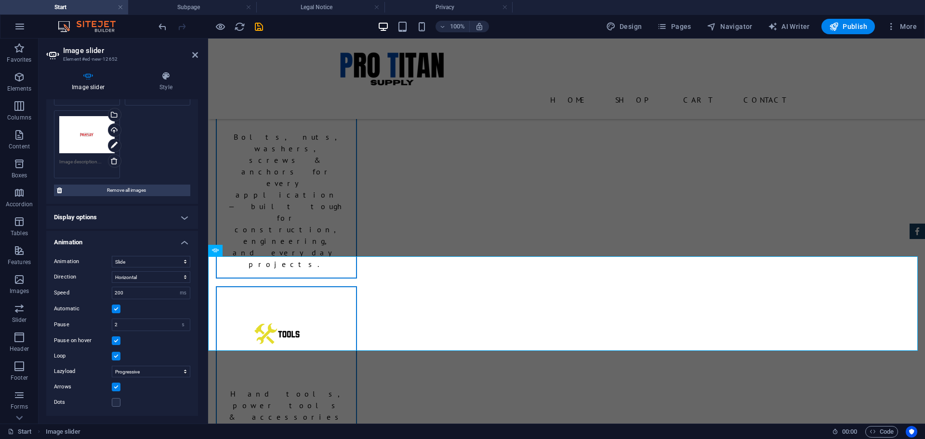
click at [115, 340] on label at bounding box center [116, 340] width 9 height 9
click at [0, 0] on input "Pause on hover" at bounding box center [0, 0] width 0 height 0
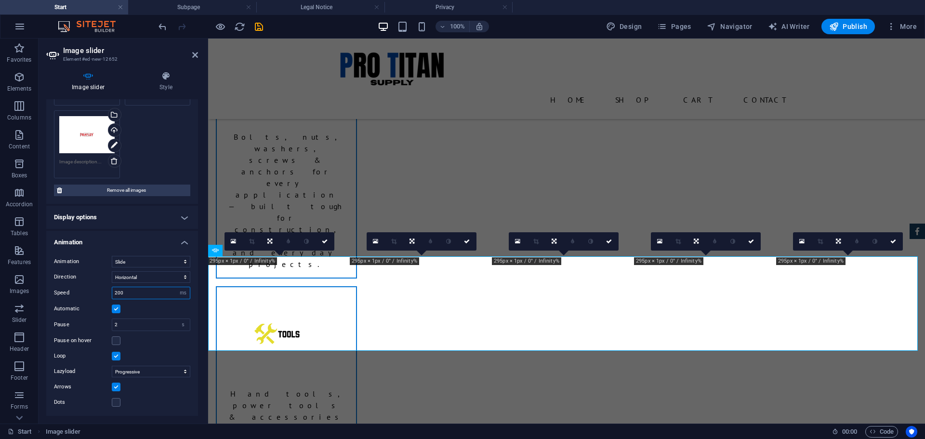
click at [133, 292] on input "200" at bounding box center [151, 293] width 78 height 12
type input "2"
type input "800"
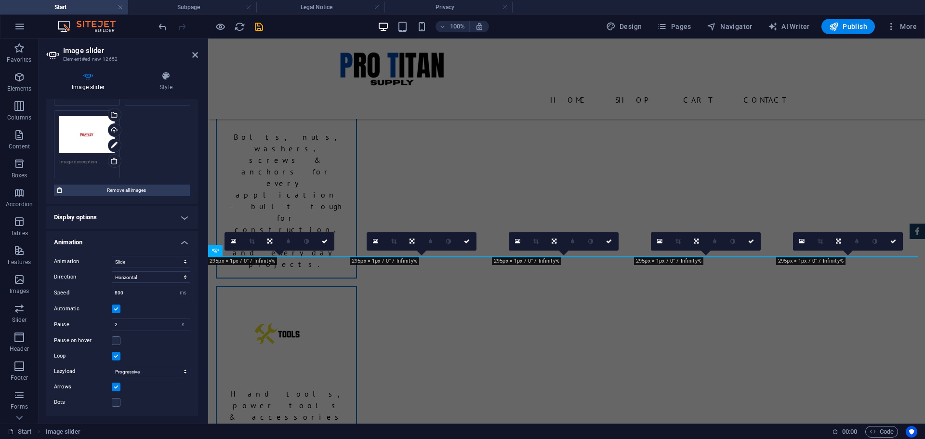
click at [148, 239] on h4 "Animation" at bounding box center [122, 239] width 152 height 17
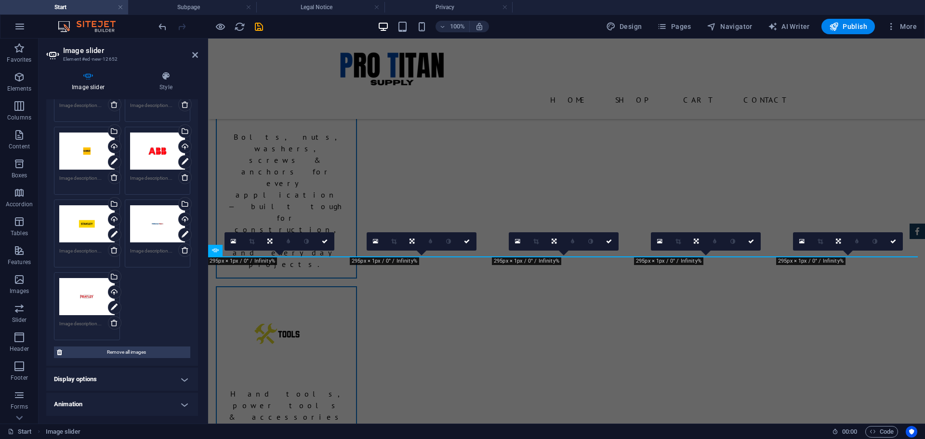
scroll to position [256, 0]
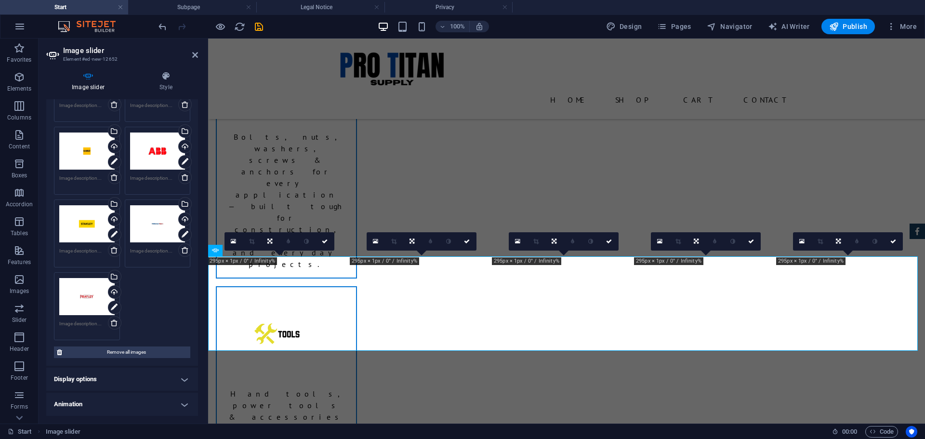
click at [137, 380] on h4 "Display options" at bounding box center [122, 378] width 152 height 23
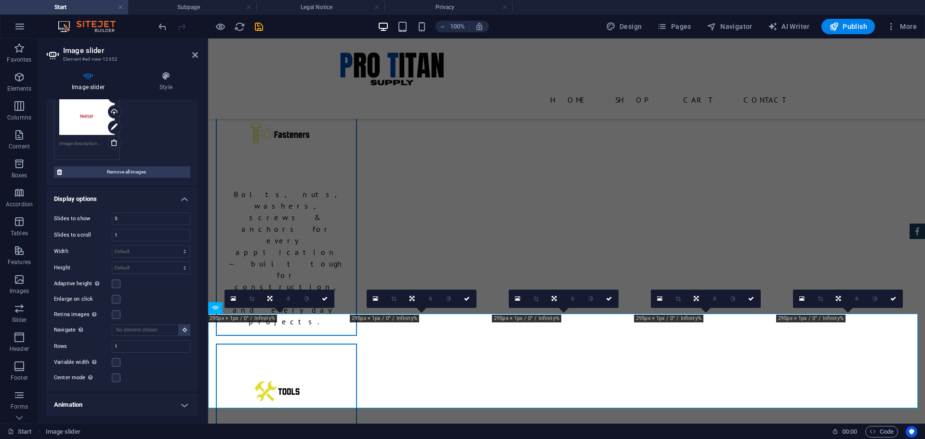
scroll to position [436, 0]
click at [116, 283] on label at bounding box center [116, 283] width 9 height 9
click at [0, 0] on input "Adaptive height Automatically adjust the height for single slide horizontal sli…" at bounding box center [0, 0] width 0 height 0
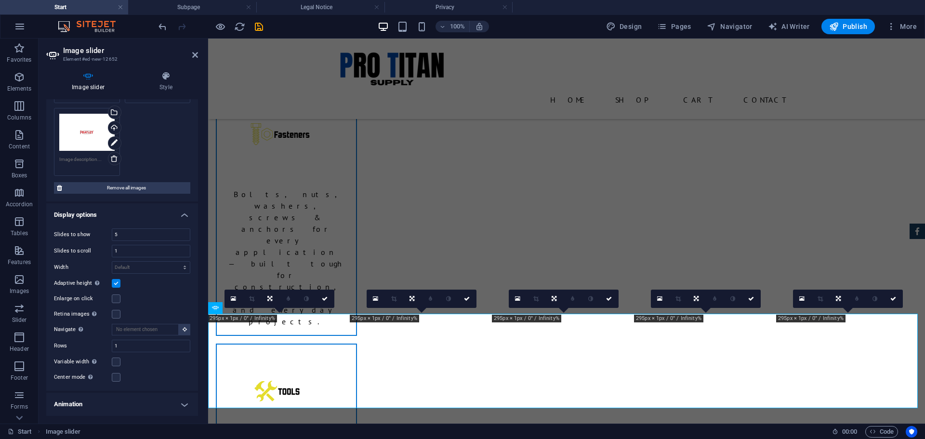
scroll to position [420, 0]
click at [116, 283] on label at bounding box center [116, 283] width 9 height 9
click at [0, 0] on input "Adaptive height Automatically adjust the height for single slide horizontal sli…" at bounding box center [0, 0] width 0 height 0
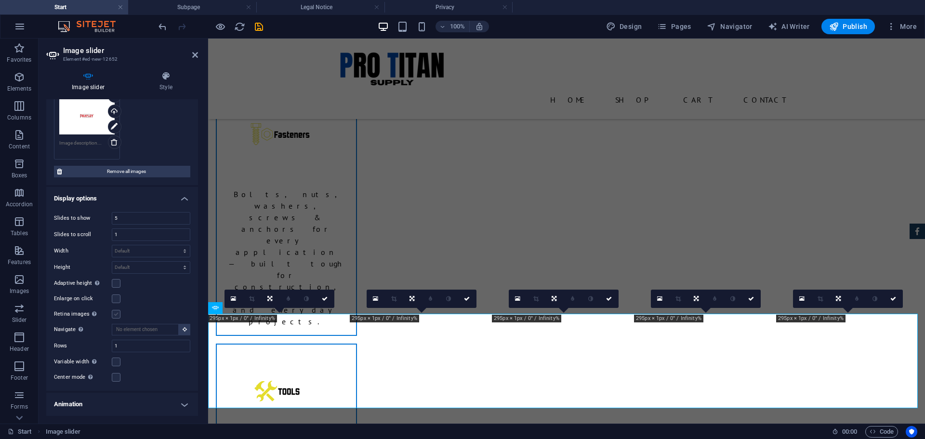
click at [117, 313] on label at bounding box center [116, 314] width 9 height 9
click at [0, 0] on input "Retina images Automatically load retina image and smartphone optimized sizes." at bounding box center [0, 0] width 0 height 0
click at [115, 296] on label at bounding box center [116, 298] width 9 height 9
click at [0, 0] on input "Enlarge on click" at bounding box center [0, 0] width 0 height 0
click at [115, 280] on label at bounding box center [116, 283] width 9 height 9
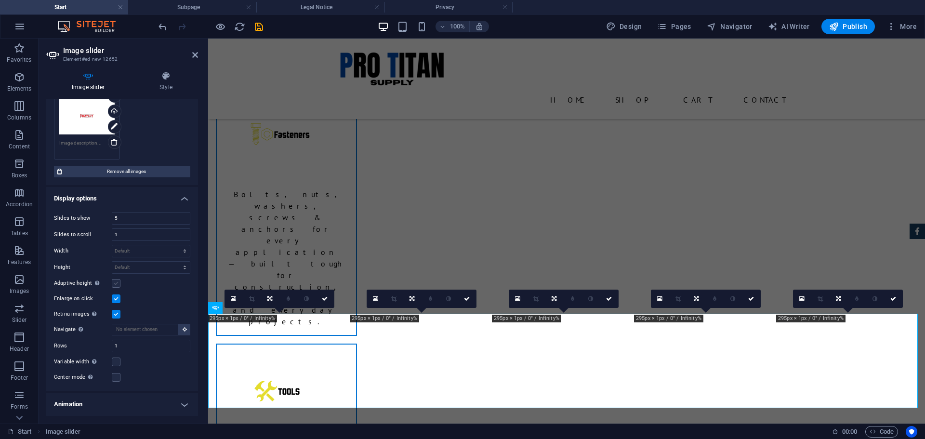
click at [0, 0] on input "Adaptive height Automatically adjust the height for single slide horizontal sli…" at bounding box center [0, 0] width 0 height 0
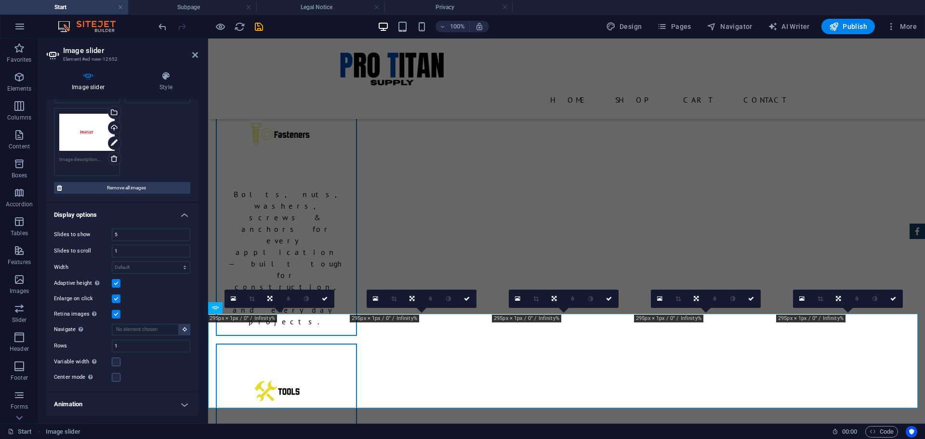
scroll to position [420, 0]
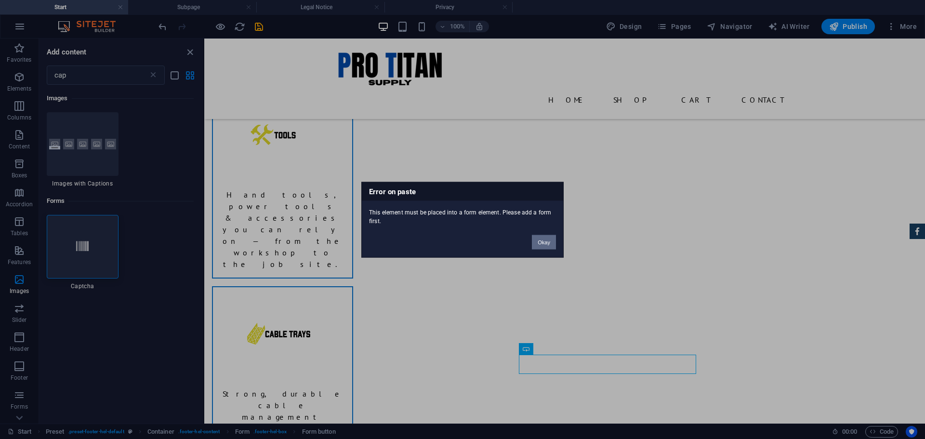
click at [549, 240] on button "Okay" at bounding box center [544, 242] width 24 height 14
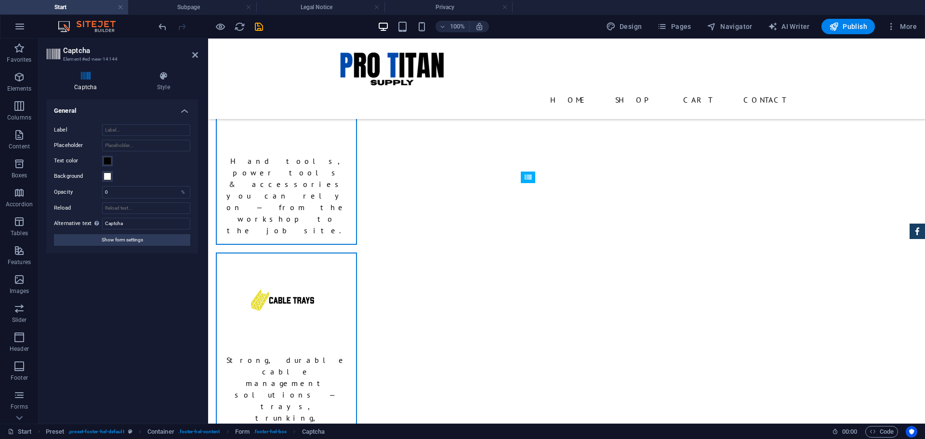
scroll to position [1079, 0]
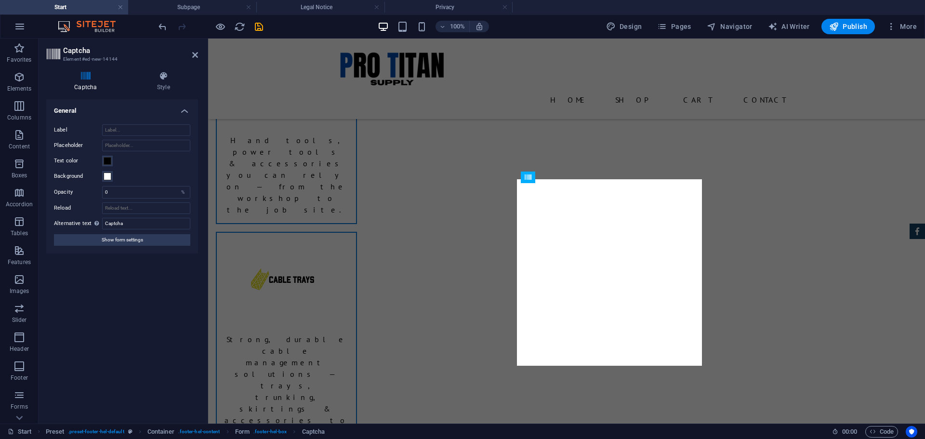
drag, startPoint x: 764, startPoint y: 328, endPoint x: 557, endPoint y: 309, distance: 208.0
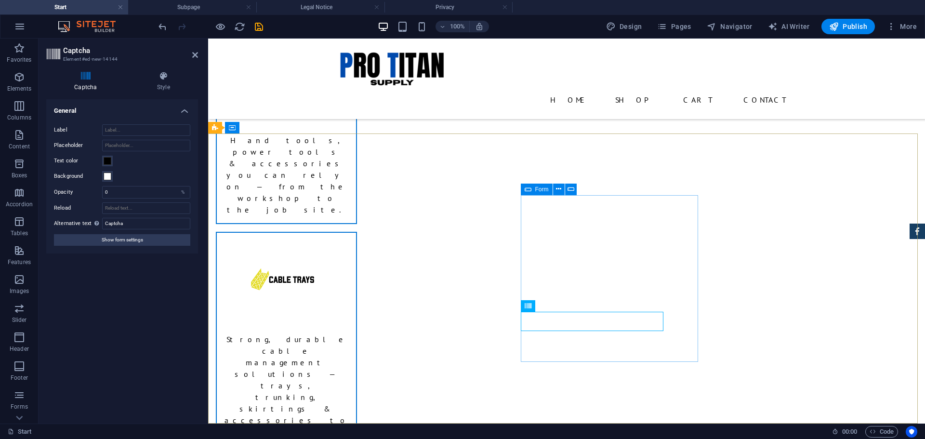
scroll to position [1067, 0]
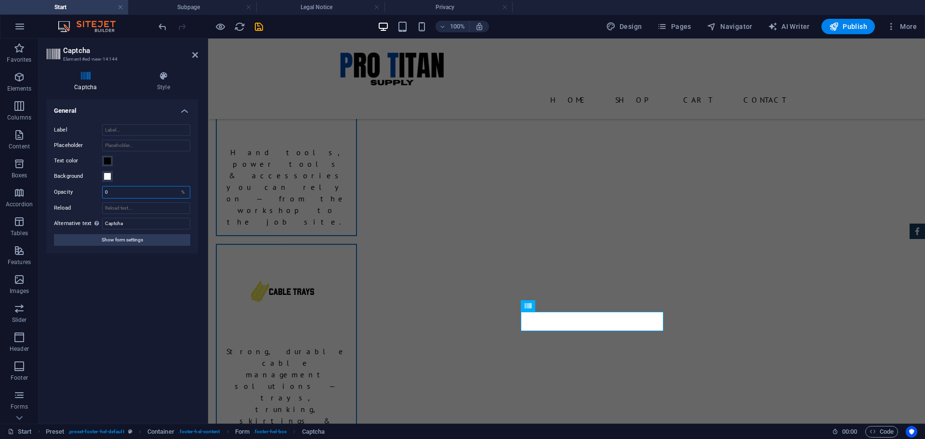
click at [136, 194] on input "0" at bounding box center [146, 192] width 87 height 12
type input "1"
click at [138, 195] on input "Reload" at bounding box center [146, 196] width 88 height 12
type input "6f58c"
click at [138, 225] on span "Show form settings" at bounding box center [122, 228] width 41 height 12
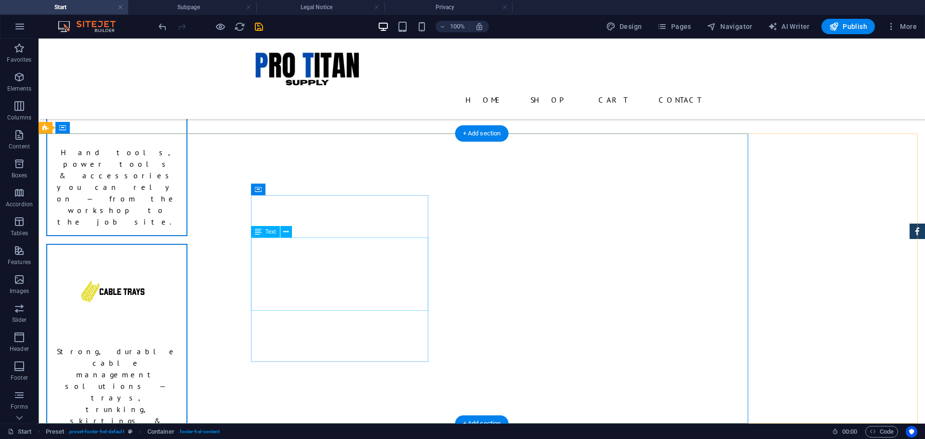
scroll to position [1093, 0]
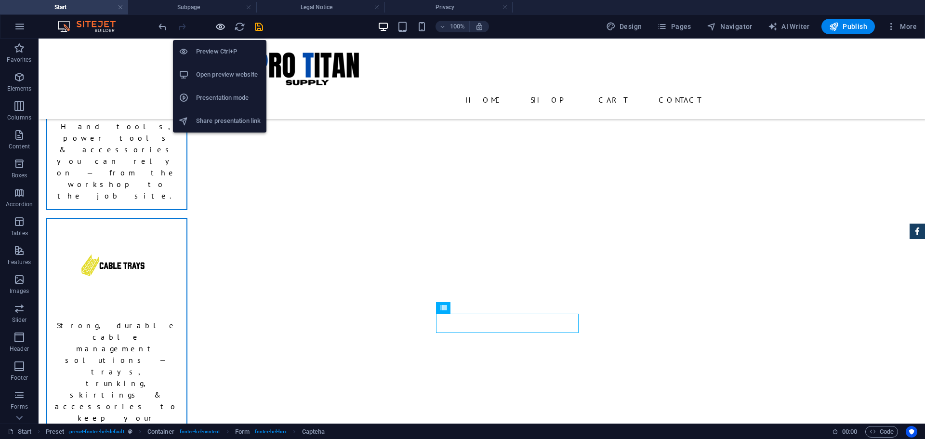
click at [219, 25] on icon "button" at bounding box center [220, 26] width 11 height 11
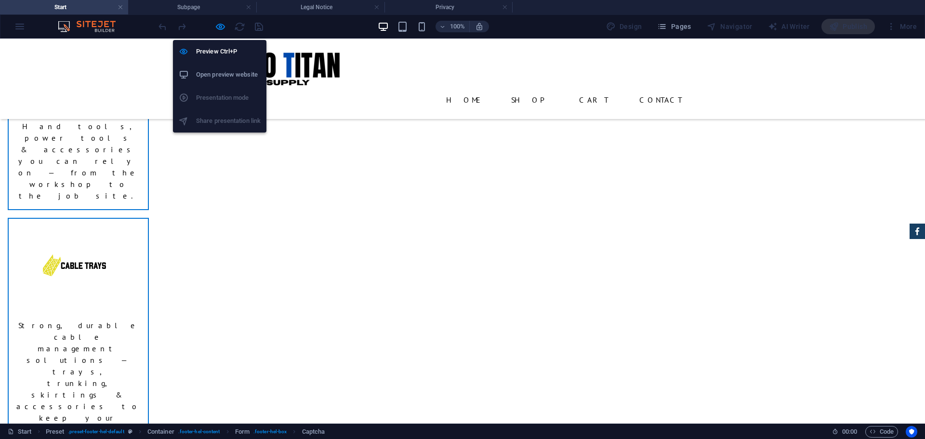
scroll to position [1096, 0]
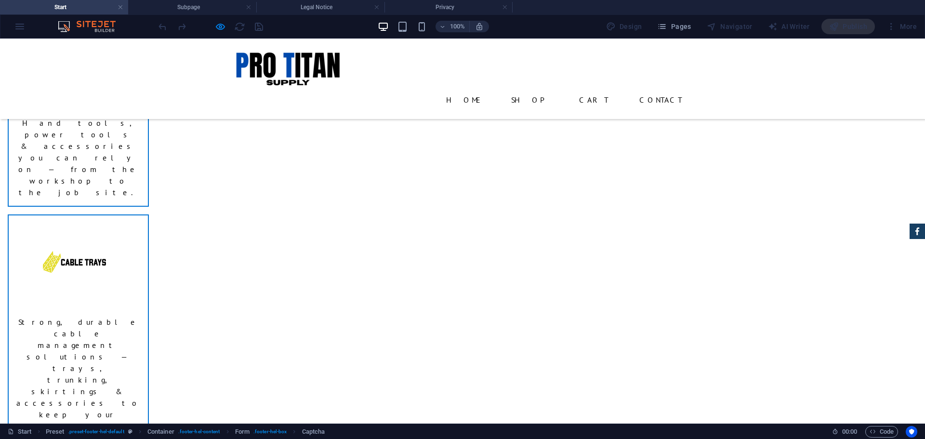
drag, startPoint x: 501, startPoint y: 321, endPoint x: 545, endPoint y: 337, distance: 46.0
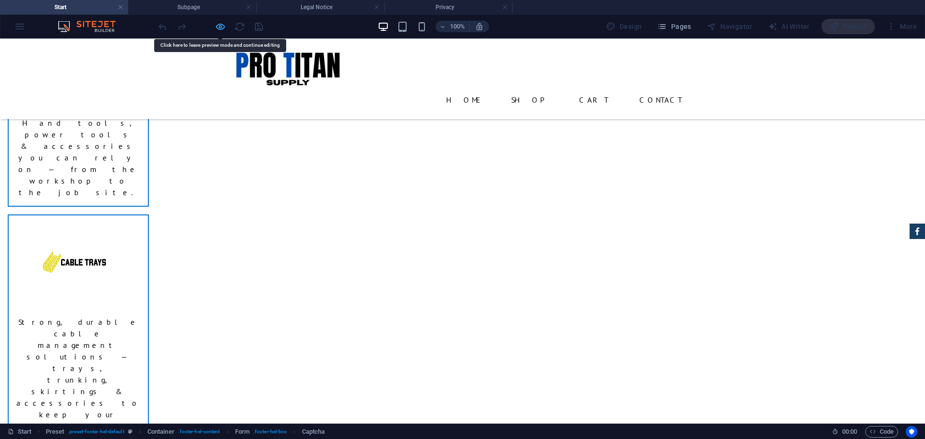
click at [221, 26] on icon "button" at bounding box center [220, 26] width 11 height 11
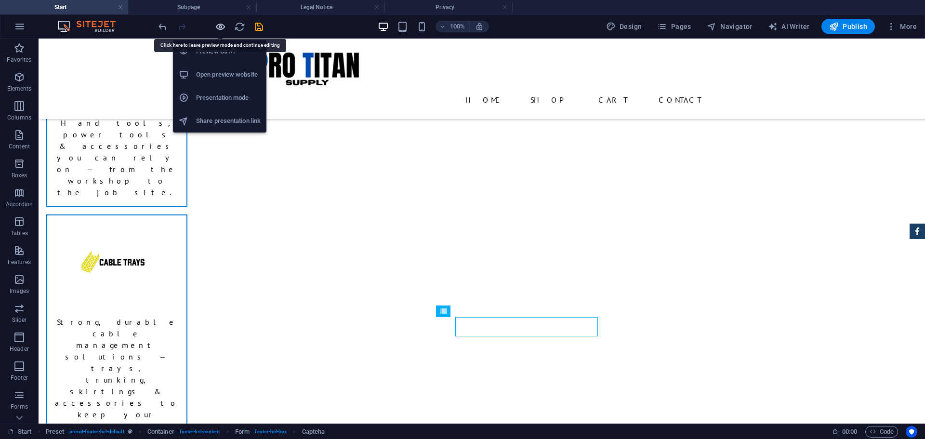
click at [220, 27] on icon "button" at bounding box center [220, 26] width 11 height 11
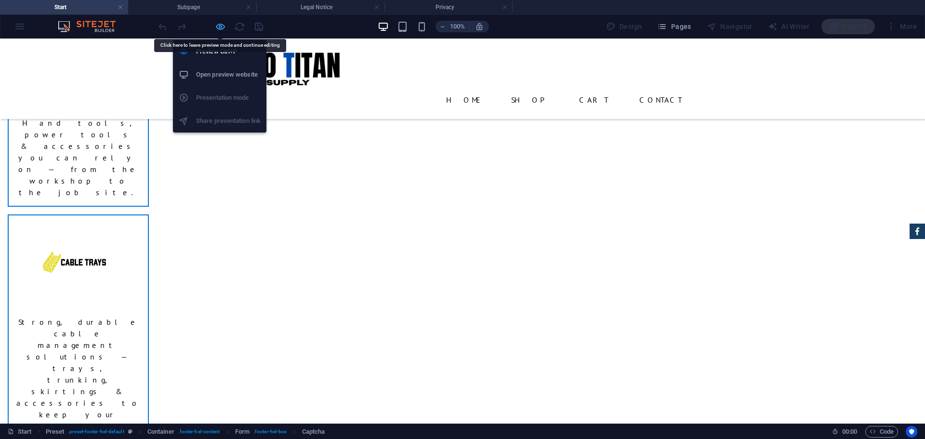
click at [221, 27] on icon "button" at bounding box center [220, 26] width 11 height 11
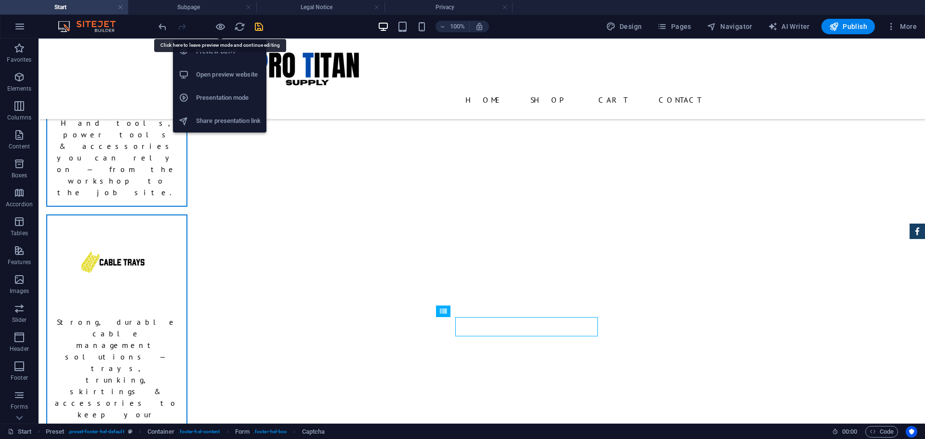
click at [260, 24] on icon "save" at bounding box center [258, 26] width 11 height 11
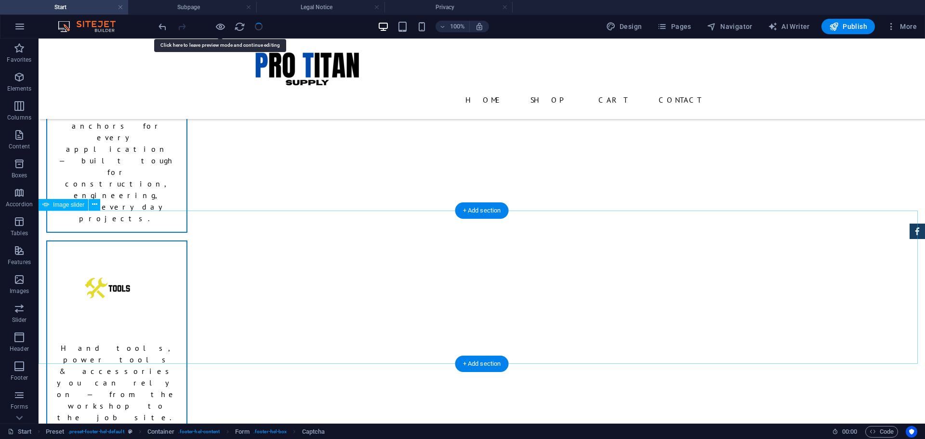
scroll to position [1102, 0]
